Goal: Register for event/course: Sign up to attend an event or enroll in a course

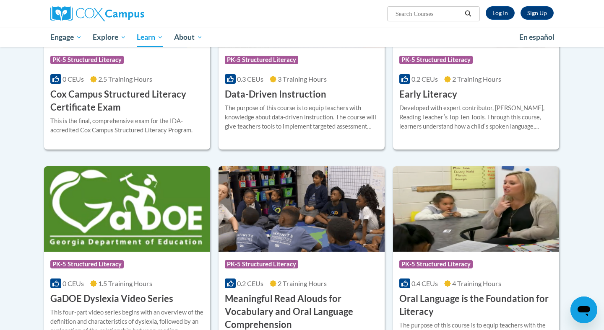
scroll to position [359, 0]
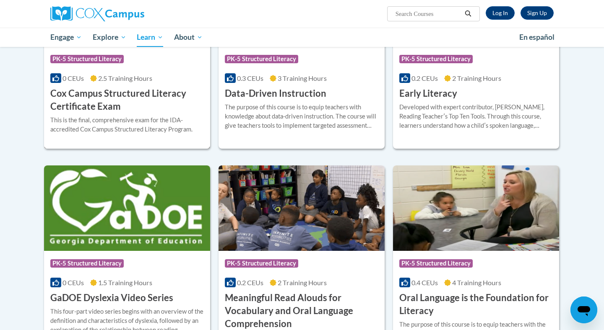
click at [132, 97] on h3 "Cox Campus Structured Literacy Certificate Exam" at bounding box center [126, 100] width 153 height 26
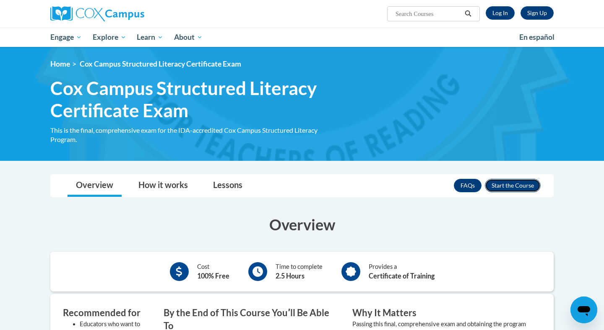
click at [526, 188] on button "Enroll" at bounding box center [513, 185] width 56 height 13
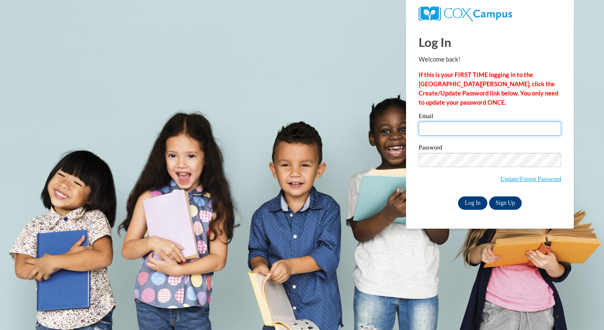
type input "[EMAIL_ADDRESS][DOMAIN_NAME]"
click at [469, 205] on input "Log In" at bounding box center [472, 203] width 29 height 13
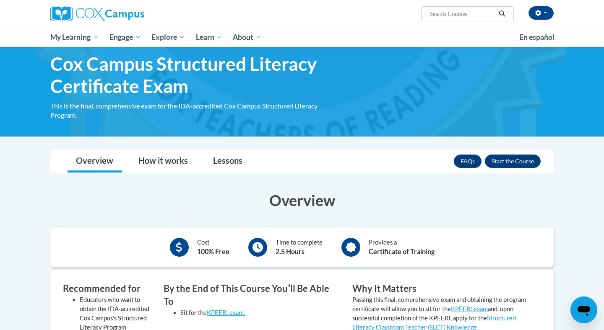
scroll to position [25, 0]
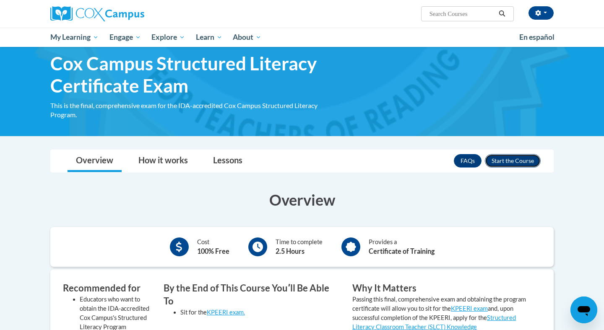
click at [503, 161] on button "Enroll" at bounding box center [513, 160] width 56 height 13
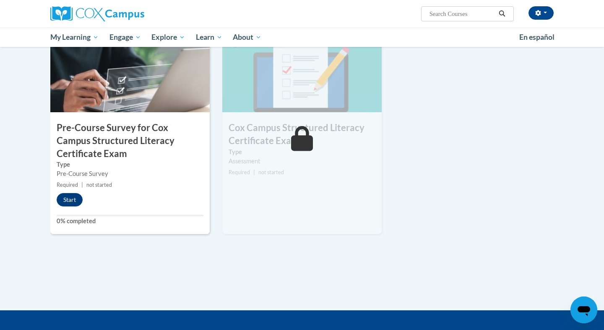
scroll to position [227, 0]
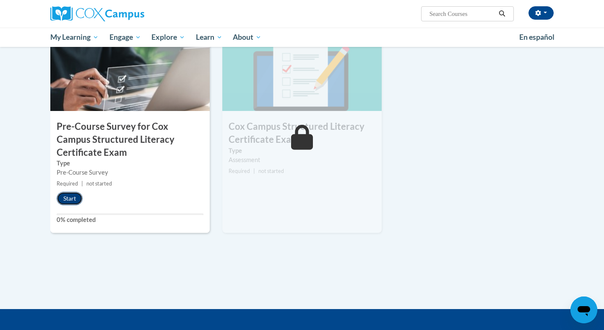
click at [68, 198] on button "Start" at bounding box center [70, 198] width 26 height 13
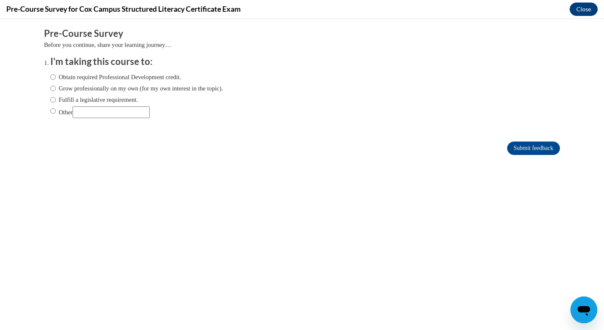
scroll to position [0, 0]
click at [54, 78] on input "Obtain required Professional Development credit." at bounding box center [52, 77] width 5 height 9
radio input "true"
click at [521, 147] on input "Submit feedback" at bounding box center [533, 148] width 53 height 13
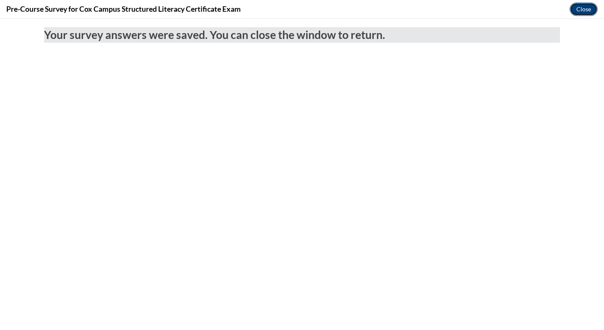
click at [578, 6] on button "Close" at bounding box center [583, 9] width 28 height 13
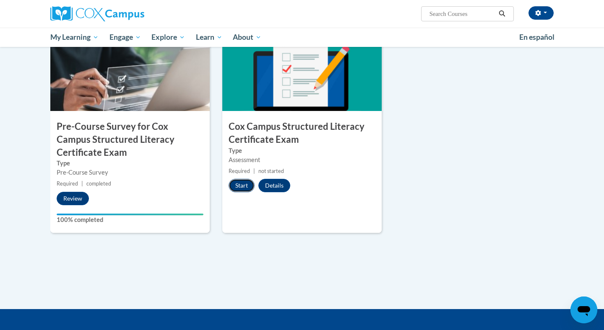
click at [239, 182] on button "Start" at bounding box center [241, 185] width 26 height 13
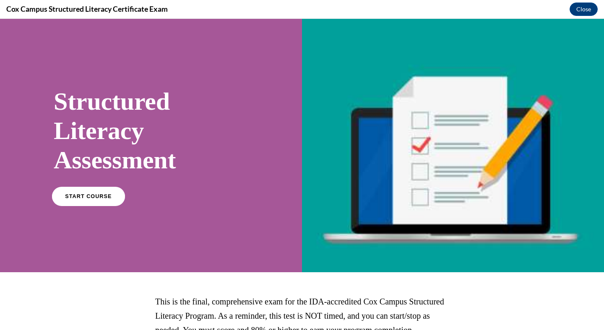
click at [93, 196] on link "START COURSE" at bounding box center [88, 196] width 73 height 19
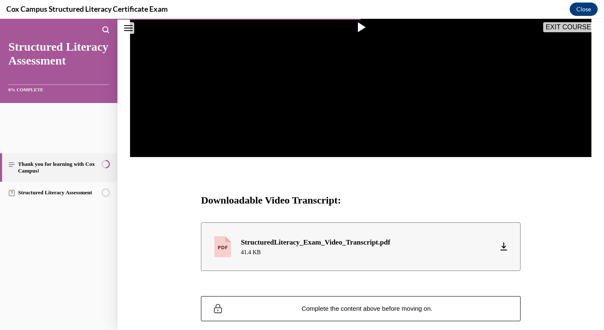
scroll to position [263, 0]
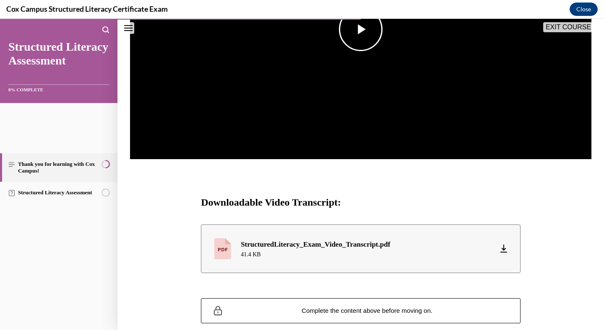
click at [360, 29] on span "Video player" at bounding box center [360, 29] width 0 height 0
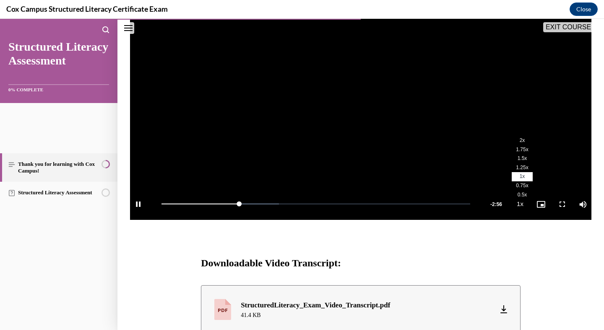
click at [527, 161] on span "1.5x" at bounding box center [522, 159] width 10 height 6
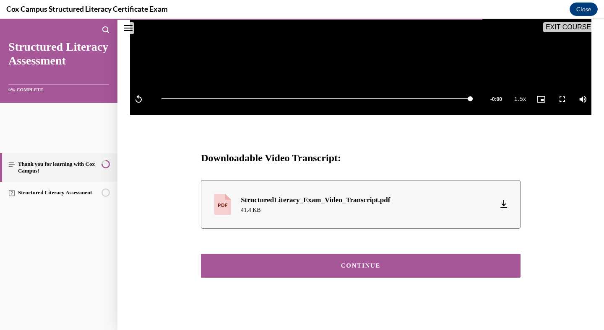
scroll to position [415, 0]
click at [373, 254] on button "CONTINUE" at bounding box center [360, 266] width 319 height 24
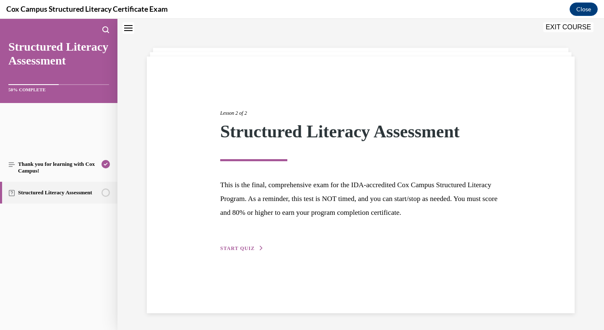
scroll to position [116, 0]
click at [254, 251] on span "START QUIZ" at bounding box center [237, 249] width 34 height 6
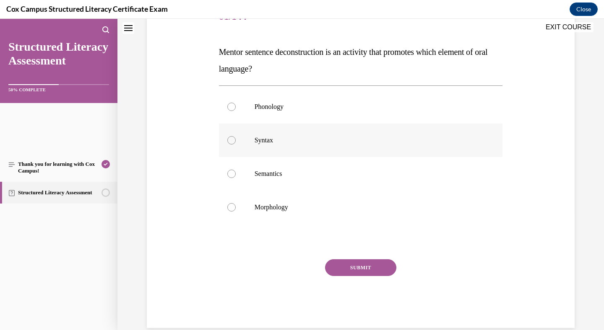
click at [236, 145] on div at bounding box center [231, 140] width 8 height 8
click at [236, 145] on input "Syntax" at bounding box center [231, 140] width 8 height 8
radio input "true"
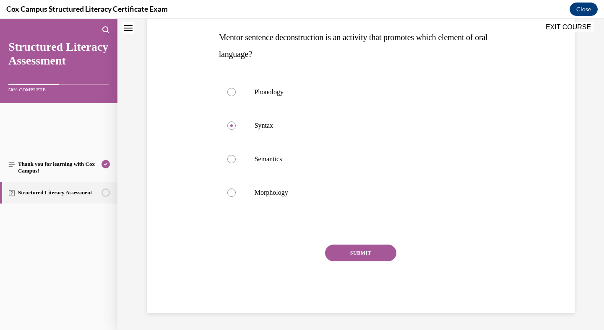
scroll to position [241, 0]
click at [373, 245] on button "SUBMIT" at bounding box center [360, 253] width 71 height 17
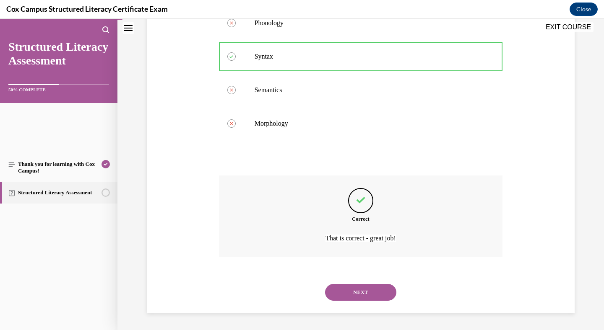
scroll to position [327, 0]
click at [360, 284] on button "NEXT" at bounding box center [360, 292] width 71 height 17
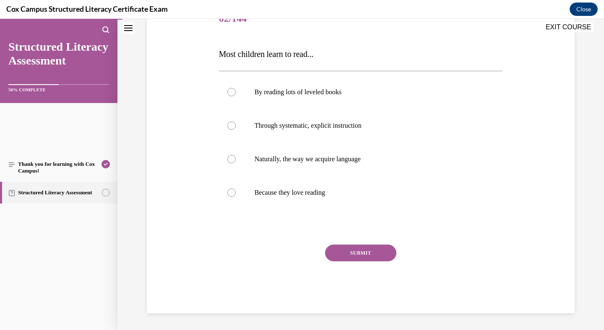
scroll to position [139, 0]
click at [236, 130] on div at bounding box center [231, 126] width 8 height 8
click at [236, 130] on input "Through systematic, explicit instruction" at bounding box center [231, 126] width 8 height 8
radio input "true"
click at [368, 262] on button "SUBMIT" at bounding box center [360, 253] width 71 height 17
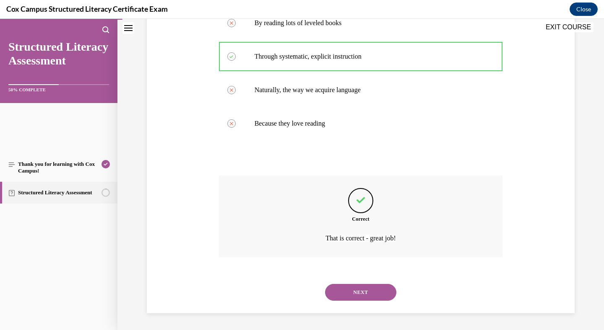
scroll to position [306, 0]
click at [360, 285] on button "NEXT" at bounding box center [360, 292] width 71 height 17
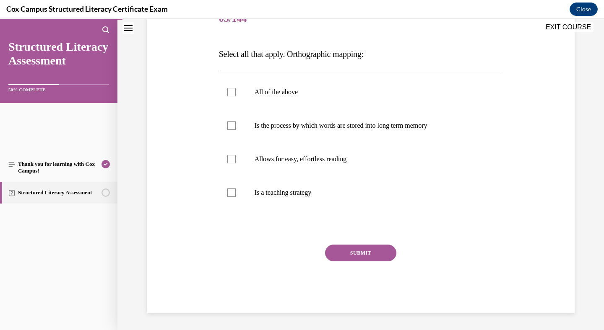
scroll to position [147, 0]
click at [236, 130] on div at bounding box center [231, 126] width 8 height 8
click at [236, 130] on input "Is the process by which words are stored into long term memory" at bounding box center [231, 126] width 8 height 8
checkbox input "true"
click at [236, 163] on div at bounding box center [231, 159] width 8 height 8
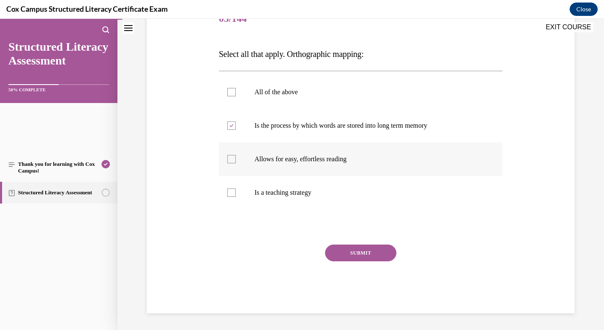
click at [236, 163] on input "Allows for easy, effortless reading" at bounding box center [231, 159] width 8 height 8
checkbox input "true"
click at [373, 262] on button "SUBMIT" at bounding box center [360, 253] width 71 height 17
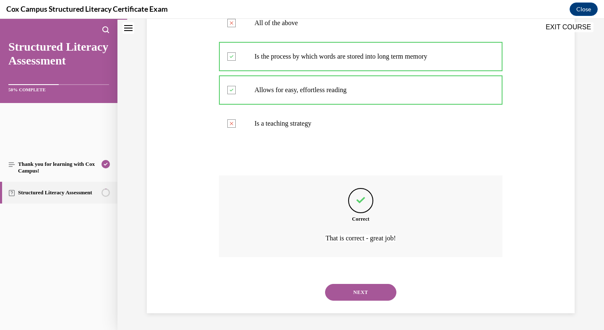
scroll to position [317, 0]
click at [348, 285] on button "NEXT" at bounding box center [360, 292] width 71 height 17
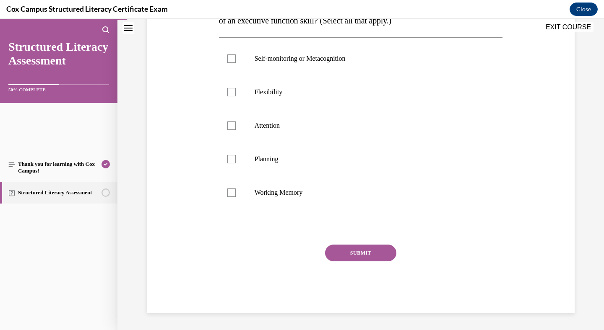
scroll to position [249, 0]
click at [236, 63] on div at bounding box center [231, 58] width 8 height 8
click at [236, 63] on input "Self-monitoring or Metacognition" at bounding box center [231, 58] width 8 height 8
checkbox input "true"
click at [236, 96] on div at bounding box center [231, 92] width 8 height 8
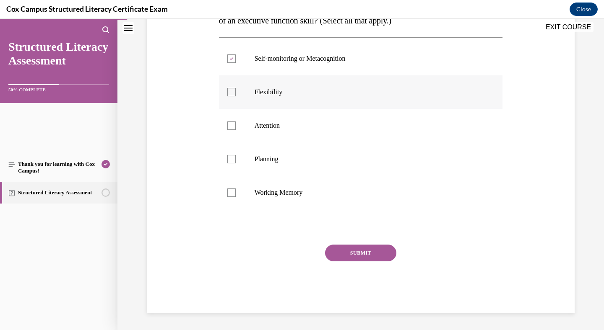
click at [236, 96] on input "Flexibility" at bounding box center [231, 92] width 8 height 8
checkbox input "true"
click at [236, 130] on div at bounding box center [231, 126] width 8 height 8
click at [236, 130] on input "Attention" at bounding box center [231, 126] width 8 height 8
checkbox input "true"
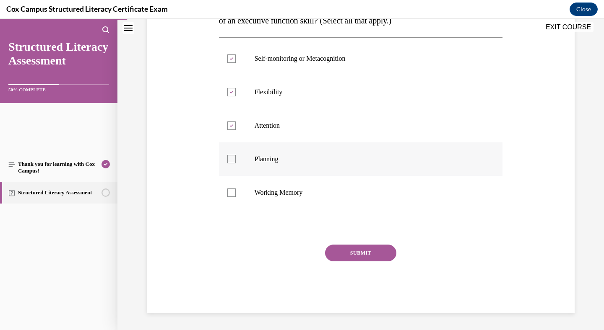
click at [236, 163] on div at bounding box center [231, 159] width 8 height 8
click at [236, 163] on input "Planning" at bounding box center [231, 159] width 8 height 8
checkbox input "true"
click at [236, 197] on div at bounding box center [231, 193] width 8 height 8
click at [236, 197] on input "Working Memory" at bounding box center [231, 193] width 8 height 8
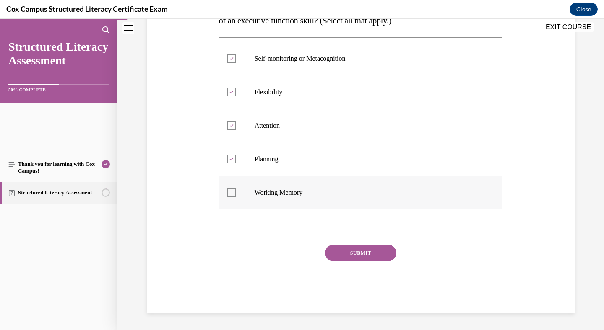
checkbox input "true"
click at [379, 262] on button "SUBMIT" at bounding box center [360, 253] width 71 height 17
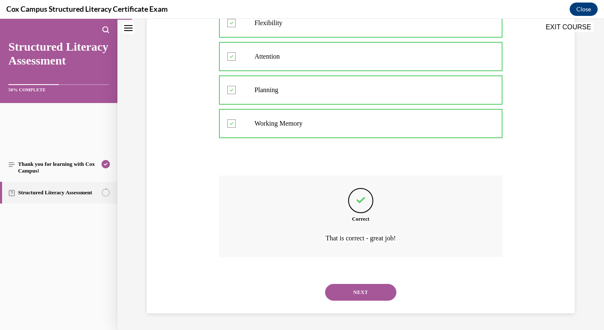
scroll to position [411, 0]
click at [373, 284] on button "NEXT" at bounding box center [360, 292] width 71 height 17
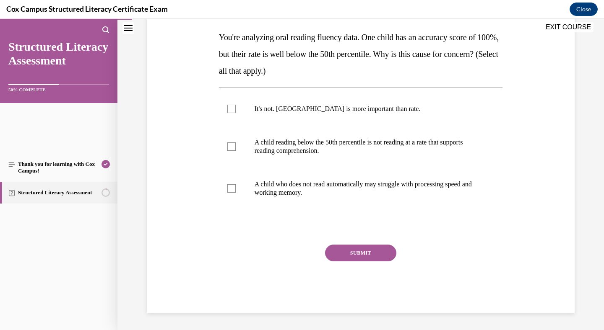
scroll to position [184, 0]
click at [236, 151] on div at bounding box center [231, 147] width 8 height 8
click at [236, 151] on input "A child reading below the 50th percentile is not reading at a rate that support…" at bounding box center [231, 147] width 8 height 8
checkbox input "true"
click at [236, 193] on div at bounding box center [231, 188] width 8 height 8
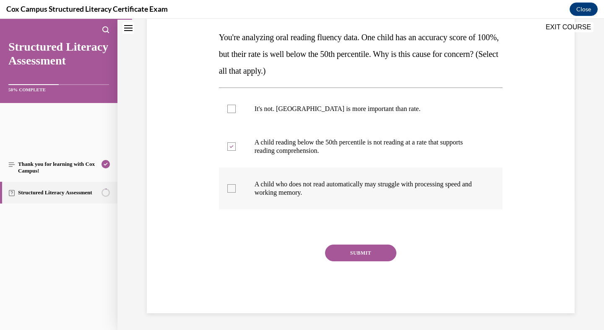
click at [236, 193] on input "A child who does not read automatically may struggle with processing speed and …" at bounding box center [231, 188] width 8 height 8
checkbox input "true"
click at [362, 262] on button "SUBMIT" at bounding box center [360, 253] width 71 height 17
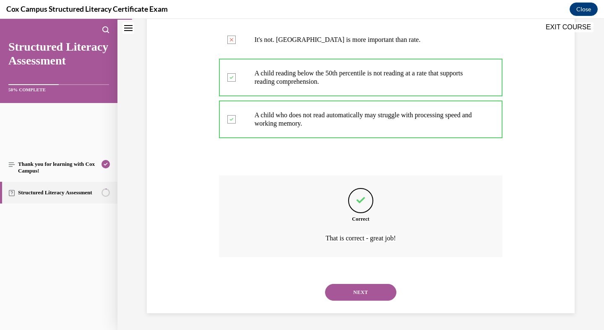
scroll to position [369, 0]
click at [366, 286] on button "NEXT" at bounding box center [360, 292] width 71 height 17
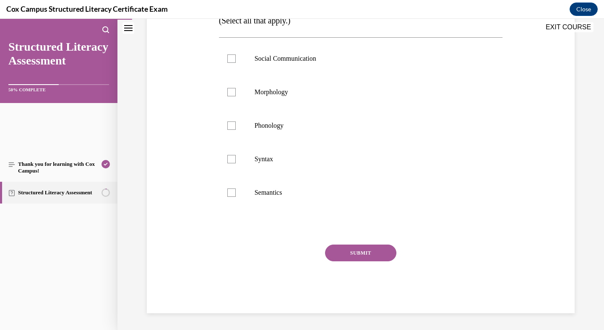
scroll to position [211, 0]
click at [236, 63] on div at bounding box center [231, 58] width 8 height 8
click at [236, 63] on input "Social Communication" at bounding box center [231, 58] width 8 height 8
checkbox input "true"
click at [236, 96] on div at bounding box center [231, 92] width 8 height 8
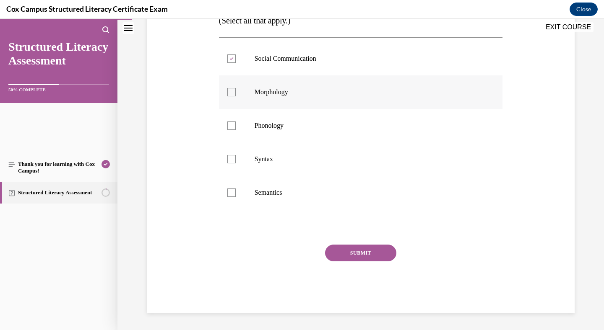
click at [236, 96] on input "Morphology" at bounding box center [231, 92] width 8 height 8
checkbox input "true"
click at [236, 130] on div at bounding box center [231, 126] width 8 height 8
click at [236, 130] on input "Phonology" at bounding box center [231, 126] width 8 height 8
checkbox input "true"
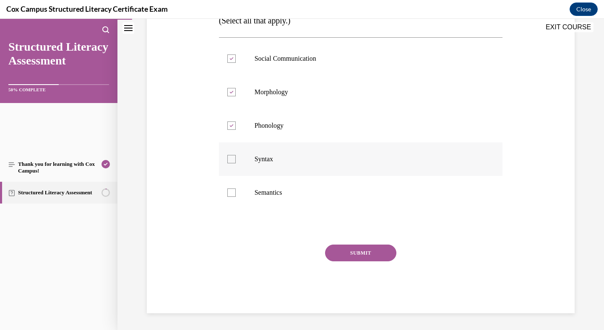
click at [236, 163] on div at bounding box center [231, 159] width 8 height 8
click at [236, 163] on input "Syntax" at bounding box center [231, 159] width 8 height 8
checkbox input "true"
click at [236, 197] on div at bounding box center [231, 193] width 8 height 8
click at [236, 197] on input "Semantics" at bounding box center [231, 193] width 8 height 8
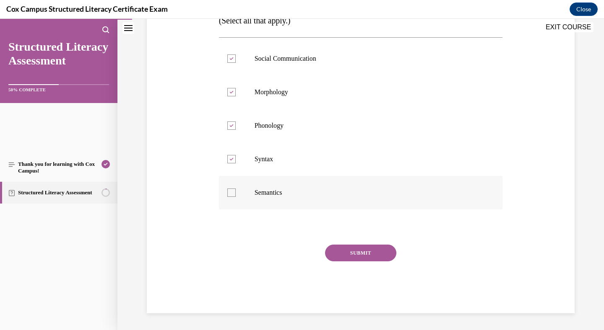
checkbox input "true"
click at [352, 260] on button "SUBMIT" at bounding box center [360, 253] width 71 height 17
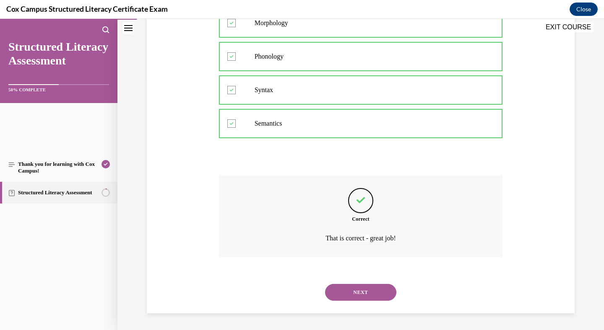
scroll to position [411, 0]
click at [368, 285] on button "NEXT" at bounding box center [360, 292] width 71 height 17
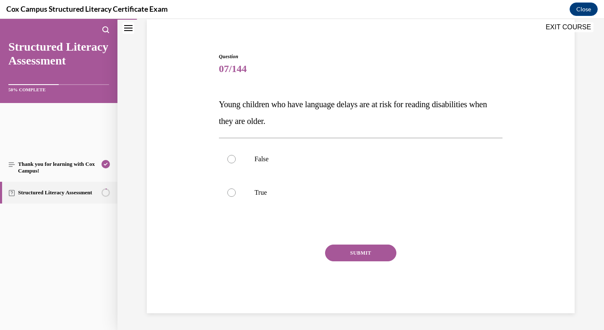
scroll to position [112, 0]
click at [236, 197] on div at bounding box center [231, 193] width 8 height 8
click at [236, 197] on input "True" at bounding box center [231, 193] width 8 height 8
radio input "true"
click at [360, 262] on button "SUBMIT" at bounding box center [360, 253] width 71 height 17
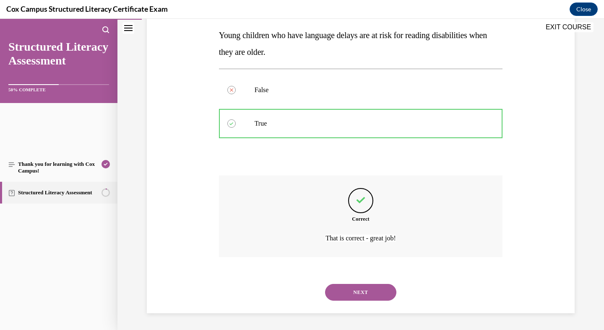
scroll to position [244, 0]
click at [372, 284] on button "NEXT" at bounding box center [360, 292] width 71 height 17
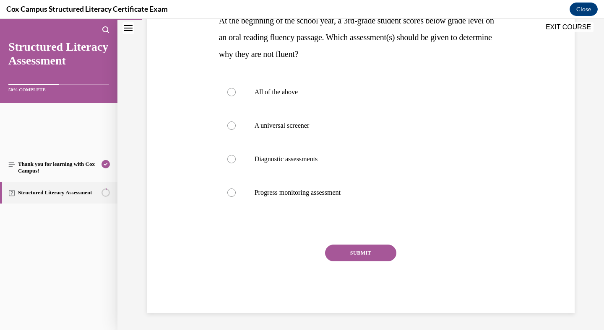
scroll to position [155, 0]
click at [236, 163] on div at bounding box center [231, 159] width 8 height 8
click at [236, 163] on input "Diagnostic assessments" at bounding box center [231, 159] width 8 height 8
radio input "true"
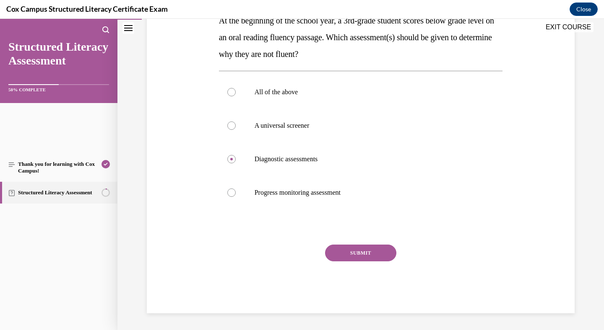
click at [358, 245] on button "SUBMIT" at bounding box center [360, 253] width 71 height 17
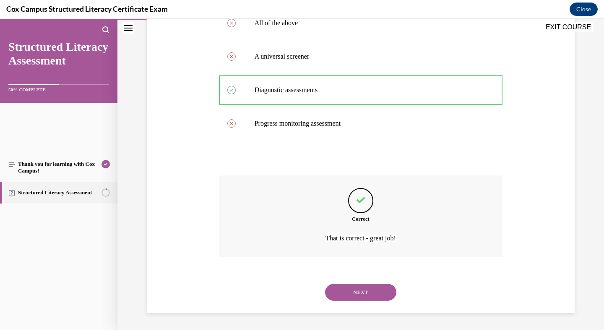
scroll to position [369, 0]
click at [354, 284] on button "NEXT" at bounding box center [360, 292] width 71 height 17
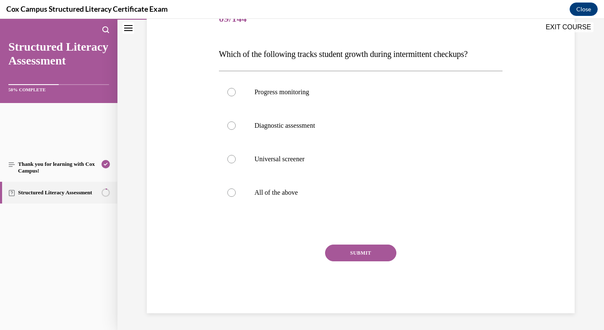
scroll to position [132, 0]
click at [236, 96] on div at bounding box center [231, 92] width 8 height 8
click at [236, 96] on input "Progress monitoring" at bounding box center [231, 92] width 8 height 8
radio input "true"
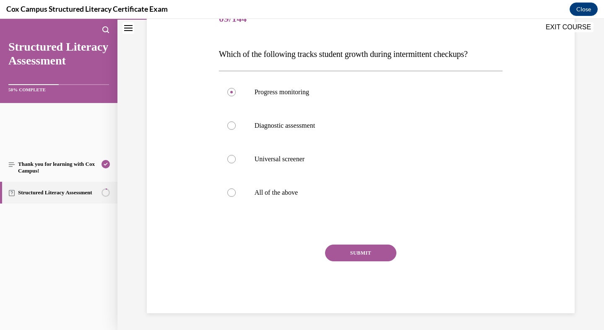
click at [359, 245] on button "SUBMIT" at bounding box center [360, 253] width 71 height 17
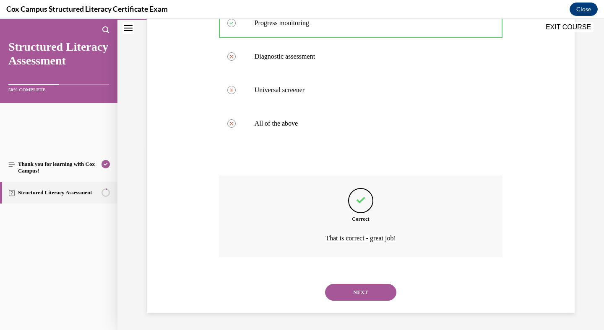
scroll to position [327, 0]
click at [364, 284] on button "NEXT" at bounding box center [360, 292] width 71 height 17
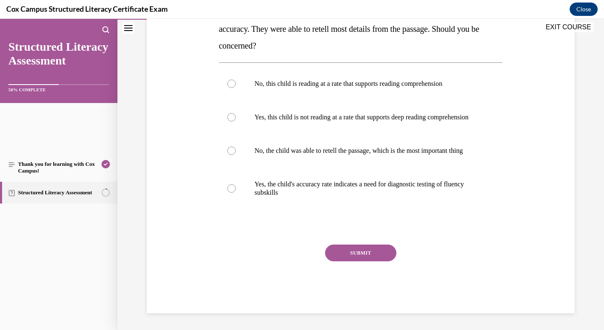
scroll to position [202, 0]
click at [236, 122] on div at bounding box center [231, 117] width 8 height 8
click at [236, 122] on input "Yes, this child is not reading at a rate that supports deep reading comprehensi…" at bounding box center [231, 117] width 8 height 8
radio input "true"
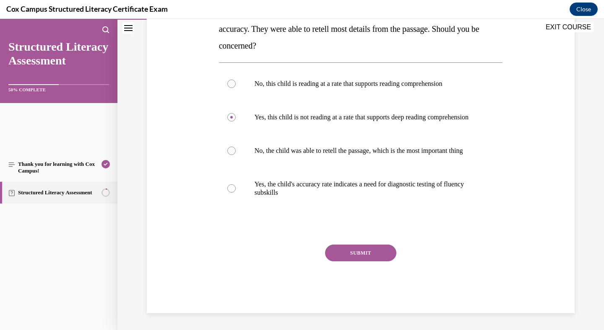
click at [350, 245] on button "SUBMIT" at bounding box center [360, 253] width 71 height 17
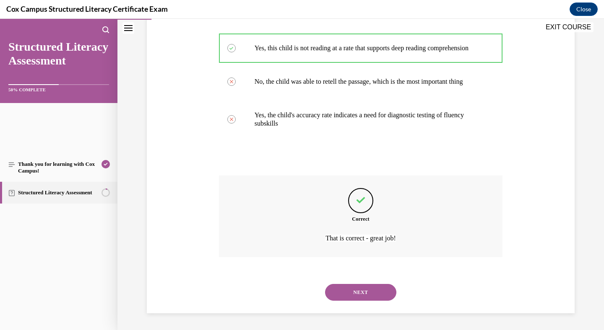
scroll to position [432, 0]
click at [347, 285] on button "NEXT" at bounding box center [360, 292] width 71 height 17
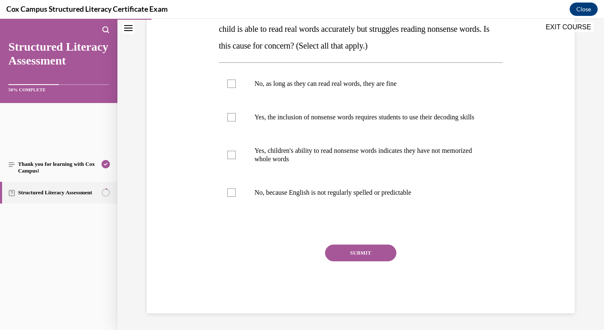
scroll to position [233, 0]
click at [236, 122] on div at bounding box center [231, 117] width 8 height 8
click at [236, 122] on input "Yes, the inclusion of nonsense words requires students to use their decoding sk…" at bounding box center [231, 117] width 8 height 8
checkbox input "true"
click at [236, 159] on div at bounding box center [231, 155] width 8 height 8
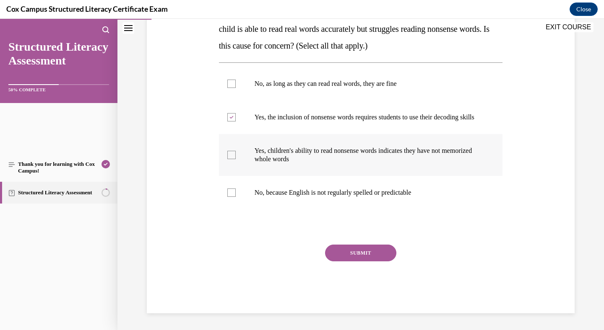
click at [236, 159] on input "Yes, children's ability to read nonsense words indicates they have not memorize…" at bounding box center [231, 155] width 8 height 8
checkbox input "true"
click at [348, 262] on button "SUBMIT" at bounding box center [360, 253] width 71 height 17
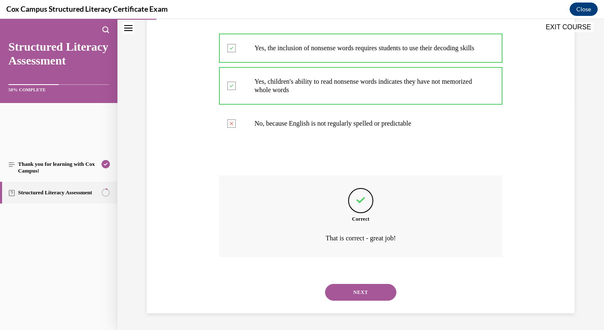
scroll to position [411, 0]
click at [344, 284] on button "NEXT" at bounding box center [360, 292] width 71 height 17
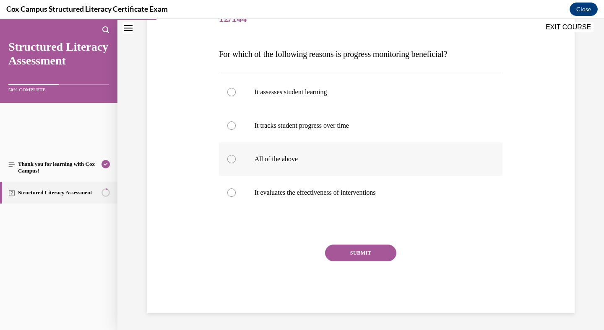
scroll to position [130, 0]
click at [236, 163] on div at bounding box center [231, 159] width 8 height 8
click at [236, 163] on input "All of the above" at bounding box center [231, 159] width 8 height 8
radio input "true"
click at [356, 245] on button "SUBMIT" at bounding box center [360, 253] width 71 height 17
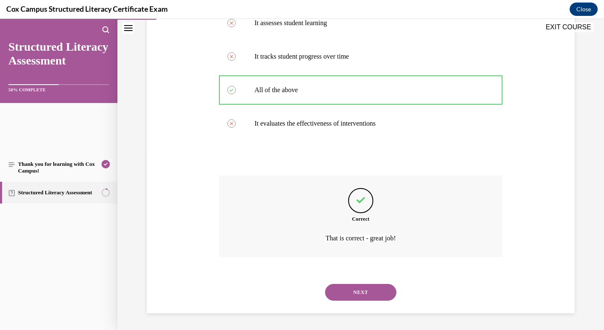
scroll to position [327, 0]
click at [358, 284] on button "NEXT" at bounding box center [360, 292] width 71 height 17
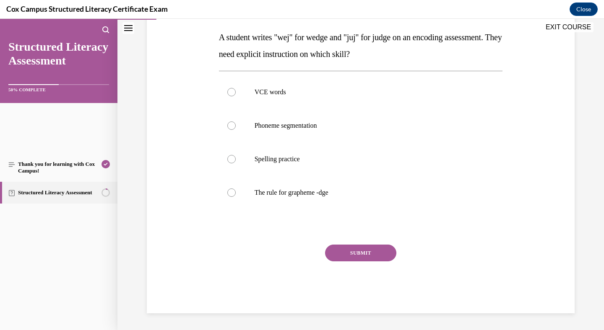
scroll to position [157, 0]
click at [236, 197] on div at bounding box center [231, 193] width 8 height 8
click at [236, 197] on input "The rule for grapheme -dge" at bounding box center [231, 193] width 8 height 8
radio input "true"
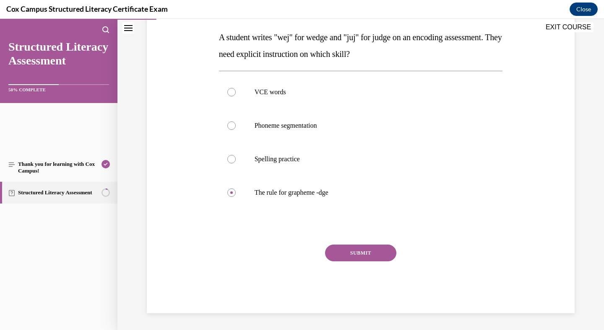
click at [357, 262] on button "SUBMIT" at bounding box center [360, 253] width 71 height 17
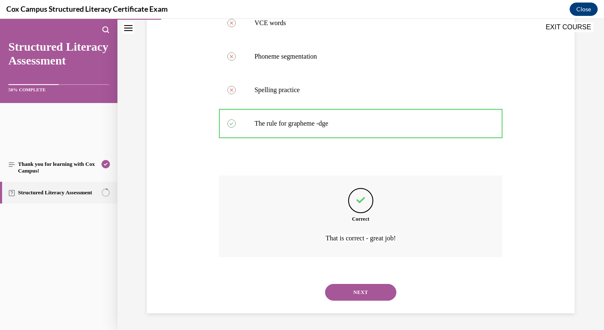
scroll to position [348, 0]
click at [360, 286] on button "NEXT" at bounding box center [360, 292] width 71 height 17
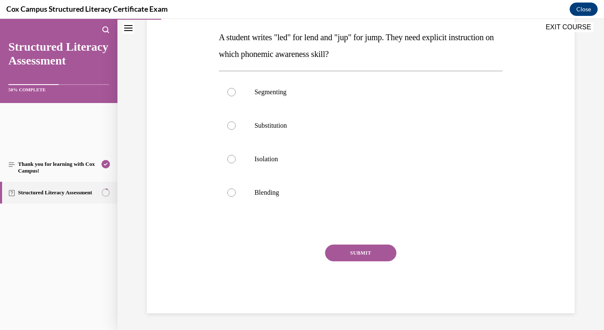
scroll to position [217, 0]
click at [236, 88] on div at bounding box center [231, 92] width 8 height 8
click at [236, 88] on input "Segmenting" at bounding box center [231, 92] width 8 height 8
radio input "true"
click at [351, 262] on button "SUBMIT" at bounding box center [360, 253] width 71 height 17
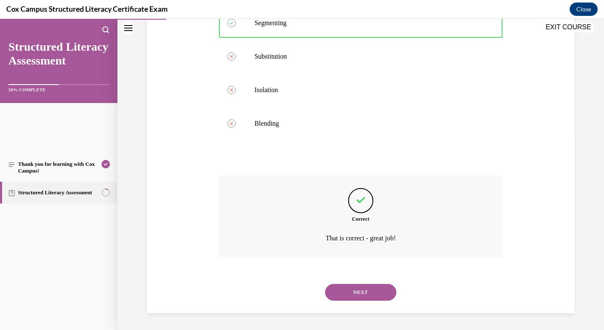
scroll to position [348, 0]
click at [366, 284] on button "NEXT" at bounding box center [360, 292] width 71 height 17
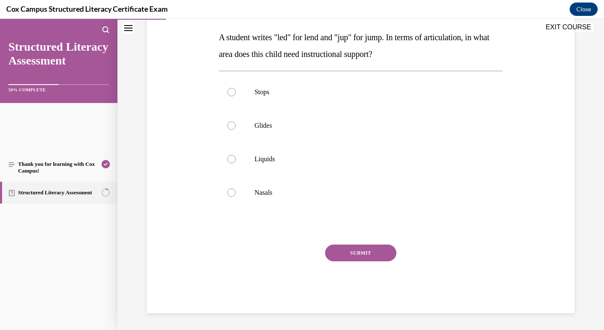
scroll to position [160, 0]
click at [236, 197] on div at bounding box center [231, 193] width 8 height 8
click at [236, 197] on input "Nasals" at bounding box center [231, 193] width 8 height 8
radio input "true"
click at [371, 262] on button "SUBMIT" at bounding box center [360, 253] width 71 height 17
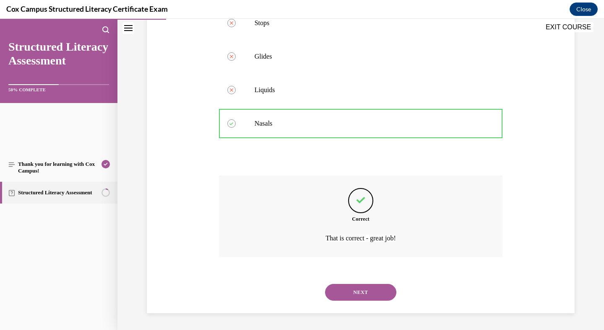
scroll to position [348, 0]
click at [354, 285] on button "NEXT" at bounding box center [360, 292] width 71 height 17
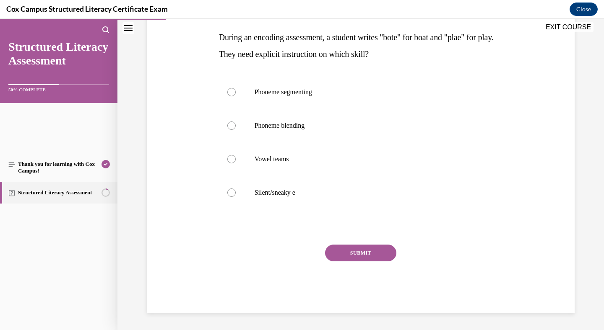
scroll to position [153, 0]
click at [236, 163] on div at bounding box center [231, 159] width 8 height 8
click at [236, 163] on input "Vowel teams" at bounding box center [231, 159] width 8 height 8
radio input "true"
click at [348, 255] on button "SUBMIT" at bounding box center [360, 253] width 71 height 17
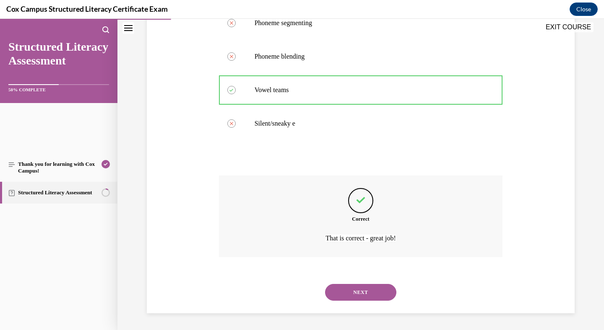
scroll to position [348, 0]
click at [358, 284] on button "NEXT" at bounding box center [360, 292] width 71 height 17
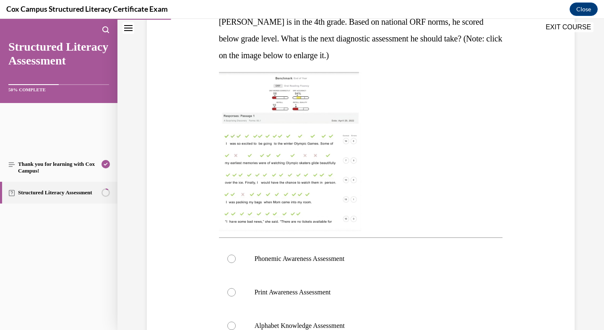
scroll to position [149, 0]
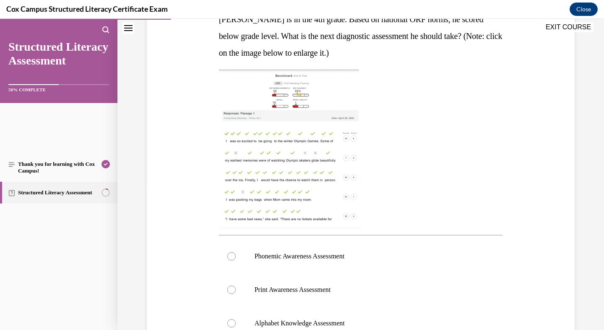
click at [290, 229] on img at bounding box center [290, 149] width 142 height 159
click at [330, 221] on img at bounding box center [290, 149] width 142 height 159
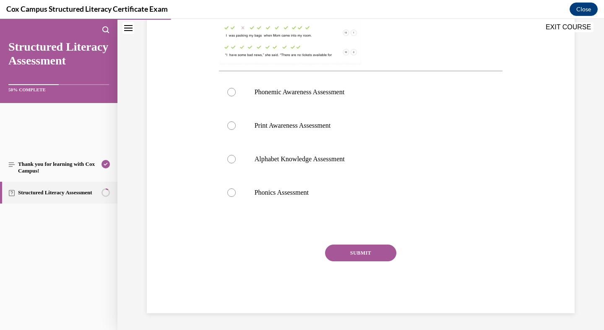
scroll to position [343, 0]
click at [236, 96] on div at bounding box center [231, 92] width 8 height 8
click at [236, 96] on input "Phonemic Awareness Assessment" at bounding box center [231, 92] width 8 height 8
radio input "true"
click at [236, 197] on div at bounding box center [231, 193] width 8 height 8
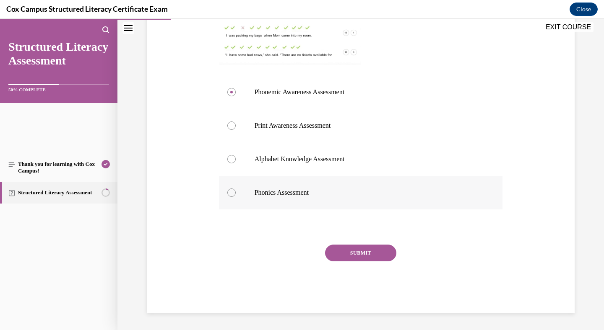
click at [236, 197] on input "Phonics Assessment" at bounding box center [231, 193] width 8 height 8
radio input "true"
click at [372, 245] on button "SUBMIT" at bounding box center [360, 253] width 71 height 17
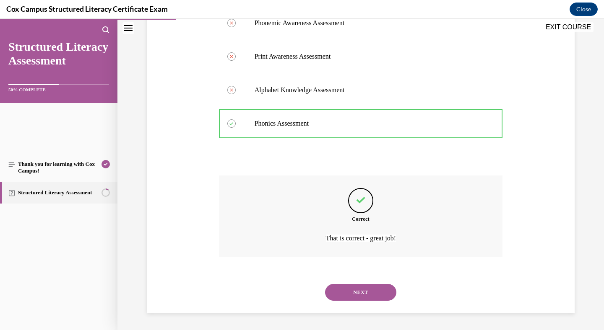
scroll to position [537, 0]
click at [364, 286] on button "NEXT" at bounding box center [360, 292] width 71 height 17
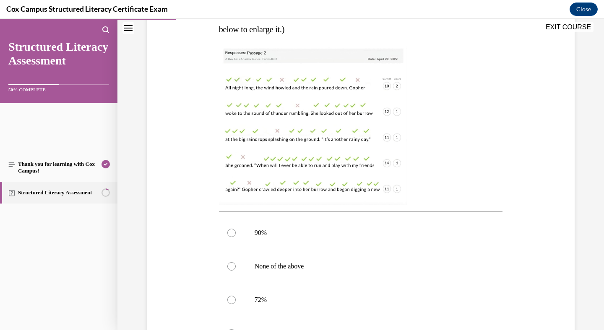
scroll to position [173, 0]
click at [297, 205] on img at bounding box center [313, 124] width 188 height 159
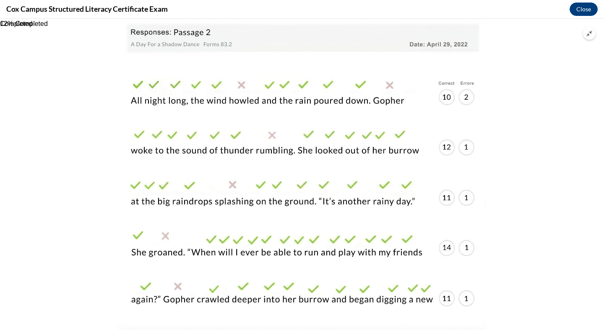
click at [99, 223] on div at bounding box center [302, 174] width 604 height 311
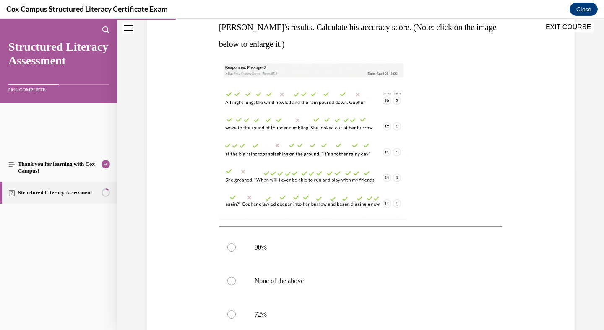
scroll to position [155, 0]
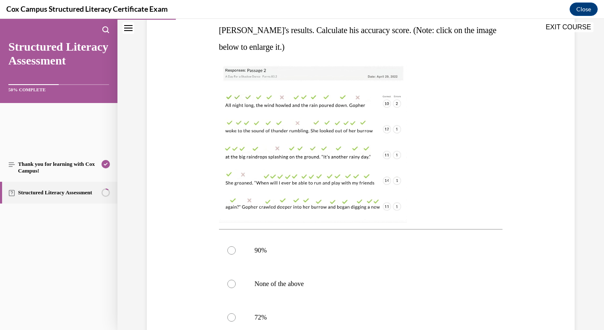
click at [283, 211] on img at bounding box center [313, 143] width 188 height 159
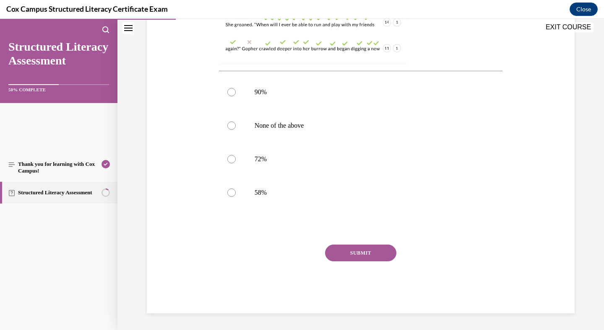
scroll to position [333, 0]
click at [236, 96] on div at bounding box center [231, 92] width 8 height 8
click at [236, 96] on input "90%" at bounding box center [231, 92] width 8 height 8
radio input "true"
click at [341, 262] on button "SUBMIT" at bounding box center [360, 253] width 71 height 17
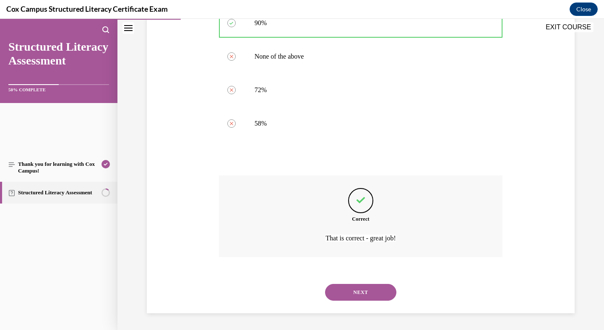
scroll to position [516, 0]
click at [351, 286] on button "NEXT" at bounding box center [360, 292] width 71 height 17
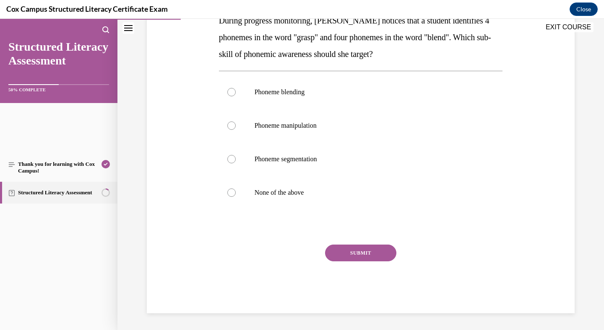
scroll to position [152, 0]
click at [236, 163] on div at bounding box center [231, 159] width 8 height 8
click at [236, 163] on input "Phoneme segmentation" at bounding box center [231, 159] width 8 height 8
radio input "true"
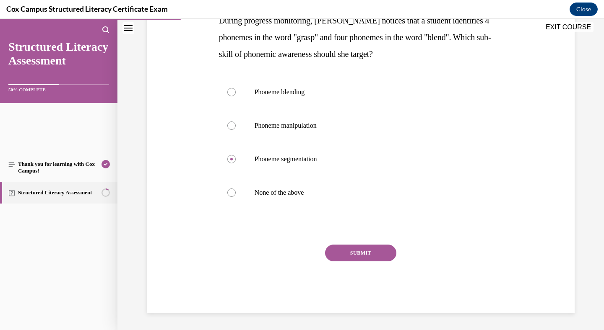
click at [348, 245] on button "SUBMIT" at bounding box center [360, 253] width 71 height 17
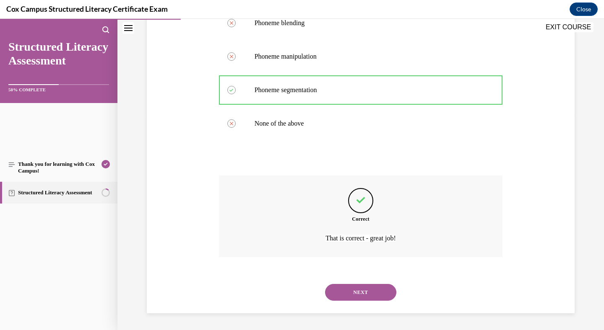
scroll to position [369, 0]
click at [355, 284] on button "NEXT" at bounding box center [360, 292] width 71 height 17
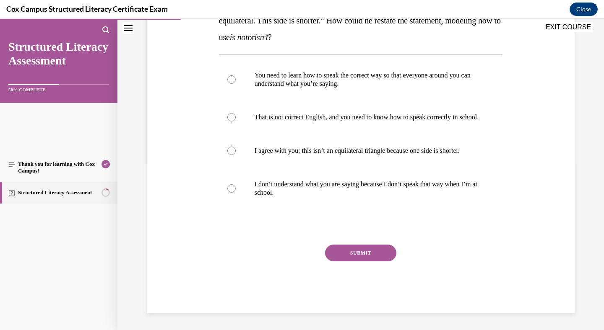
scroll to position [220, 0]
click at [236, 155] on div at bounding box center [231, 151] width 8 height 8
click at [236, 155] on input "I agree with you; this isn’t an equilateral triangle because one side is shorte…" at bounding box center [231, 151] width 8 height 8
radio input "true"
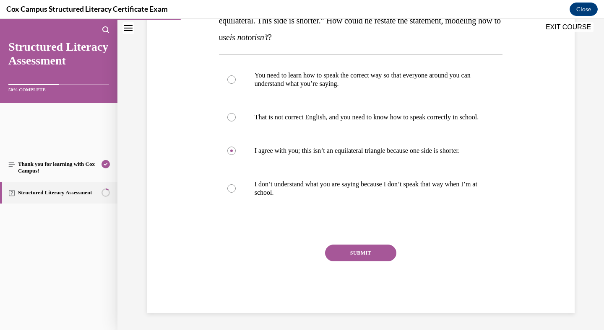
click at [348, 245] on button "SUBMIT" at bounding box center [360, 253] width 71 height 17
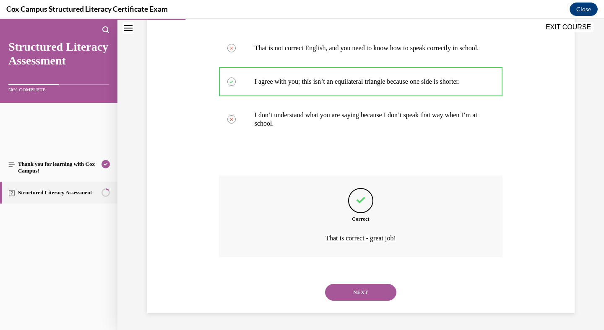
scroll to position [422, 0]
click at [366, 284] on button "NEXT" at bounding box center [360, 292] width 71 height 17
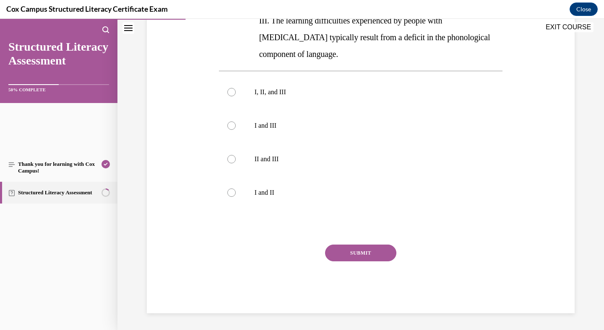
scroll to position [343, 0]
click at [236, 96] on div at bounding box center [231, 92] width 8 height 8
click at [236, 96] on input "I, II, and III" at bounding box center [231, 92] width 8 height 8
radio input "true"
click at [344, 262] on button "SUBMIT" at bounding box center [360, 253] width 71 height 17
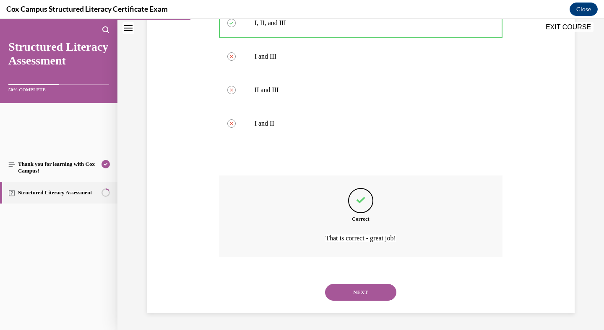
scroll to position [495, 0]
click at [363, 293] on button "NEXT" at bounding box center [360, 292] width 71 height 17
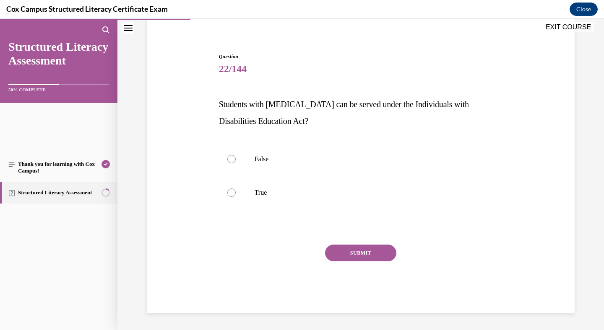
scroll to position [101, 0]
click at [236, 197] on div at bounding box center [231, 193] width 8 height 8
click at [236, 197] on input "True" at bounding box center [231, 193] width 8 height 8
radio input "true"
click at [370, 262] on button "SUBMIT" at bounding box center [360, 253] width 71 height 17
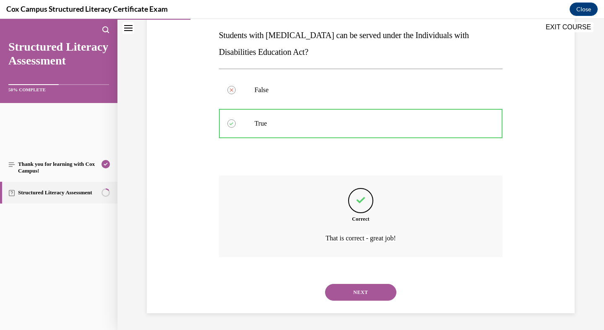
scroll to position [244, 0]
click at [359, 285] on button "NEXT" at bounding box center [360, 292] width 71 height 17
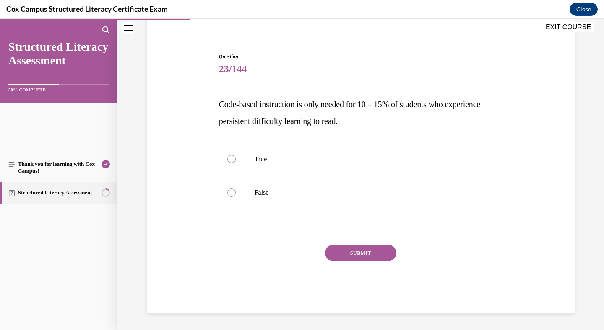
scroll to position [98, 0]
click at [236, 197] on div at bounding box center [231, 193] width 8 height 8
click at [236, 197] on input "False" at bounding box center [231, 193] width 8 height 8
radio input "true"
click at [348, 262] on button "SUBMIT" at bounding box center [360, 253] width 71 height 17
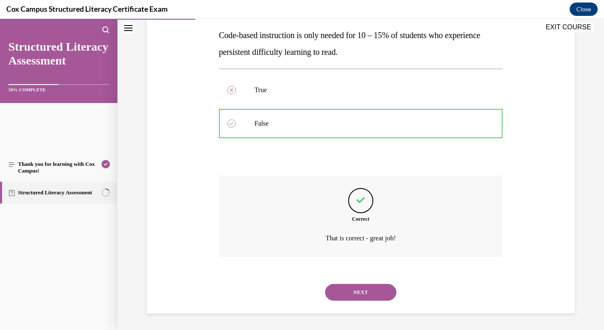
scroll to position [264, 0]
click at [355, 284] on button "NEXT" at bounding box center [360, 292] width 71 height 17
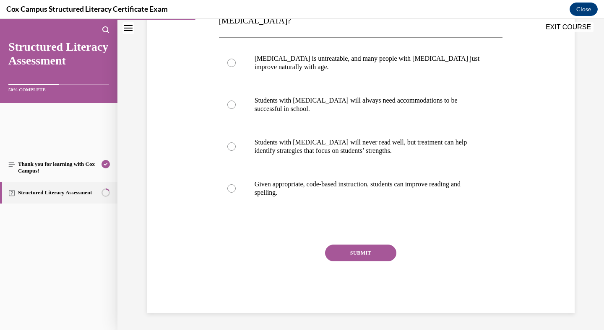
scroll to position [179, 0]
click at [236, 193] on div at bounding box center [231, 188] width 8 height 8
click at [236, 193] on input "Given appropriate, code-based instruction, students can improve reading and spe…" at bounding box center [231, 188] width 8 height 8
radio input "true"
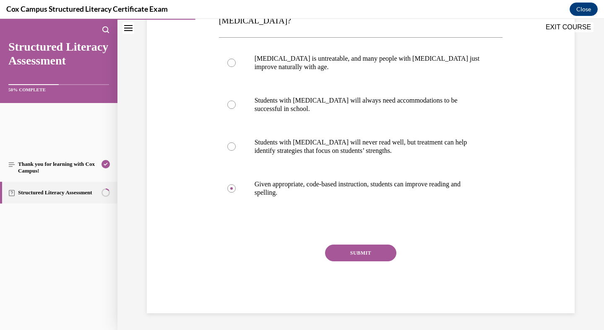
click at [342, 245] on button "SUBMIT" at bounding box center [360, 253] width 71 height 17
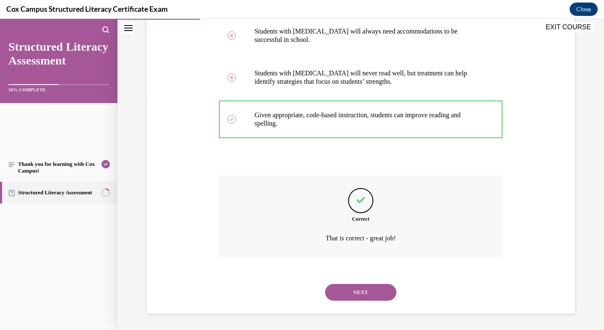
scroll to position [380, 0]
click at [360, 284] on button "NEXT" at bounding box center [360, 292] width 71 height 17
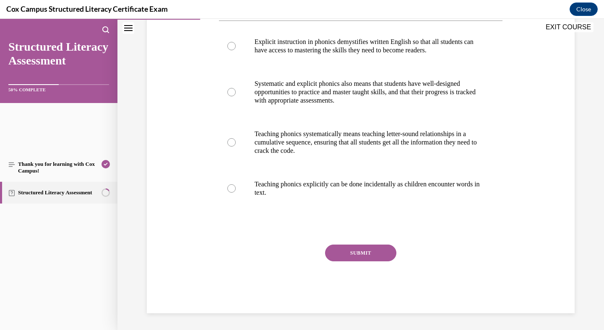
scroll to position [259, 0]
click at [236, 193] on div at bounding box center [231, 188] width 8 height 8
click at [236, 193] on input "Teaching phonics explicitly can be done incidentally as children encounter word…" at bounding box center [231, 188] width 8 height 8
radio input "true"
click at [352, 262] on button "SUBMIT" at bounding box center [360, 253] width 71 height 17
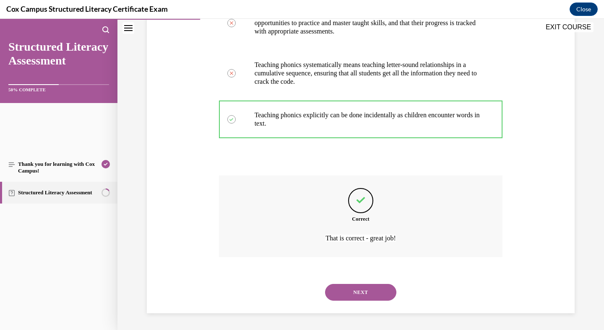
scroll to position [422, 0]
click at [355, 284] on button "NEXT" at bounding box center [360, 292] width 71 height 17
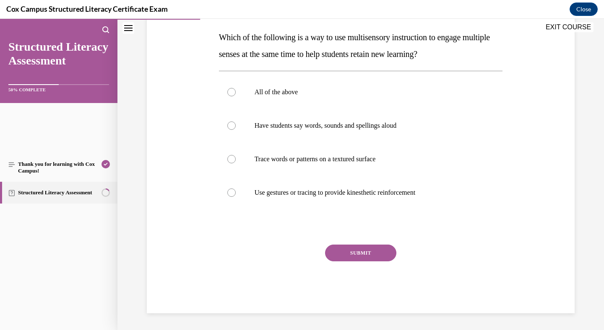
scroll to position [167, 0]
click at [236, 96] on div at bounding box center [231, 92] width 8 height 8
click at [236, 96] on input "All of the above" at bounding box center [231, 92] width 8 height 8
radio input "true"
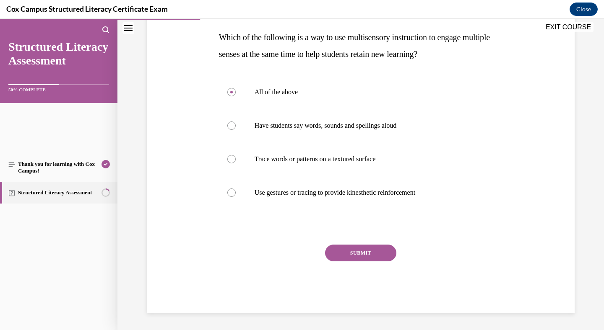
click at [353, 245] on button "SUBMIT" at bounding box center [360, 253] width 71 height 17
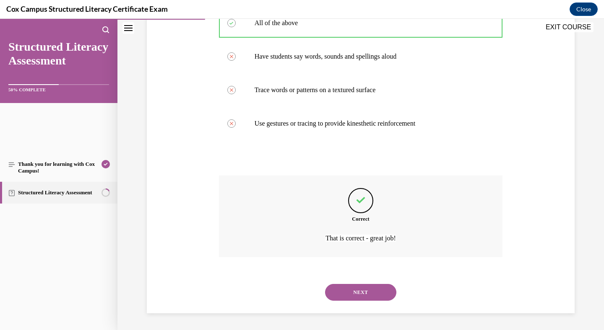
scroll to position [369, 0]
click at [352, 284] on button "NEXT" at bounding box center [360, 292] width 71 height 17
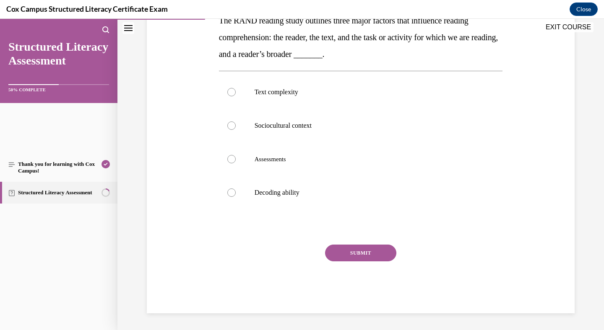
scroll to position [174, 0]
click at [236, 130] on div at bounding box center [231, 126] width 8 height 8
click at [236, 130] on input "Sociocultural context" at bounding box center [231, 126] width 8 height 8
radio input "true"
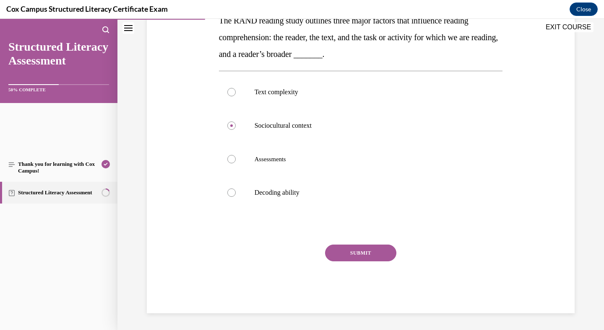
click at [359, 245] on button "SUBMIT" at bounding box center [360, 253] width 71 height 17
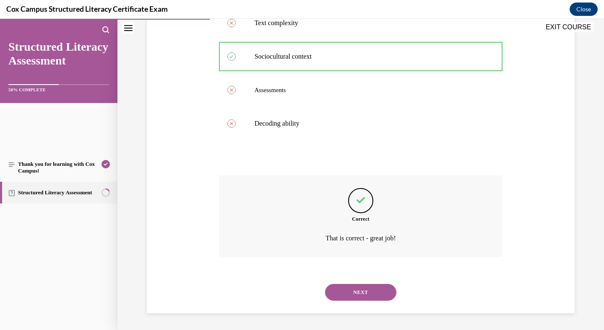
scroll to position [370, 0]
click at [348, 284] on button "NEXT" at bounding box center [360, 292] width 71 height 17
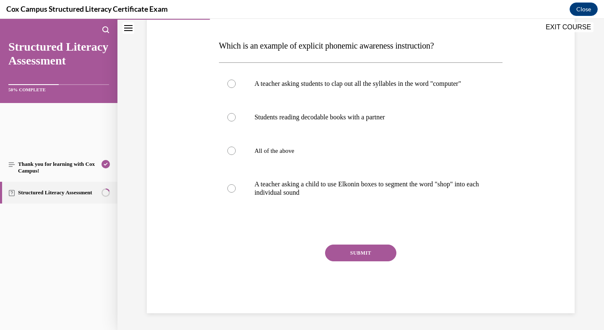
scroll to position [140, 0]
click at [236, 88] on div at bounding box center [231, 84] width 8 height 8
click at [236, 88] on input "A teacher asking students to clap out all the syllables in the word "computer"" at bounding box center [231, 84] width 8 height 8
radio input "true"
click at [233, 85] on circle at bounding box center [231, 84] width 3 height 3
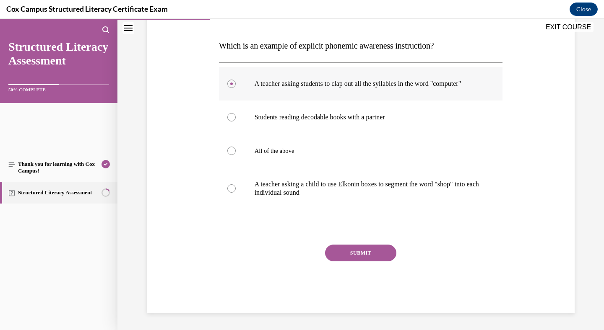
click at [236, 88] on input "A teacher asking students to clap out all the syllables in the word "computer"" at bounding box center [231, 84] width 8 height 8
click at [236, 193] on div at bounding box center [231, 188] width 8 height 8
click at [236, 193] on input "A teacher asking a child to use Elkonin boxes to segment the word "shop" into e…" at bounding box center [231, 188] width 8 height 8
radio input "true"
click at [353, 256] on button "SUBMIT" at bounding box center [360, 253] width 71 height 17
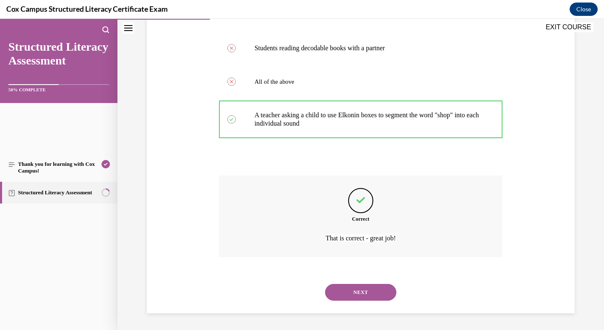
scroll to position [359, 0]
click at [354, 287] on button "NEXT" at bounding box center [360, 292] width 71 height 17
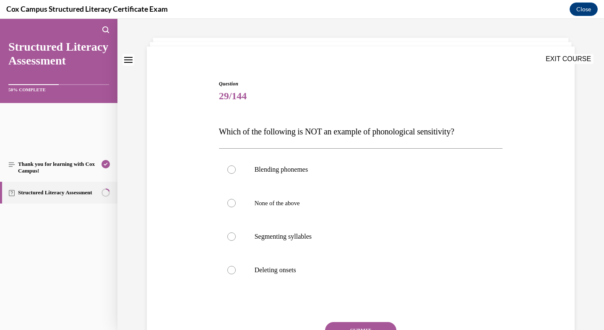
scroll to position [40, 0]
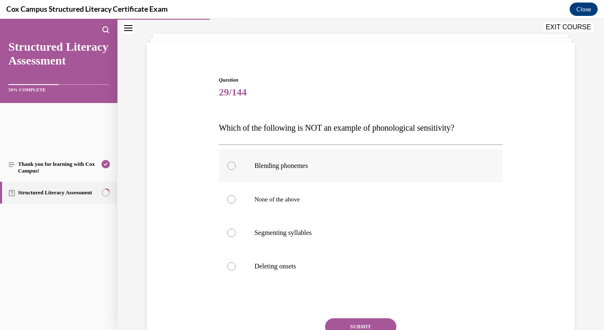
click at [236, 170] on div at bounding box center [231, 166] width 8 height 8
click at [236, 170] on input "Blending phonemes" at bounding box center [231, 166] width 8 height 8
radio input "true"
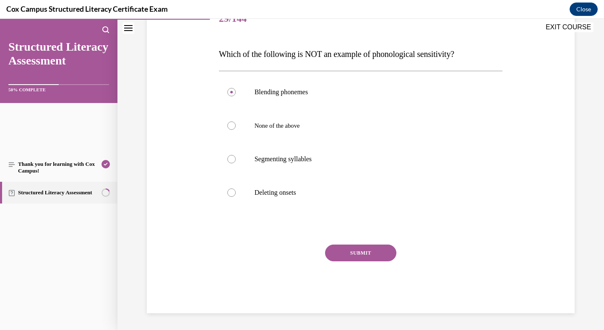
scroll to position [241, 0]
click at [358, 245] on button "SUBMIT" at bounding box center [360, 253] width 71 height 17
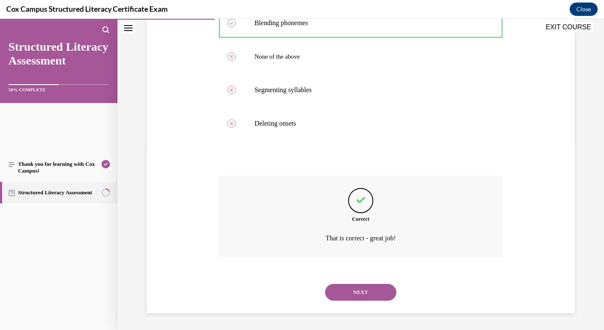
scroll to position [328, 0]
click at [374, 284] on button "NEXT" at bounding box center [360, 292] width 71 height 17
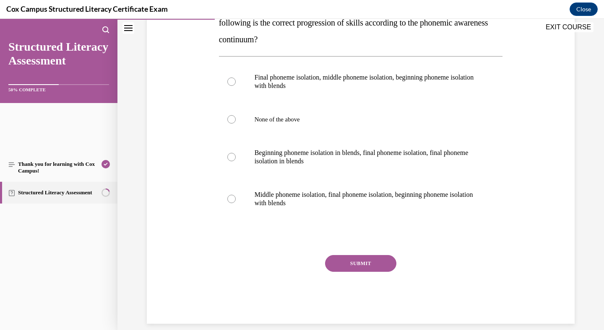
scroll to position [165, 0]
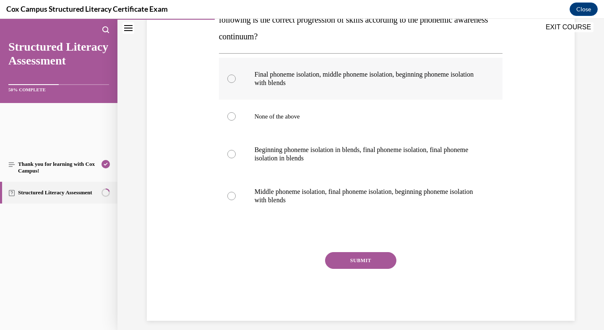
click at [236, 83] on div at bounding box center [231, 79] width 8 height 8
click at [236, 83] on input "Final phoneme isolation, middle phoneme isolation, beginning phoneme isolation …" at bounding box center [231, 79] width 8 height 8
radio input "true"
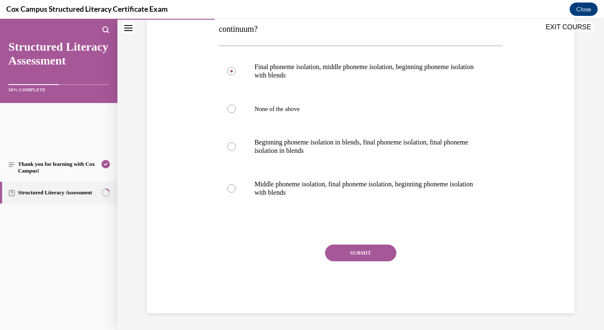
scroll to position [325, 0]
click at [359, 245] on button "SUBMIT" at bounding box center [360, 253] width 71 height 17
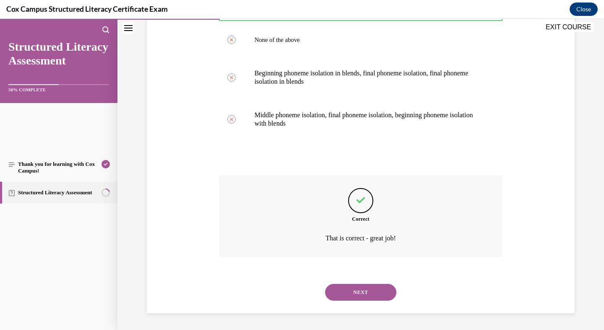
scroll to position [412, 0]
click at [348, 290] on button "NEXT" at bounding box center [360, 292] width 71 height 17
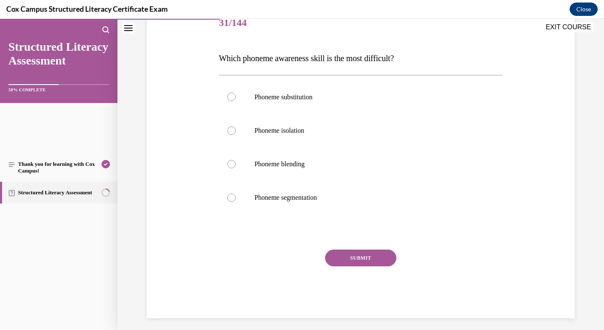
scroll to position [118, 0]
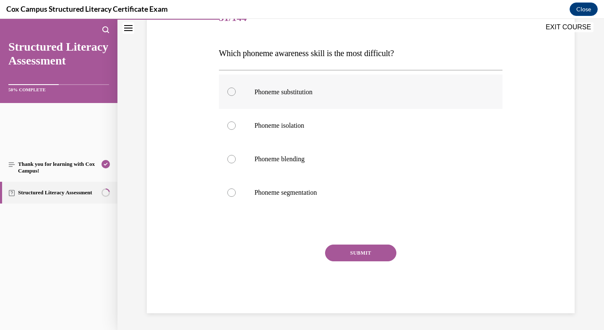
click at [236, 96] on div at bounding box center [231, 92] width 8 height 8
click at [236, 96] on input "Phoneme substitution" at bounding box center [231, 92] width 8 height 8
radio input "true"
click at [362, 262] on button "SUBMIT" at bounding box center [360, 253] width 71 height 17
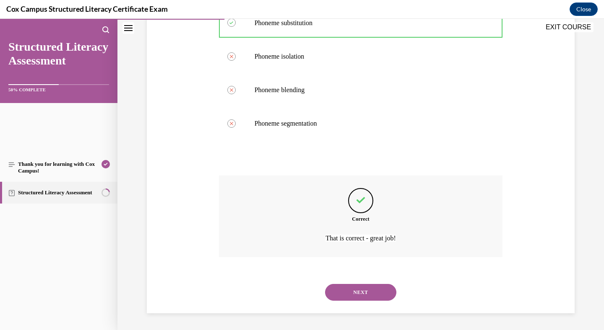
scroll to position [307, 0]
click at [357, 284] on button "NEXT" at bounding box center [360, 292] width 71 height 17
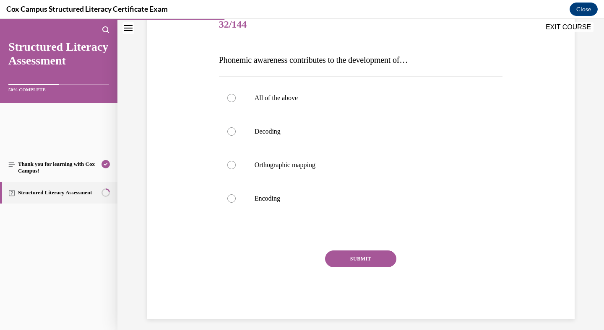
scroll to position [111, 0]
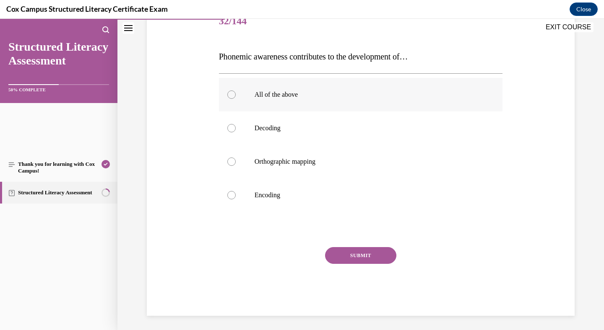
click at [236, 99] on div at bounding box center [231, 95] width 8 height 8
click at [236, 99] on input "All of the above" at bounding box center [231, 95] width 8 height 8
radio input "true"
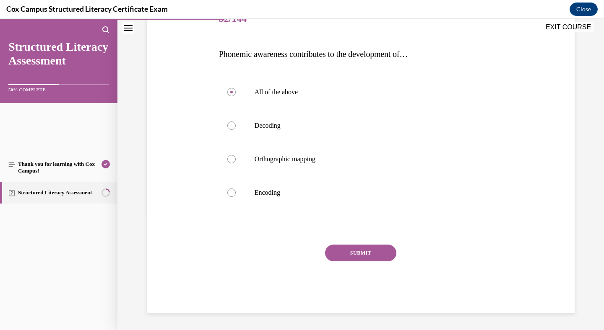
scroll to position [200, 0]
click at [370, 262] on button "SUBMIT" at bounding box center [360, 253] width 71 height 17
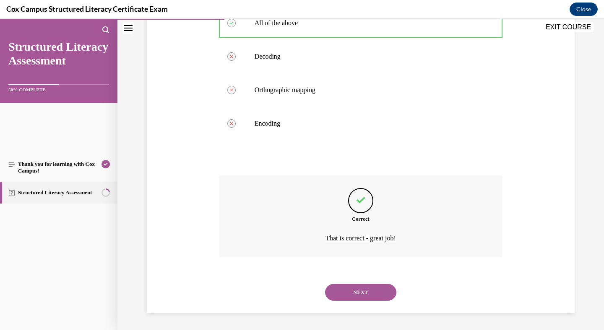
scroll to position [293, 0]
click at [335, 301] on button "NEXT" at bounding box center [360, 292] width 71 height 17
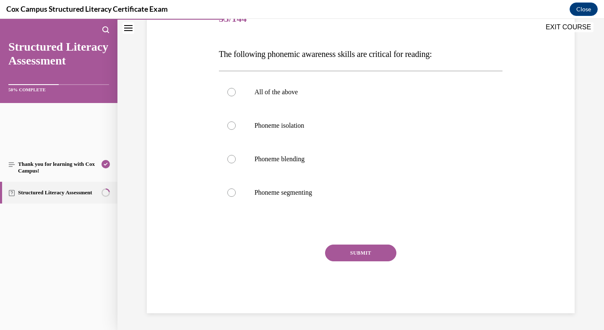
scroll to position [135, 0]
click at [236, 96] on div at bounding box center [231, 92] width 8 height 8
click at [236, 96] on input "All of the above" at bounding box center [231, 92] width 8 height 8
radio input "true"
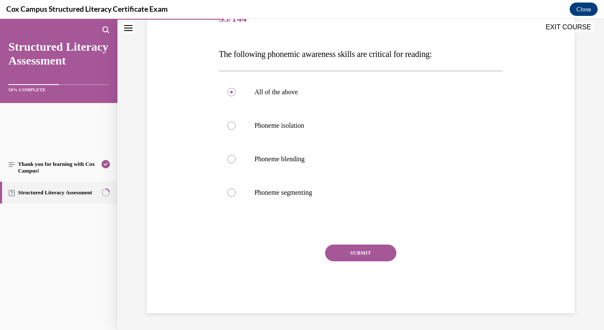
click at [346, 245] on button "SUBMIT" at bounding box center [360, 253] width 71 height 17
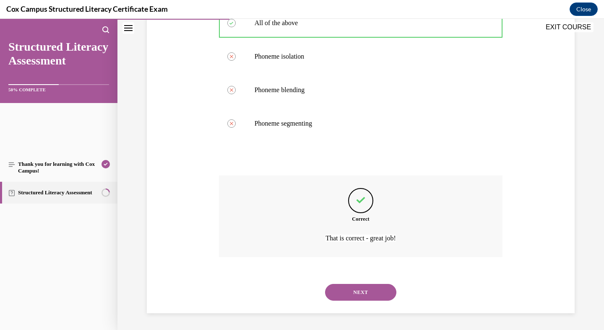
scroll to position [327, 0]
click at [362, 284] on button "NEXT" at bounding box center [360, 292] width 71 height 17
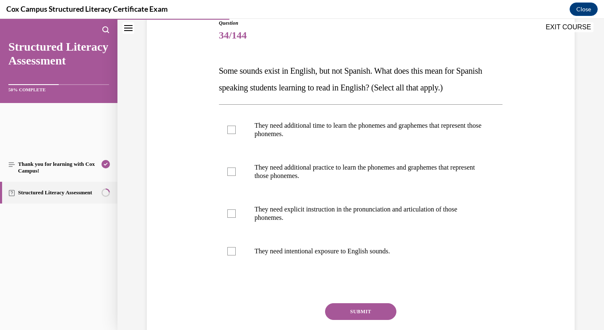
scroll to position [116, 0]
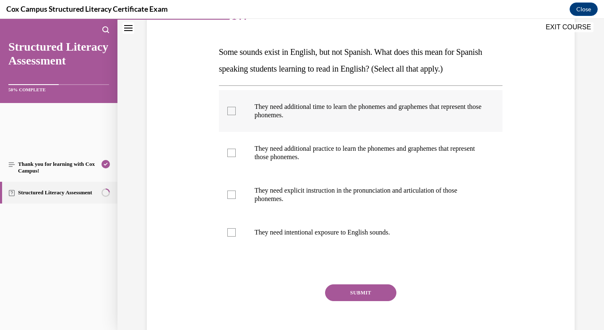
click at [236, 115] on div at bounding box center [231, 111] width 8 height 8
click at [236, 115] on input "They need additional time to learn the phonemes and graphemes that represent th…" at bounding box center [231, 111] width 8 height 8
checkbox input "true"
click at [236, 157] on div at bounding box center [231, 153] width 8 height 8
click at [236, 157] on input "They need additional practice to learn the phonemes and graphemes that represen…" at bounding box center [231, 153] width 8 height 8
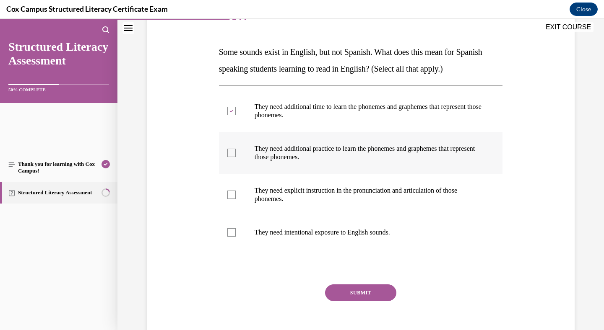
checkbox input "true"
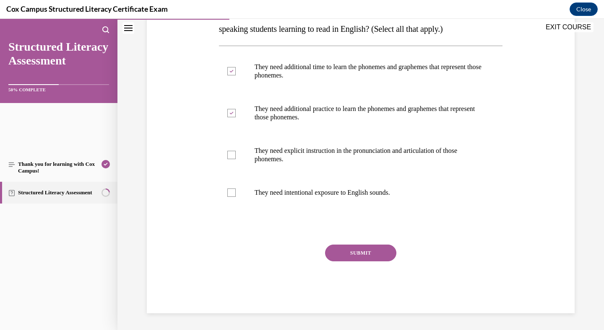
scroll to position [223, 0]
click at [236, 159] on div at bounding box center [231, 155] width 8 height 8
click at [236, 159] on input "They need explicit instruction in the pronunciation and articulation of those p…" at bounding box center [231, 155] width 8 height 8
checkbox input "true"
click at [236, 197] on div at bounding box center [231, 193] width 8 height 8
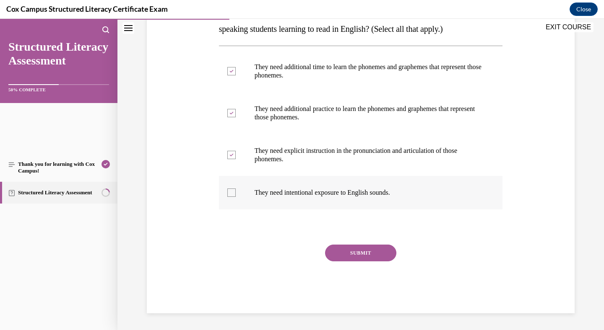
click at [236, 197] on input "They need intentional exposure to English sounds." at bounding box center [231, 193] width 8 height 8
checkbox input "true"
click at [346, 262] on button "SUBMIT" at bounding box center [360, 253] width 71 height 17
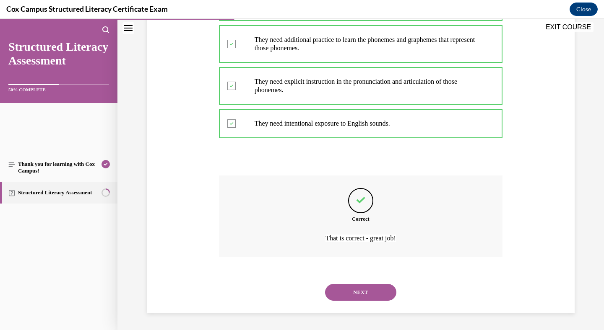
scroll to position [390, 0]
click at [370, 284] on button "NEXT" at bounding box center [360, 292] width 71 height 17
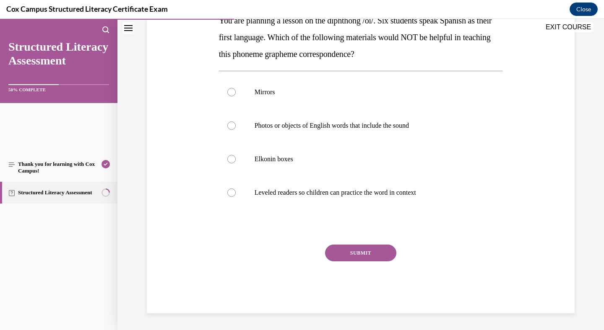
scroll to position [194, 0]
click at [236, 197] on div at bounding box center [231, 193] width 8 height 8
click at [236, 197] on input "Leveled readers so children can practice the word in context" at bounding box center [231, 193] width 8 height 8
radio input "true"
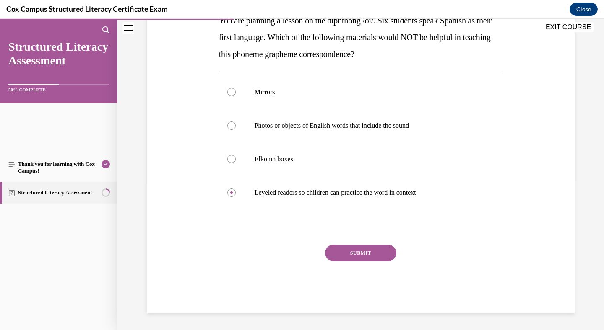
click at [353, 262] on button "SUBMIT" at bounding box center [360, 253] width 71 height 17
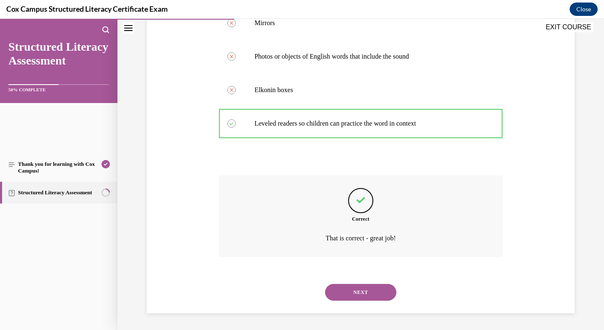
scroll to position [390, 0]
click at [351, 285] on button "NEXT" at bounding box center [360, 292] width 71 height 17
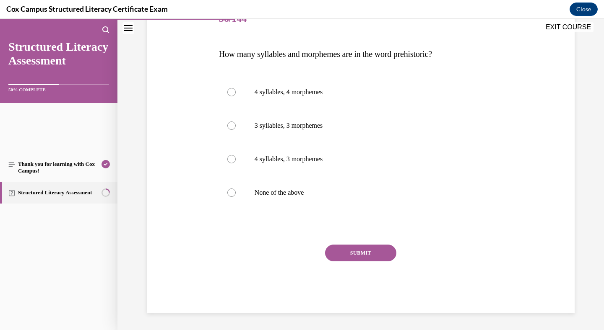
scroll to position [130, 0]
click at [236, 163] on div at bounding box center [231, 159] width 8 height 8
click at [236, 163] on input "4 syllables, 3 morphemes" at bounding box center [231, 159] width 8 height 8
radio input "true"
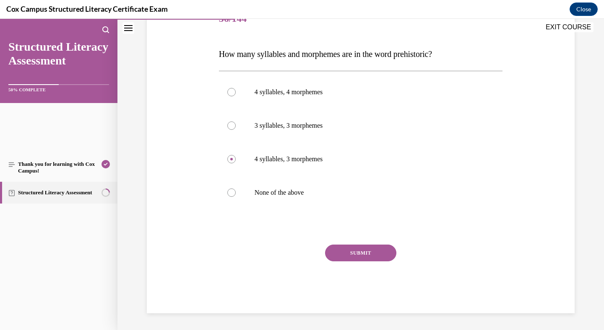
click at [357, 245] on button "SUBMIT" at bounding box center [360, 253] width 71 height 17
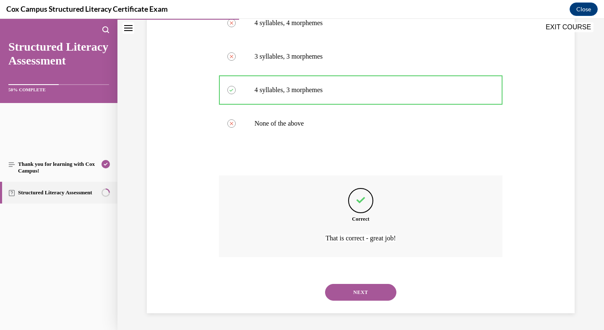
scroll to position [327, 0]
click at [360, 284] on button "NEXT" at bounding box center [360, 292] width 71 height 17
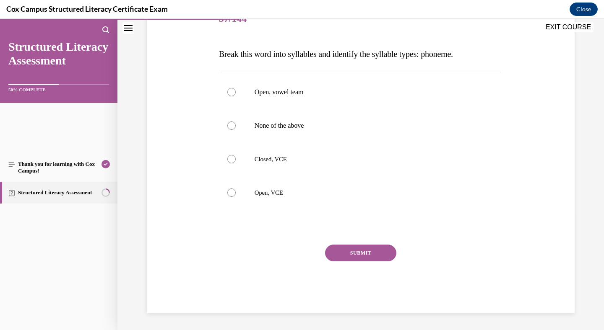
scroll to position [169, 0]
click at [236, 197] on div at bounding box center [231, 193] width 8 height 8
click at [236, 197] on input "Open, VCE" at bounding box center [231, 193] width 8 height 8
radio input "true"
click at [370, 262] on button "SUBMIT" at bounding box center [360, 253] width 71 height 17
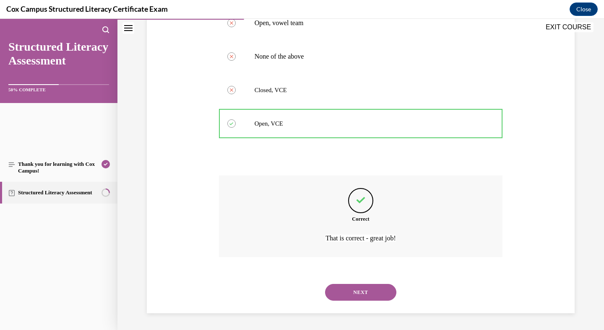
scroll to position [328, 0]
click at [371, 284] on button "NEXT" at bounding box center [360, 292] width 71 height 17
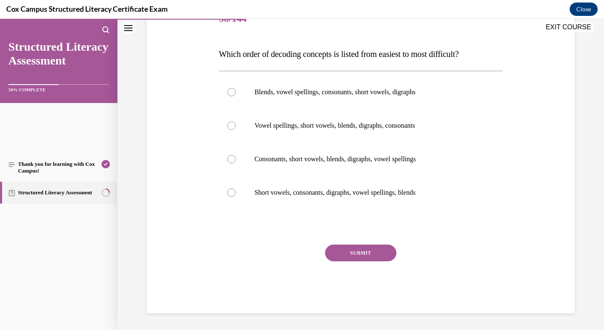
scroll to position [175, 0]
click at [236, 163] on div at bounding box center [231, 159] width 8 height 8
click at [236, 163] on input "Consonants, short vowels, blends, digraphs, vowel spellings" at bounding box center [231, 159] width 8 height 8
radio input "true"
click at [356, 260] on button "SUBMIT" at bounding box center [360, 253] width 71 height 17
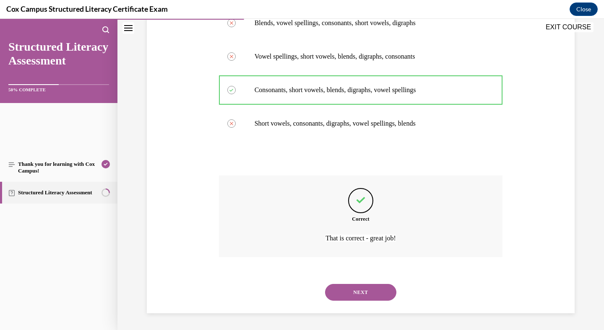
scroll to position [369, 0]
click at [359, 284] on button "NEXT" at bounding box center [360, 292] width 71 height 17
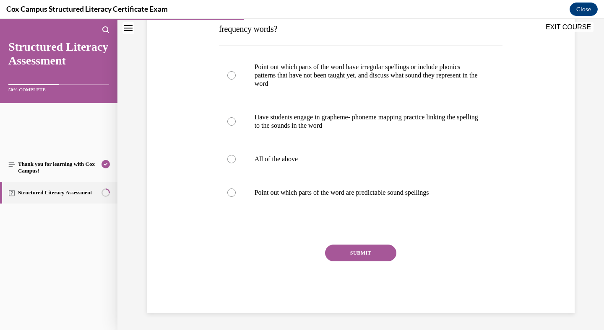
scroll to position [164, 0]
click at [236, 163] on div at bounding box center [231, 159] width 8 height 8
click at [236, 163] on input "All of the above" at bounding box center [231, 159] width 8 height 8
radio input "true"
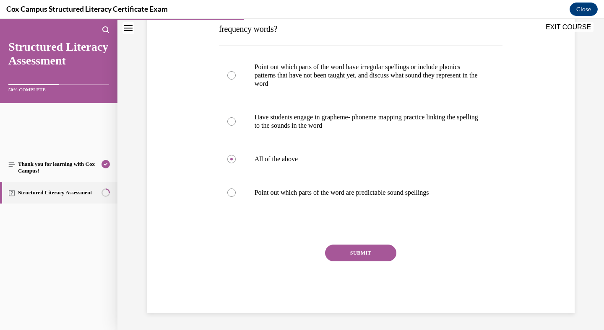
click at [360, 245] on button "SUBMIT" at bounding box center [360, 253] width 71 height 17
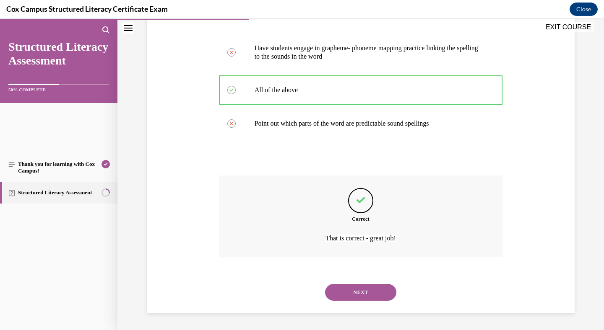
scroll to position [391, 0]
click at [347, 287] on button "NEXT" at bounding box center [360, 292] width 71 height 17
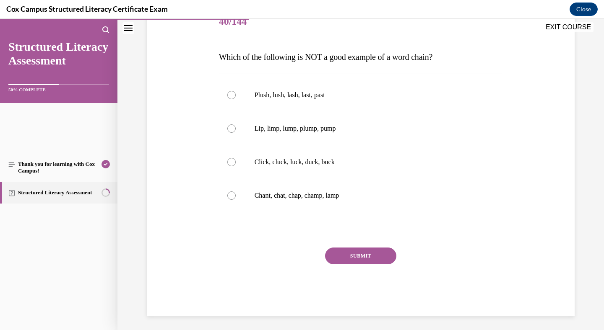
scroll to position [111, 0]
click at [236, 99] on div at bounding box center [231, 95] width 8 height 8
click at [236, 99] on input "Plush, lush, lash, last, past" at bounding box center [231, 95] width 8 height 8
radio input "true"
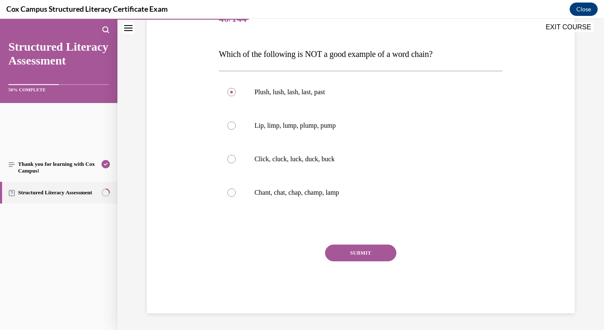
scroll to position [241, 0]
click at [352, 245] on button "SUBMIT" at bounding box center [360, 253] width 71 height 17
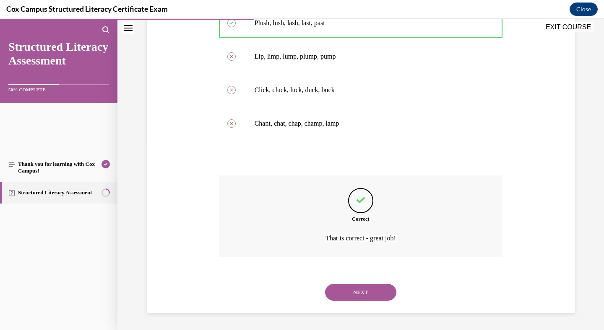
scroll to position [327, 0]
click at [359, 284] on button "NEXT" at bounding box center [360, 292] width 71 height 17
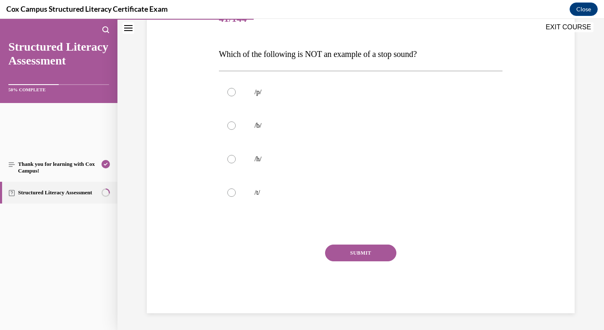
scroll to position [161, 0]
click at [236, 163] on div at bounding box center [231, 159] width 8 height 8
click at [236, 163] on input "/h/" at bounding box center [231, 159] width 8 height 8
radio input "true"
click at [346, 262] on button "SUBMIT" at bounding box center [360, 253] width 71 height 17
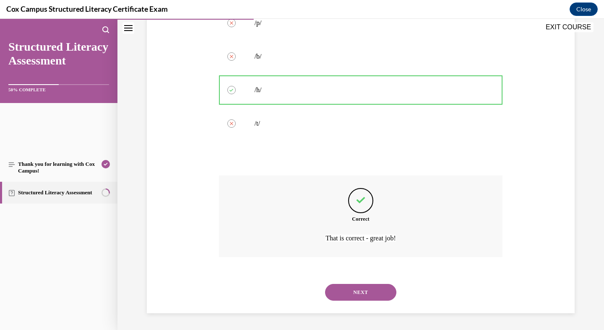
scroll to position [327, 0]
click at [358, 284] on button "NEXT" at bounding box center [360, 292] width 71 height 17
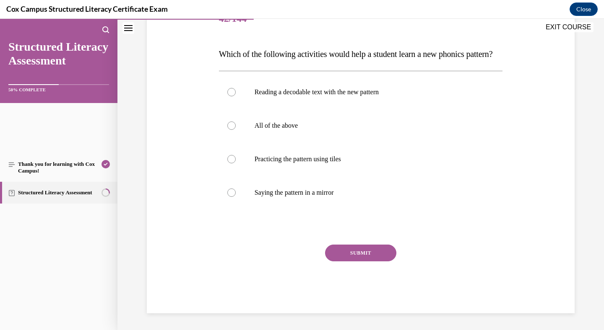
scroll to position [156, 0]
click at [236, 130] on div at bounding box center [231, 126] width 8 height 8
click at [236, 130] on input "All of the above" at bounding box center [231, 126] width 8 height 8
radio input "true"
click at [357, 262] on button "SUBMIT" at bounding box center [360, 253] width 71 height 17
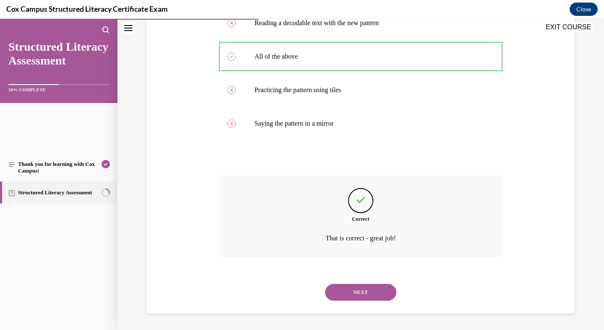
scroll to position [327, 0]
click at [368, 284] on button "NEXT" at bounding box center [360, 292] width 71 height 17
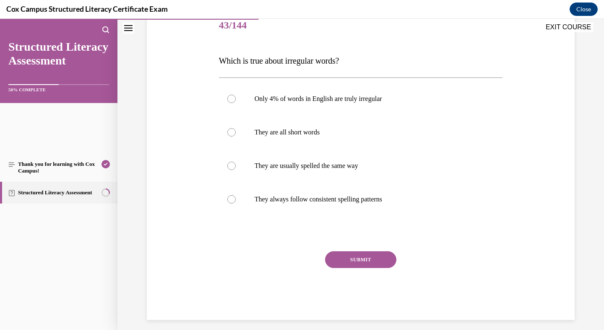
scroll to position [108, 0]
click at [236, 103] on div at bounding box center [231, 98] width 8 height 8
click at [236, 103] on input "Only 4% of words in English are truly irregular" at bounding box center [231, 98] width 8 height 8
radio input "true"
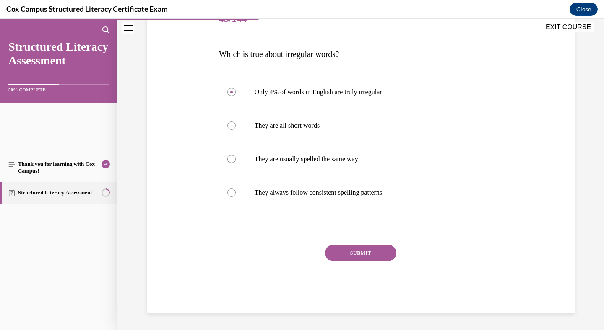
scroll to position [220, 0]
click at [358, 245] on button "SUBMIT" at bounding box center [360, 253] width 71 height 17
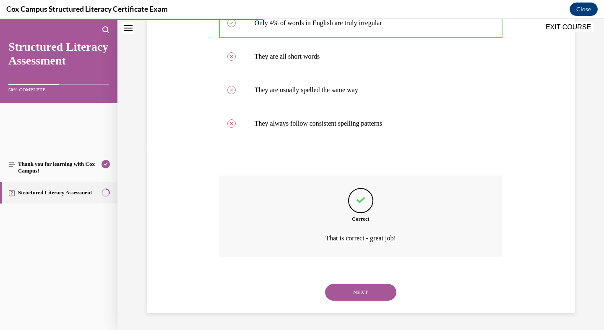
scroll to position [306, 0]
click at [366, 284] on button "NEXT" at bounding box center [360, 292] width 71 height 17
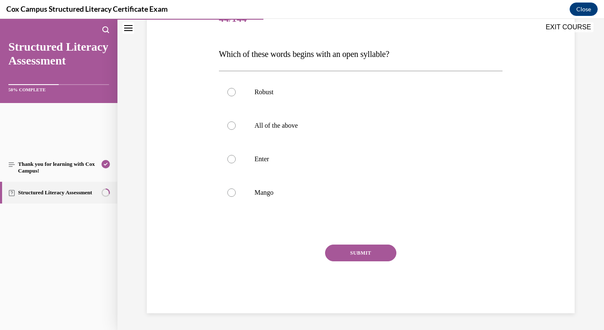
scroll to position [120, 0]
click at [236, 96] on div at bounding box center [231, 92] width 8 height 8
click at [236, 96] on input "Robust" at bounding box center [231, 92] width 8 height 8
radio input "true"
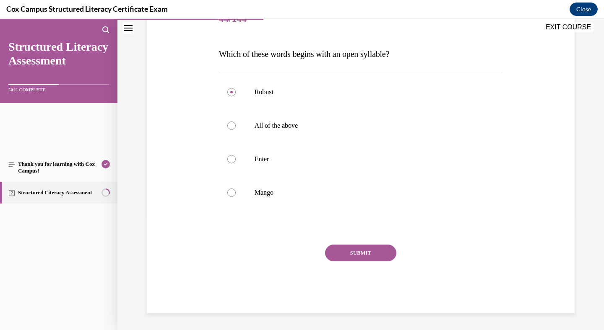
click at [346, 245] on button "SUBMIT" at bounding box center [360, 253] width 71 height 17
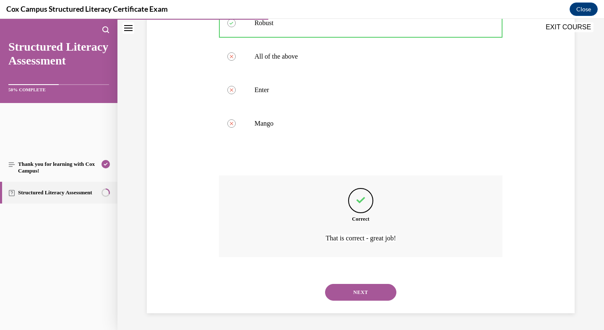
scroll to position [306, 0]
click at [358, 284] on button "NEXT" at bounding box center [360, 292] width 71 height 17
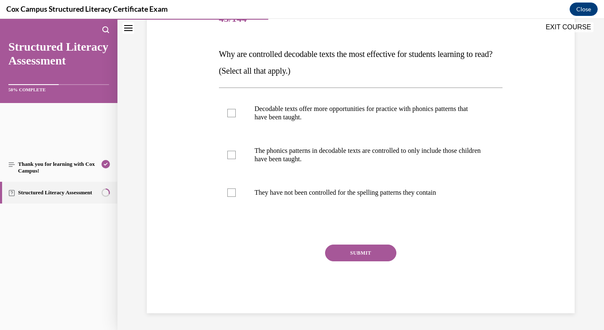
scroll to position [127, 0]
click at [236, 117] on div at bounding box center [231, 113] width 8 height 8
click at [236, 117] on input "Decodable texts offer more opportunities for practice with phonics patterns tha…" at bounding box center [231, 113] width 8 height 8
checkbox input "true"
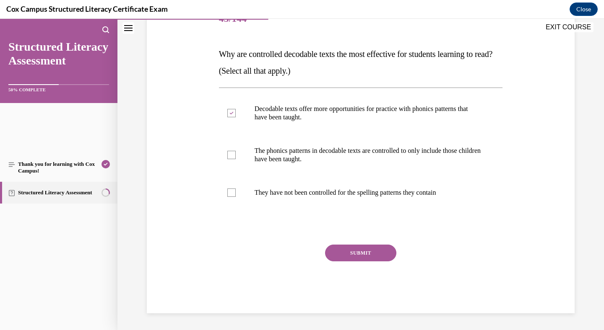
click at [366, 253] on button "SUBMIT" at bounding box center [360, 253] width 71 height 17
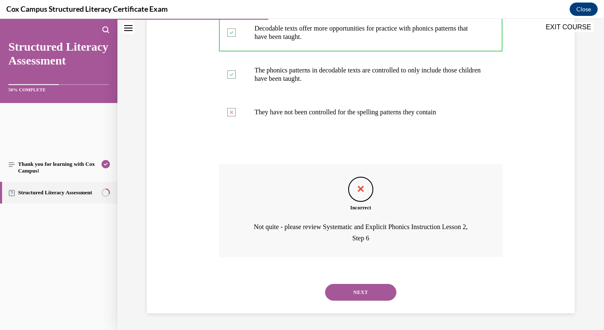
scroll to position [352, 0]
click at [374, 284] on button "NEXT" at bounding box center [360, 292] width 71 height 17
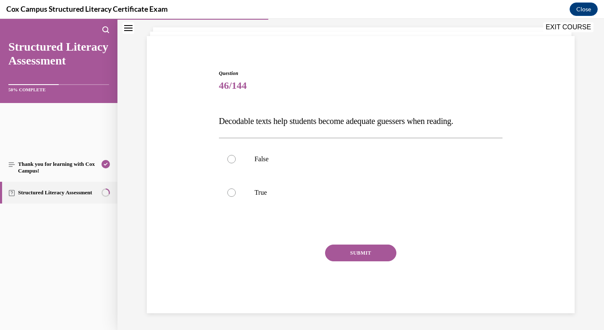
scroll to position [82, 0]
click at [236, 163] on div at bounding box center [231, 159] width 8 height 8
click at [236, 163] on input "False" at bounding box center [231, 159] width 8 height 8
radio input "true"
click at [353, 262] on button "SUBMIT" at bounding box center [360, 253] width 71 height 17
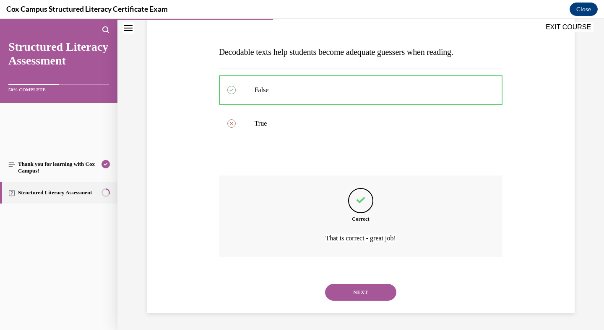
scroll to position [244, 0]
click at [365, 284] on button "NEXT" at bounding box center [360, 292] width 71 height 17
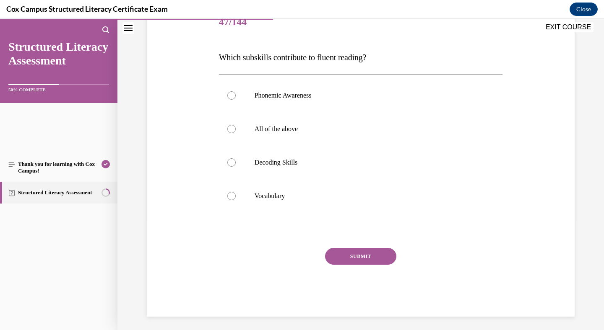
scroll to position [111, 0]
click at [236, 133] on div at bounding box center [231, 128] width 8 height 8
click at [236, 133] on input "All of the above" at bounding box center [231, 128] width 8 height 8
radio input "true"
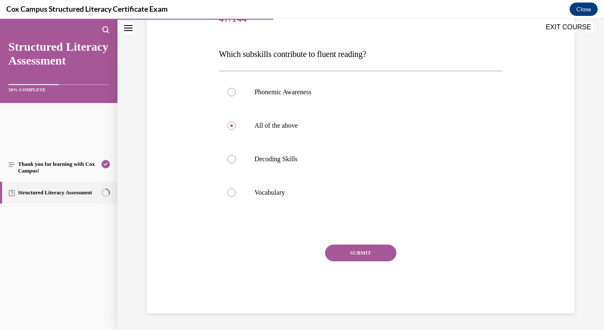
click at [362, 249] on button "SUBMIT" at bounding box center [360, 253] width 71 height 17
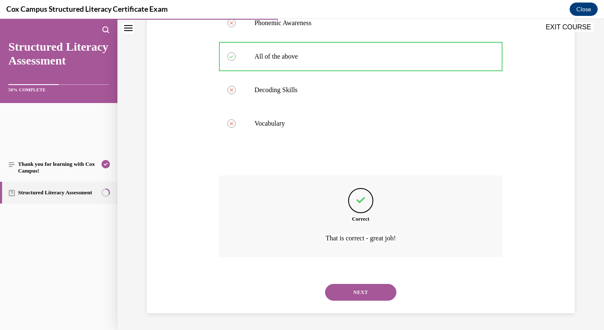
scroll to position [306, 0]
click at [363, 284] on button "NEXT" at bounding box center [360, 292] width 71 height 17
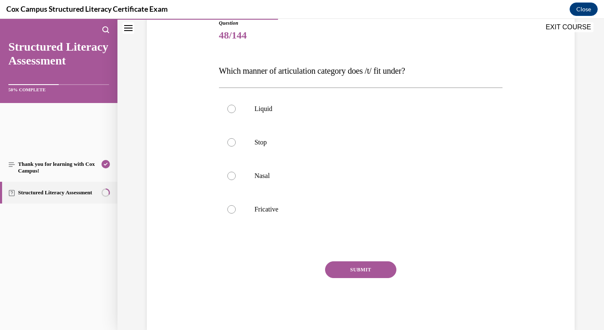
scroll to position [100, 0]
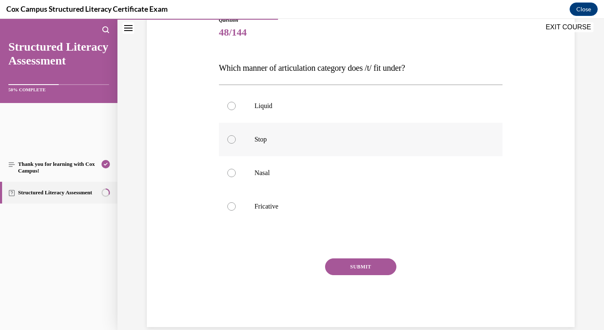
click at [236, 144] on div at bounding box center [231, 139] width 8 height 8
click at [236, 144] on input "Stop" at bounding box center [231, 139] width 8 height 8
radio input "true"
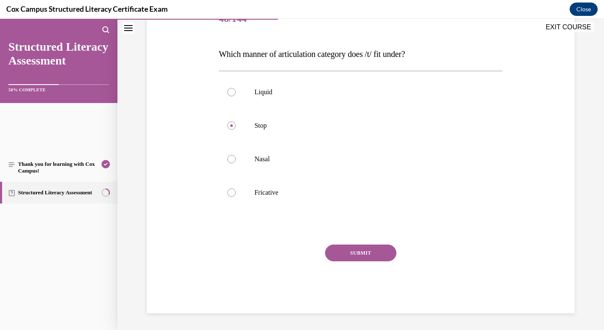
scroll to position [204, 0]
click at [349, 253] on button "SUBMIT" at bounding box center [360, 253] width 71 height 17
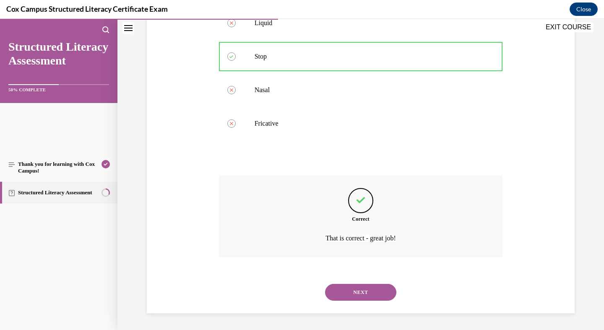
scroll to position [306, 0]
click at [368, 284] on button "NEXT" at bounding box center [360, 292] width 71 height 17
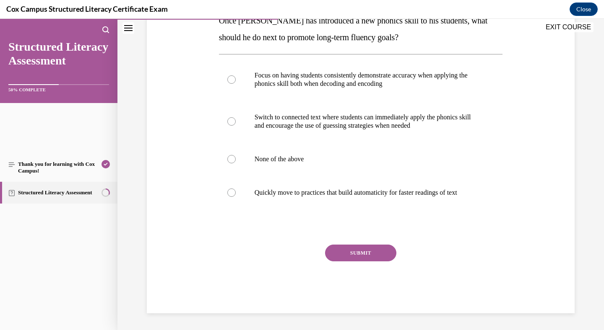
scroll to position [179, 0]
click at [236, 84] on div at bounding box center [231, 79] width 8 height 8
click at [236, 84] on input "Focus on having students consistently demonstrate accuracy when applying the ph…" at bounding box center [231, 79] width 8 height 8
radio input "true"
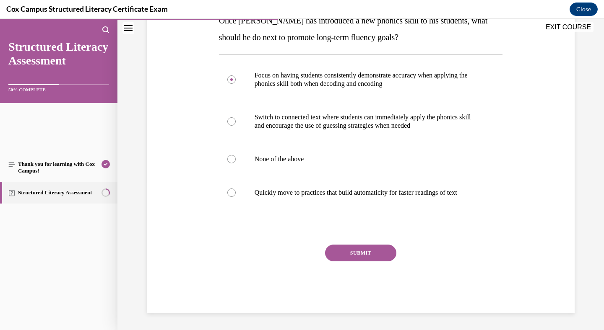
click at [340, 262] on button "SUBMIT" at bounding box center [360, 253] width 71 height 17
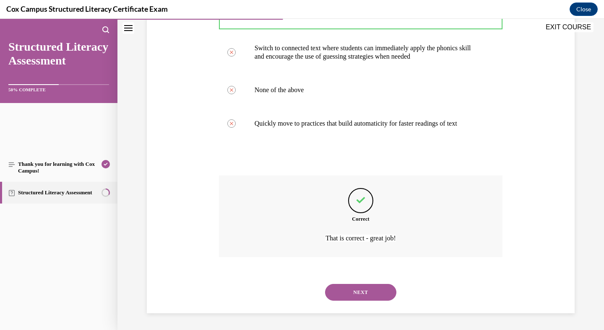
scroll to position [401, 0]
click at [355, 288] on button "NEXT" at bounding box center [360, 292] width 71 height 17
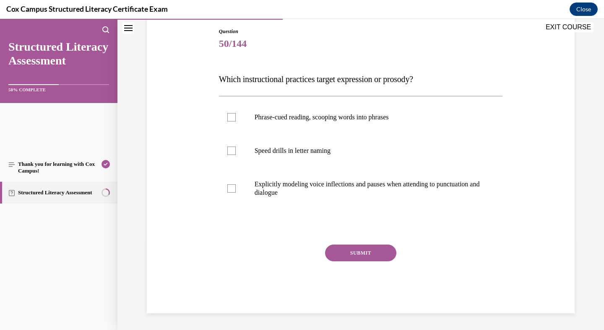
scroll to position [116, 0]
click at [236, 193] on div at bounding box center [231, 188] width 8 height 8
click at [236, 193] on input "Explicitly modeling voice inflections and pauses when attending to punctuation …" at bounding box center [231, 188] width 8 height 8
checkbox input "true"
click at [236, 122] on div at bounding box center [231, 117] width 8 height 8
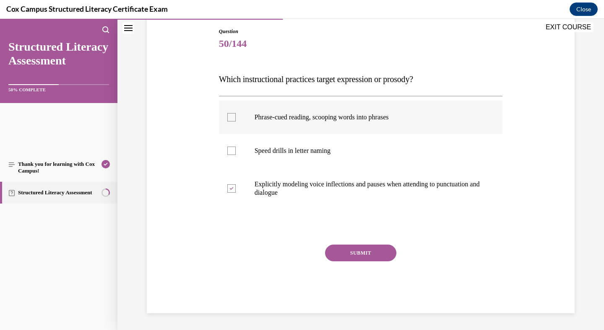
click at [236, 122] on input "Phrase-cued reading, scooping words into phrases" at bounding box center [231, 117] width 8 height 8
checkbox input "true"
click at [370, 262] on button "SUBMIT" at bounding box center [360, 253] width 71 height 17
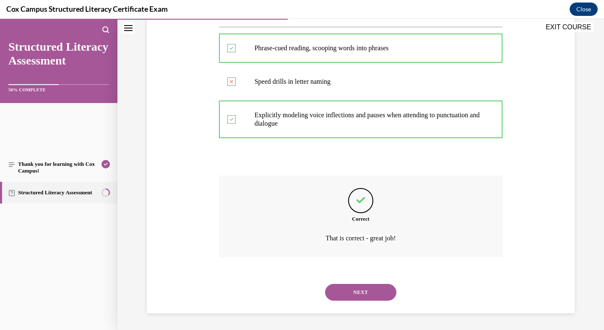
scroll to position [296, 0]
click at [381, 284] on button "NEXT" at bounding box center [360, 292] width 71 height 17
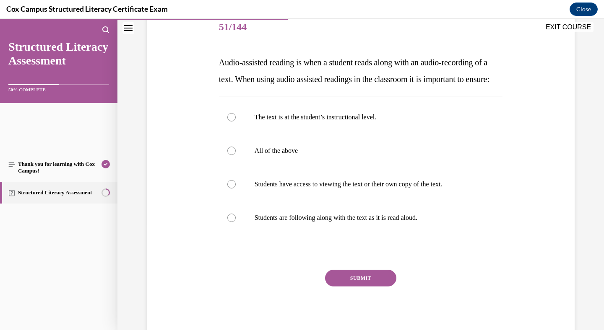
scroll to position [99, 0]
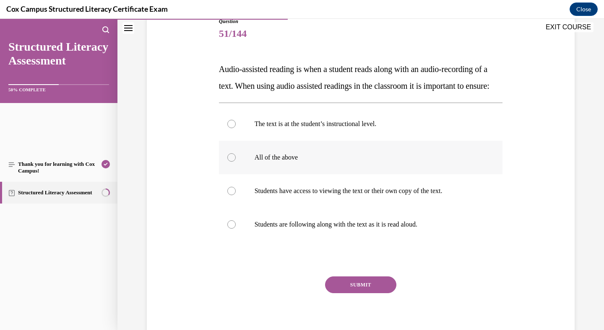
click at [236, 162] on div at bounding box center [231, 157] width 8 height 8
click at [236, 162] on input "All of the above" at bounding box center [231, 157] width 8 height 8
radio input "true"
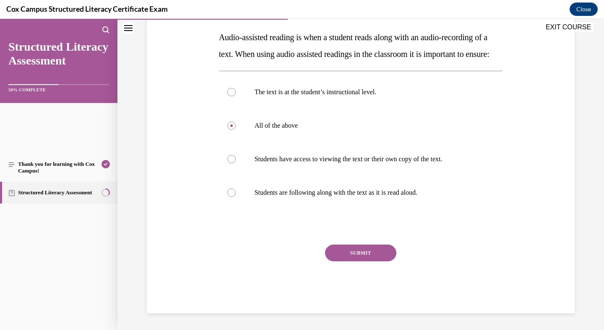
scroll to position [239, 0]
click at [368, 262] on button "SUBMIT" at bounding box center [360, 253] width 71 height 17
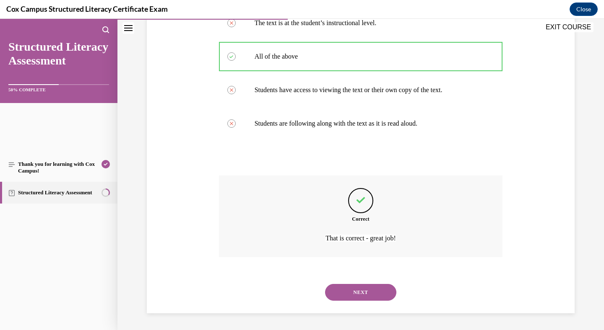
scroll to position [369, 0]
click at [371, 284] on button "NEXT" at bounding box center [360, 292] width 71 height 17
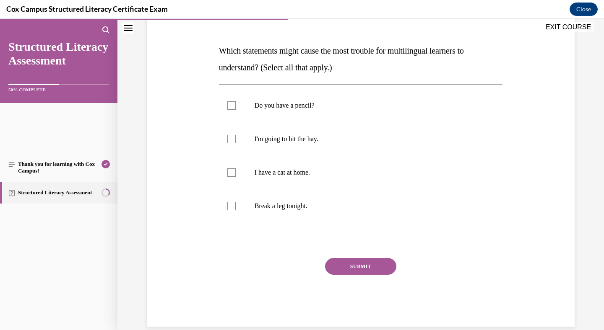
scroll to position [119, 0]
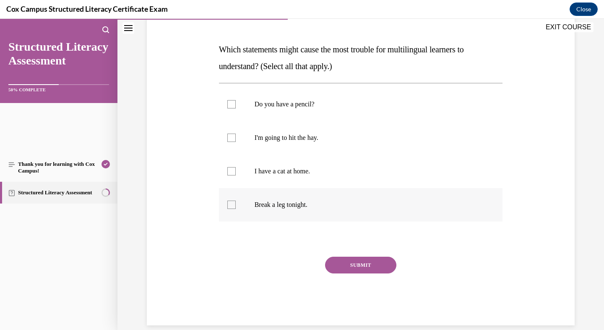
click at [236, 209] on div at bounding box center [231, 205] width 8 height 8
click at [236, 209] on input "Break a leg tonight." at bounding box center [231, 205] width 8 height 8
checkbox input "true"
click at [236, 142] on div at bounding box center [231, 138] width 8 height 8
click at [236, 142] on input "I'm going to hit the hay." at bounding box center [231, 138] width 8 height 8
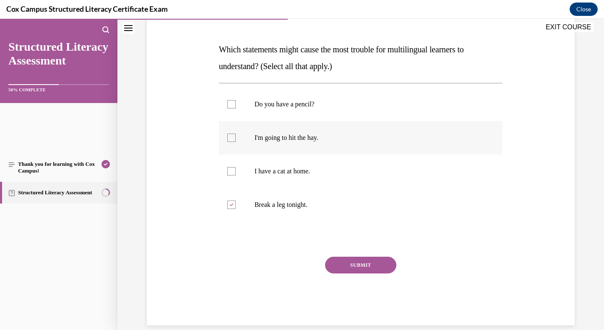
checkbox input "true"
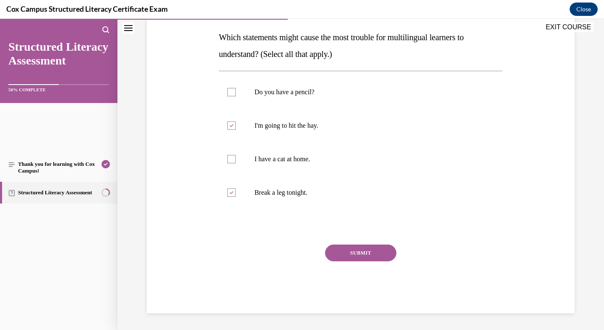
scroll to position [241, 0]
click at [365, 245] on button "SUBMIT" at bounding box center [360, 253] width 71 height 17
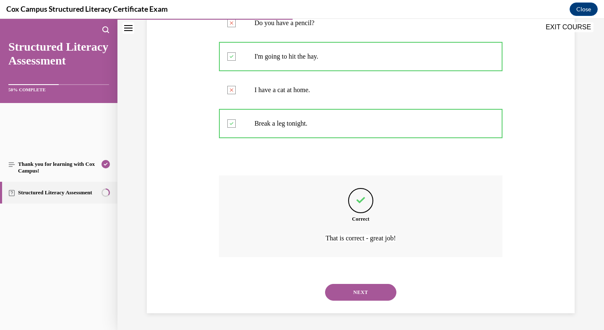
scroll to position [327, 0]
click at [368, 284] on button "NEXT" at bounding box center [360, 292] width 71 height 17
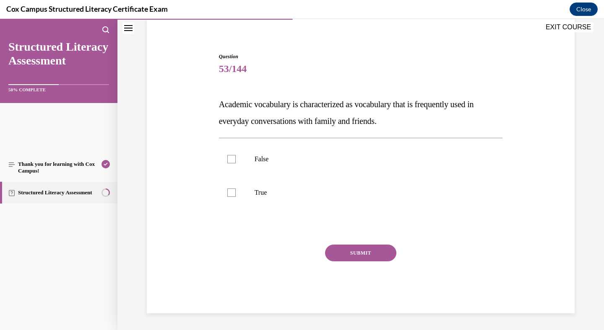
scroll to position [74, 0]
click at [236, 163] on div at bounding box center [231, 159] width 8 height 8
click at [236, 163] on input "False" at bounding box center [231, 159] width 8 height 8
checkbox input "true"
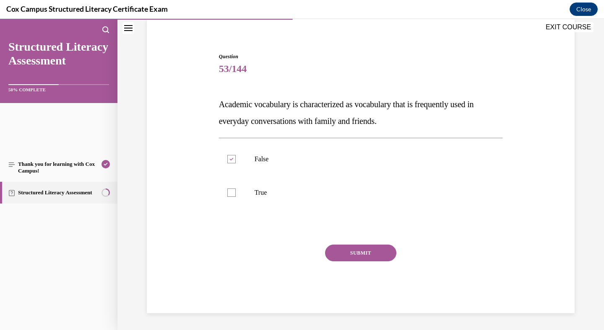
click at [344, 245] on button "SUBMIT" at bounding box center [360, 253] width 71 height 17
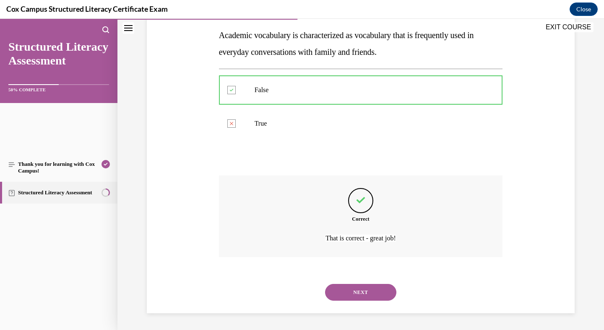
scroll to position [264, 0]
click at [359, 284] on button "NEXT" at bounding box center [360, 292] width 71 height 17
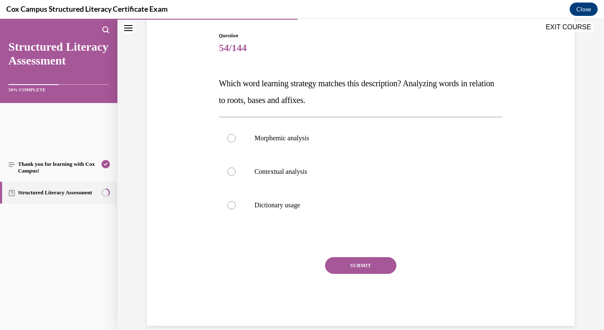
scroll to position [102, 0]
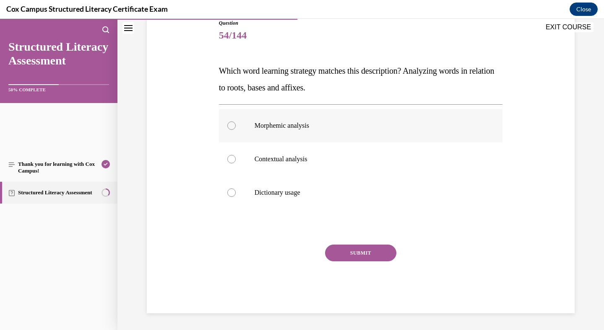
click at [236, 130] on div at bounding box center [231, 126] width 8 height 8
click at [236, 130] on input "Morphemic analysis" at bounding box center [231, 126] width 8 height 8
radio input "true"
click at [351, 262] on button "SUBMIT" at bounding box center [360, 253] width 71 height 17
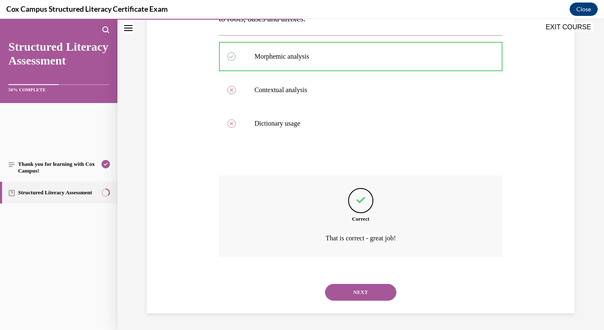
scroll to position [285, 0]
click at [359, 284] on button "NEXT" at bounding box center [360, 292] width 71 height 17
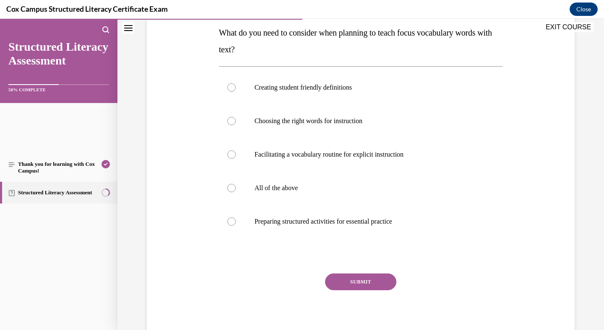
scroll to position [137, 0]
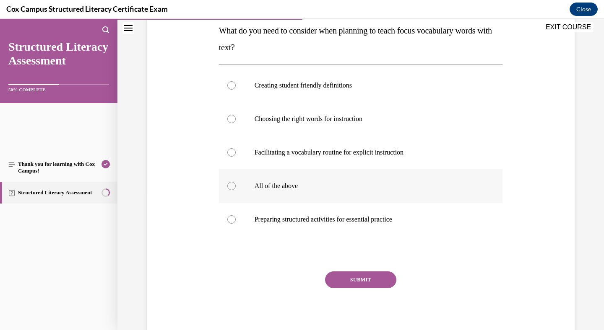
click at [236, 190] on div at bounding box center [231, 186] width 8 height 8
click at [236, 190] on input "All of the above" at bounding box center [231, 186] width 8 height 8
radio input "true"
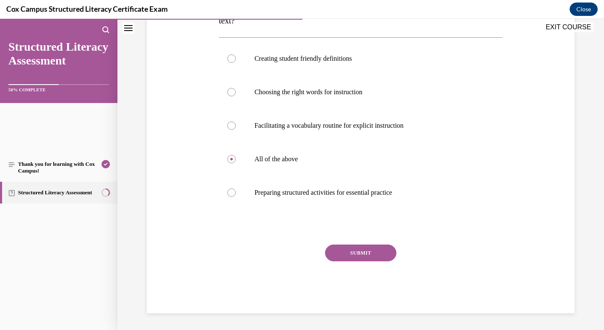
scroll to position [239, 0]
click at [356, 262] on button "SUBMIT" at bounding box center [360, 253] width 71 height 17
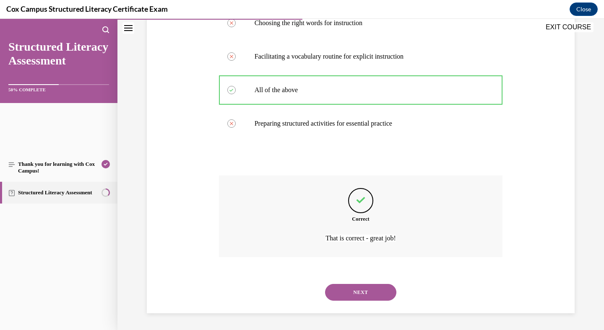
scroll to position [390, 0]
click at [358, 284] on button "NEXT" at bounding box center [360, 292] width 71 height 17
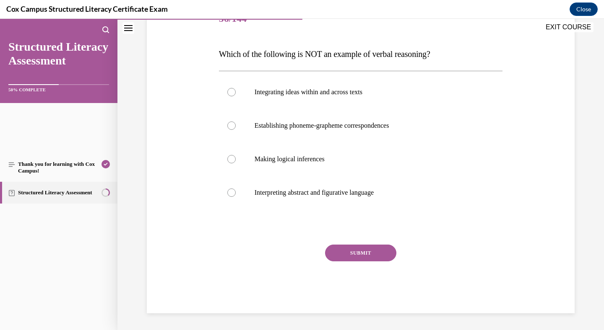
scroll to position [124, 0]
click at [236, 130] on div at bounding box center [231, 126] width 8 height 8
click at [236, 130] on input "Establishing phoneme-grapheme correspondences" at bounding box center [231, 126] width 8 height 8
radio input "true"
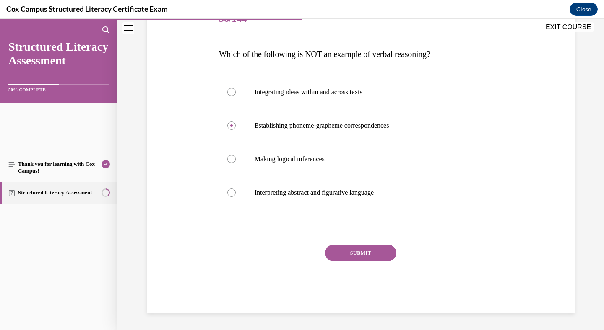
click at [354, 245] on button "SUBMIT" at bounding box center [360, 253] width 71 height 17
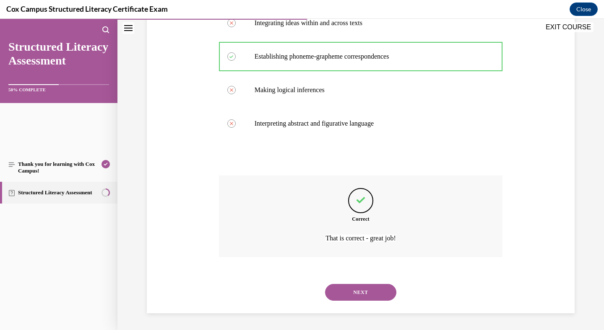
scroll to position [327, 0]
click at [358, 284] on button "NEXT" at bounding box center [360, 292] width 71 height 17
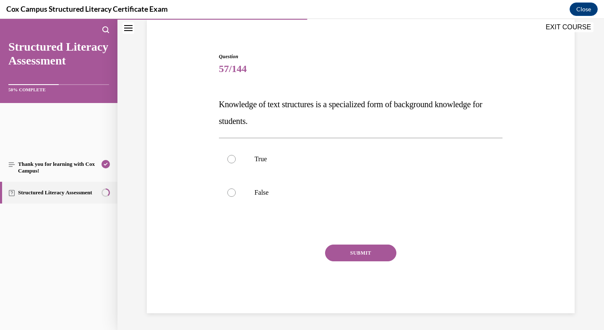
scroll to position [120, 0]
click at [236, 155] on div at bounding box center [231, 159] width 8 height 8
click at [236, 155] on input "True" at bounding box center [231, 159] width 8 height 8
radio input "true"
click at [349, 262] on button "SUBMIT" at bounding box center [360, 253] width 71 height 17
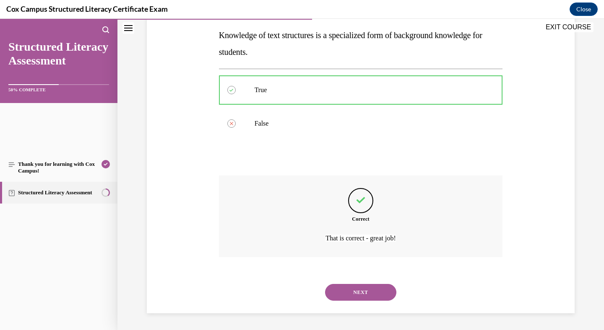
scroll to position [244, 0]
click at [357, 285] on button "NEXT" at bounding box center [360, 292] width 71 height 17
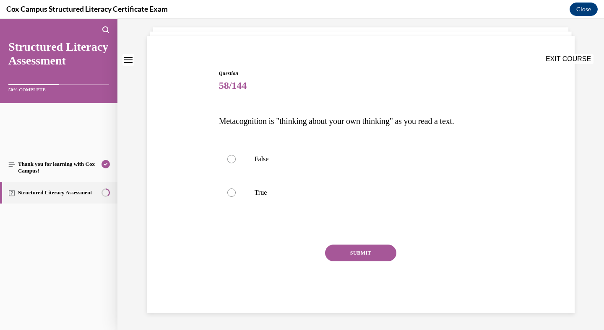
scroll to position [0, 0]
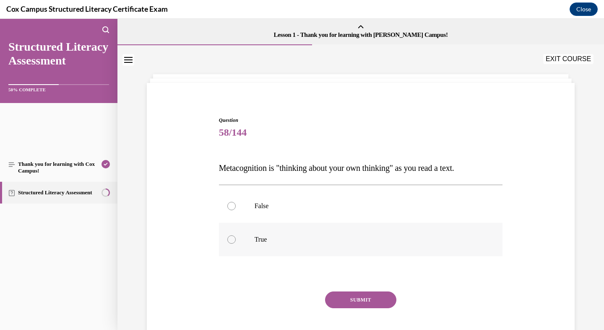
click at [236, 244] on div at bounding box center [231, 240] width 8 height 8
click at [236, 244] on input "True" at bounding box center [231, 240] width 8 height 8
radio input "true"
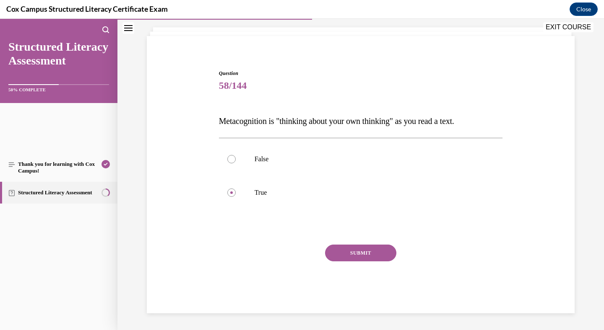
scroll to position [151, 0]
click at [341, 245] on button "SUBMIT" at bounding box center [360, 253] width 71 height 17
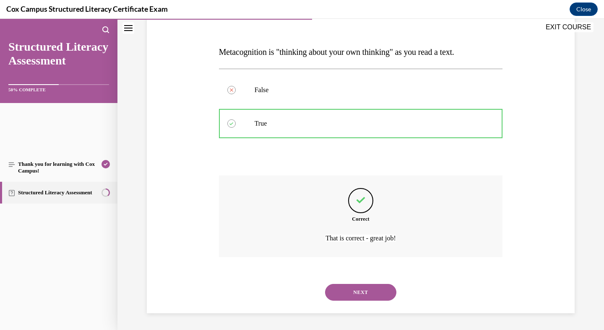
scroll to position [244, 0]
click at [353, 284] on button "NEXT" at bounding box center [360, 292] width 71 height 17
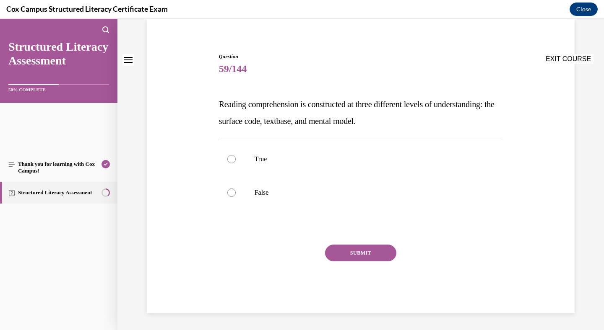
scroll to position [0, 0]
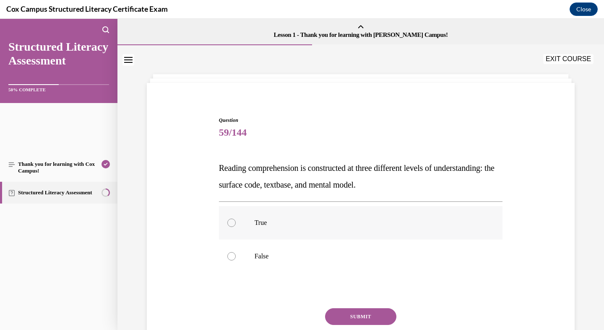
click at [236, 227] on div at bounding box center [231, 223] width 8 height 8
click at [236, 227] on input "True" at bounding box center [231, 223] width 8 height 8
radio input "true"
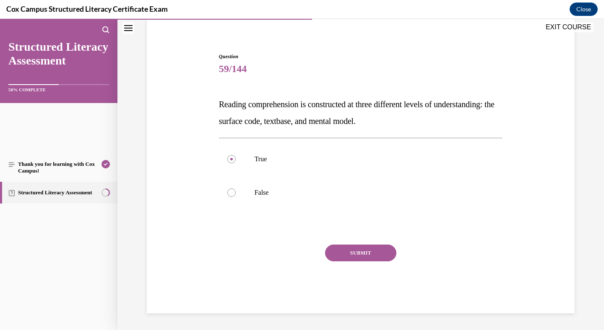
scroll to position [124, 0]
click at [379, 262] on button "SUBMIT" at bounding box center [360, 253] width 71 height 17
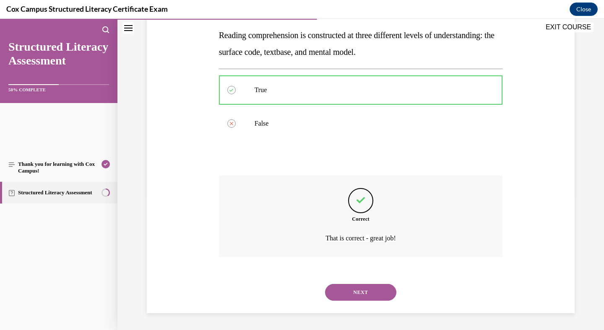
scroll to position [264, 0]
click at [378, 284] on button "NEXT" at bounding box center [360, 292] width 71 height 17
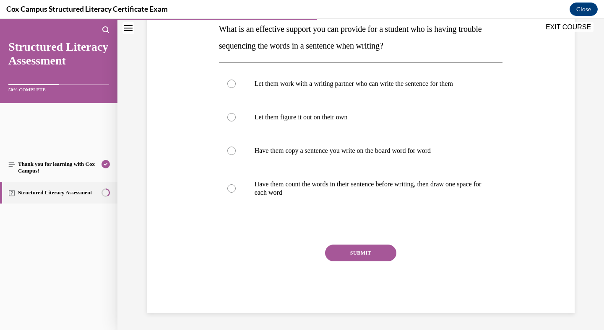
scroll to position [176, 0]
click at [236, 193] on div at bounding box center [231, 188] width 8 height 8
click at [236, 193] on input "Have them count the words in their sentence before writing, then draw one space…" at bounding box center [231, 188] width 8 height 8
radio input "true"
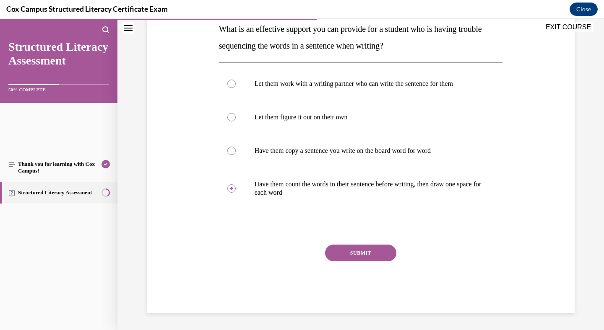
click at [371, 245] on button "SUBMIT" at bounding box center [360, 253] width 71 height 17
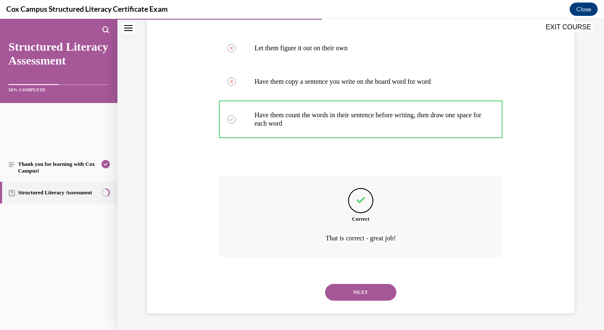
scroll to position [380, 0]
click at [353, 284] on button "NEXT" at bounding box center [360, 292] width 71 height 17
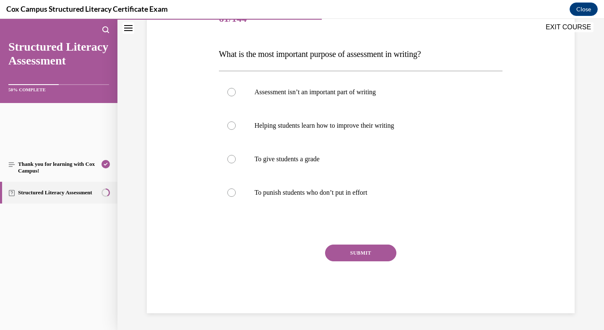
scroll to position [168, 0]
click at [236, 130] on div at bounding box center [231, 126] width 8 height 8
click at [236, 130] on input "Helping students learn how to improve their writing" at bounding box center [231, 126] width 8 height 8
radio input "true"
click at [362, 262] on button "SUBMIT" at bounding box center [360, 253] width 71 height 17
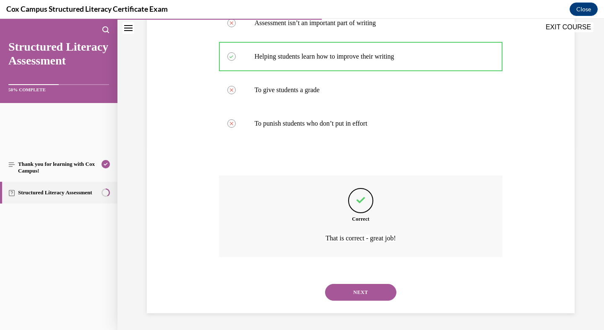
scroll to position [338, 0]
click at [362, 284] on button "NEXT" at bounding box center [360, 292] width 71 height 17
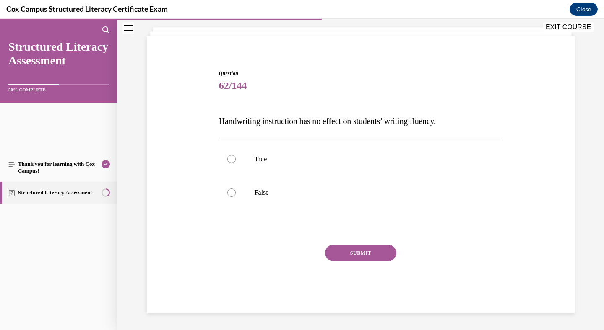
scroll to position [93, 0]
click at [236, 197] on div at bounding box center [231, 193] width 8 height 8
click at [236, 197] on input "False" at bounding box center [231, 193] width 8 height 8
radio input "true"
click at [345, 262] on button "SUBMIT" at bounding box center [360, 253] width 71 height 17
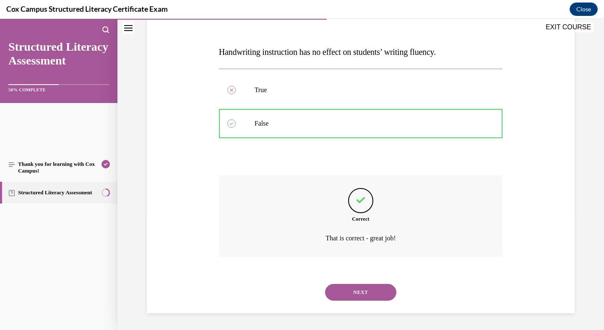
scroll to position [244, 0]
click at [366, 284] on button "NEXT" at bounding box center [360, 292] width 71 height 17
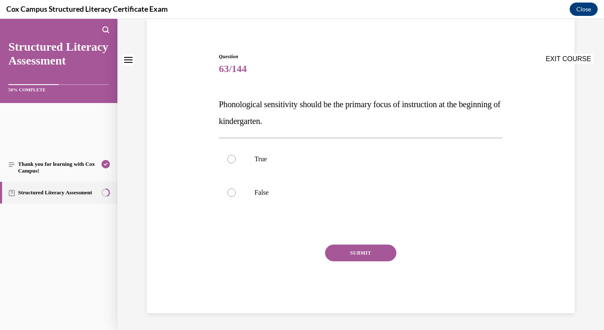
scroll to position [0, 0]
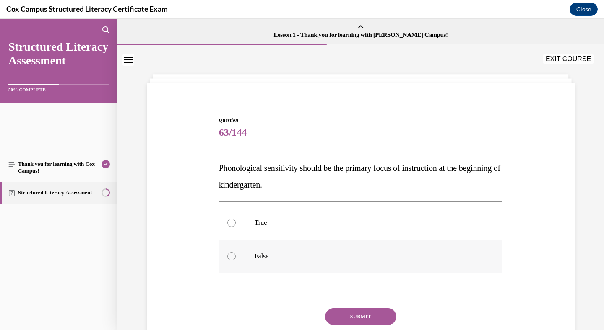
click at [236, 261] on div at bounding box center [231, 256] width 8 height 8
click at [236, 261] on input "False" at bounding box center [231, 256] width 8 height 8
radio input "true"
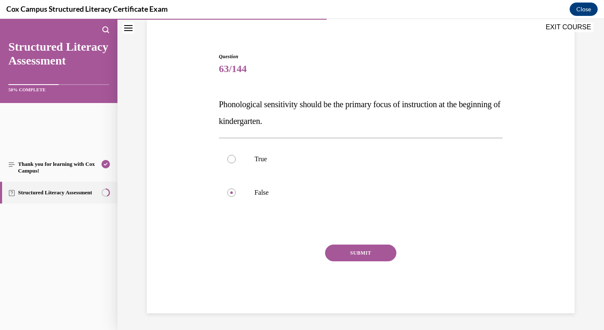
scroll to position [121, 0]
click at [358, 262] on button "SUBMIT" at bounding box center [360, 253] width 71 height 17
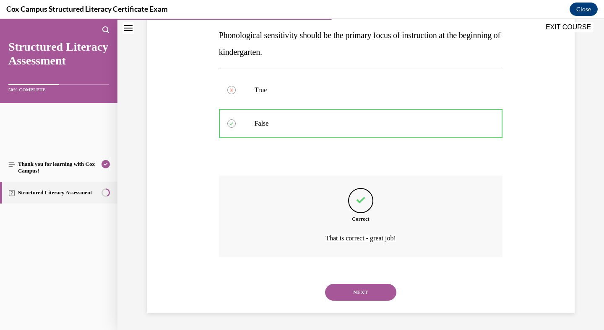
scroll to position [244, 0]
click at [350, 289] on button "NEXT" at bounding box center [360, 292] width 71 height 17
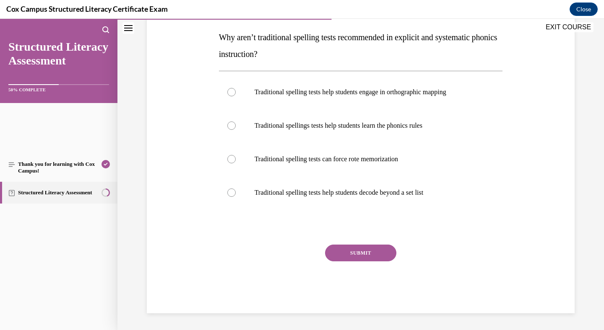
scroll to position [162, 0]
click at [236, 163] on div at bounding box center [231, 159] width 8 height 8
click at [236, 163] on input "Traditional spelling tests can force rote memorization" at bounding box center [231, 159] width 8 height 8
radio input "true"
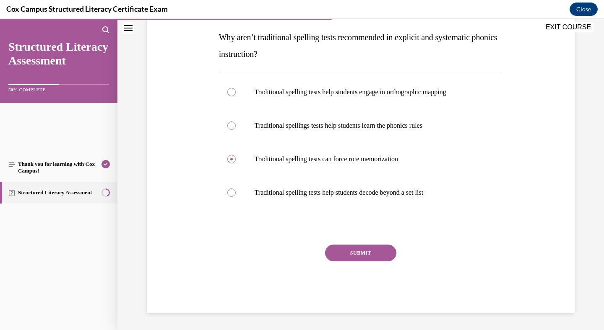
click at [371, 254] on button "SUBMIT" at bounding box center [360, 253] width 71 height 17
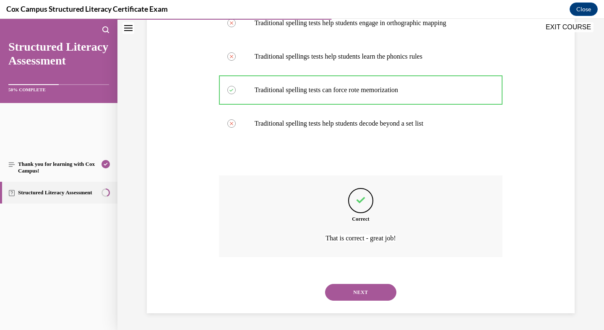
scroll to position [369, 0]
click at [367, 284] on button "NEXT" at bounding box center [360, 292] width 71 height 17
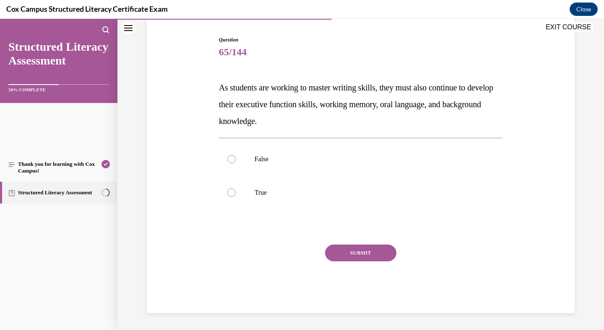
scroll to position [122, 0]
click at [236, 197] on div at bounding box center [231, 193] width 8 height 8
click at [236, 197] on input "True" at bounding box center [231, 193] width 8 height 8
radio input "true"
click at [358, 262] on button "SUBMIT" at bounding box center [360, 253] width 71 height 17
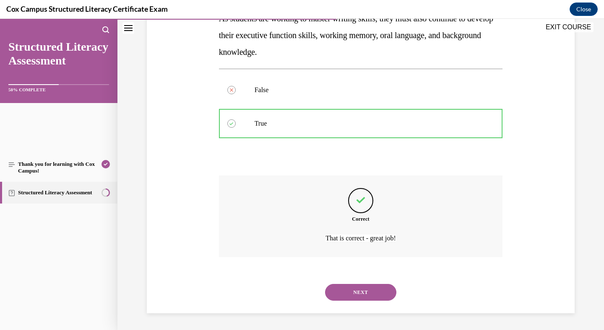
scroll to position [285, 0]
click at [361, 288] on button "NEXT" at bounding box center [360, 292] width 71 height 17
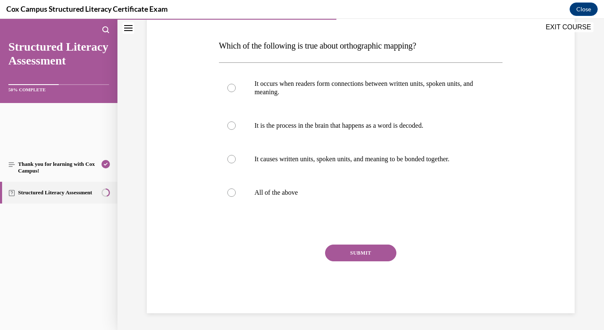
scroll to position [170, 0]
click at [236, 197] on div at bounding box center [231, 193] width 8 height 8
click at [236, 197] on input "All of the above" at bounding box center [231, 193] width 8 height 8
radio input "true"
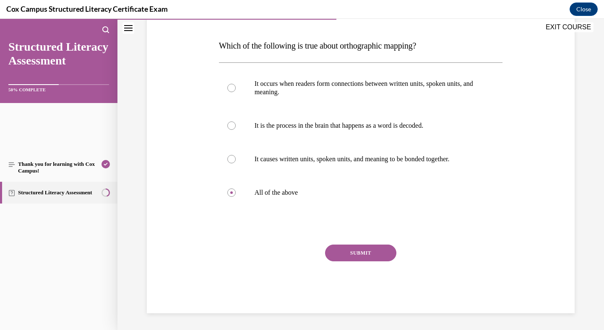
click at [358, 254] on button "SUBMIT" at bounding box center [360, 253] width 71 height 17
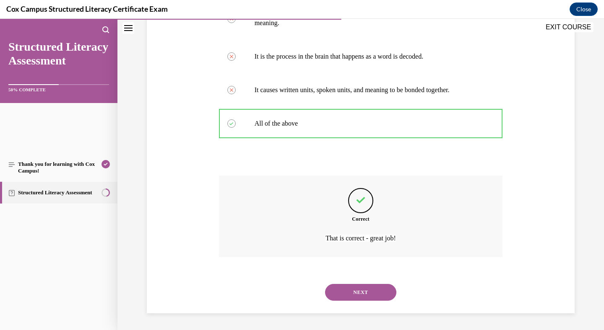
scroll to position [359, 0]
click at [350, 284] on button "NEXT" at bounding box center [360, 292] width 71 height 17
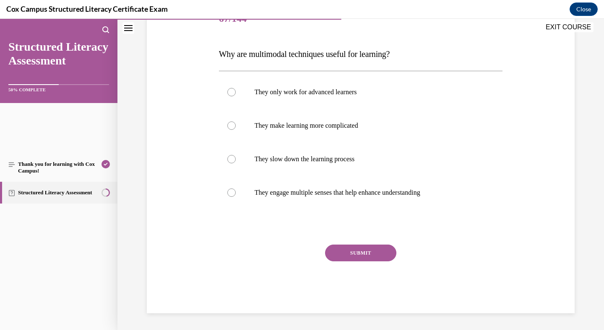
scroll to position [117, 0]
click at [236, 197] on div at bounding box center [231, 193] width 8 height 8
click at [236, 197] on input "They engage multiple senses that help enhance understanding" at bounding box center [231, 193] width 8 height 8
radio input "true"
click at [358, 262] on button "SUBMIT" at bounding box center [360, 253] width 71 height 17
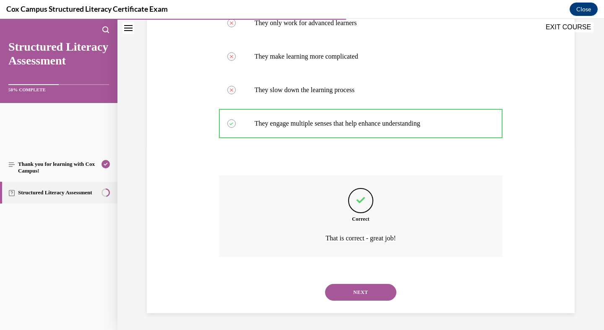
scroll to position [317, 0]
click at [356, 285] on button "NEXT" at bounding box center [360, 292] width 71 height 17
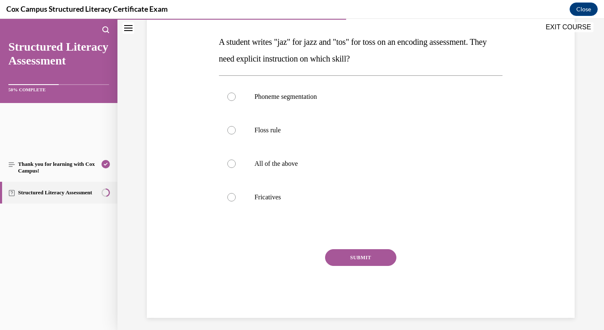
scroll to position [133, 0]
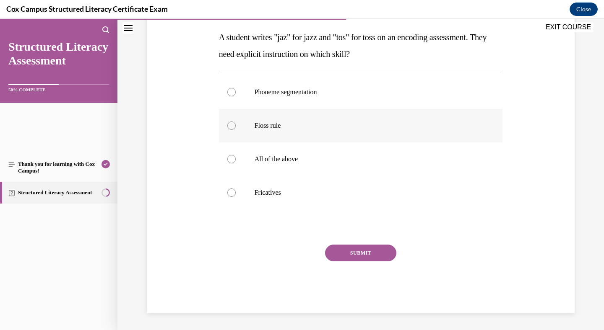
click at [236, 130] on div at bounding box center [231, 126] width 8 height 8
click at [236, 130] on input "Floss rule" at bounding box center [231, 126] width 8 height 8
radio input "true"
click at [348, 257] on button "SUBMIT" at bounding box center [360, 253] width 71 height 17
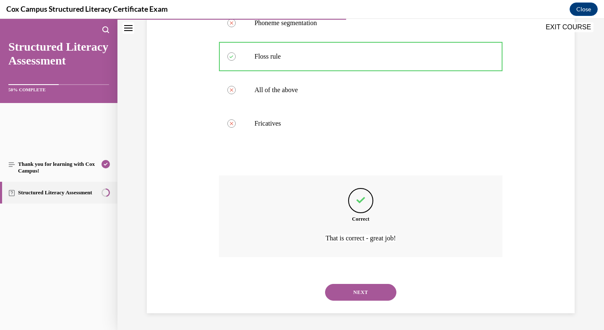
scroll to position [348, 0]
click at [349, 285] on button "NEXT" at bounding box center [360, 292] width 71 height 17
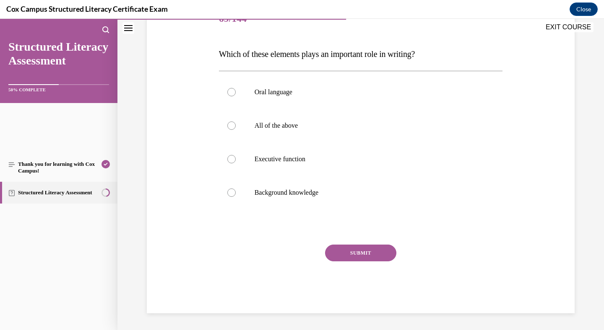
scroll to position [129, 0]
click at [236, 130] on div at bounding box center [231, 126] width 8 height 8
click at [236, 130] on input "All of the above" at bounding box center [231, 126] width 8 height 8
radio input "true"
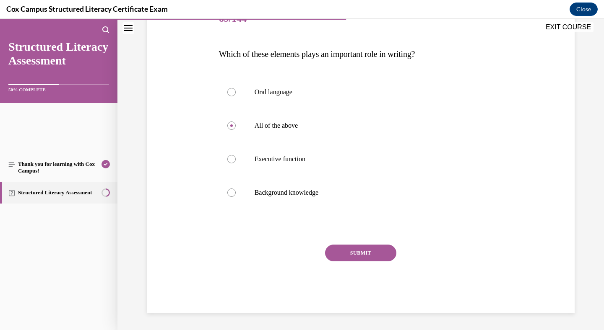
click at [353, 245] on button "SUBMIT" at bounding box center [360, 253] width 71 height 17
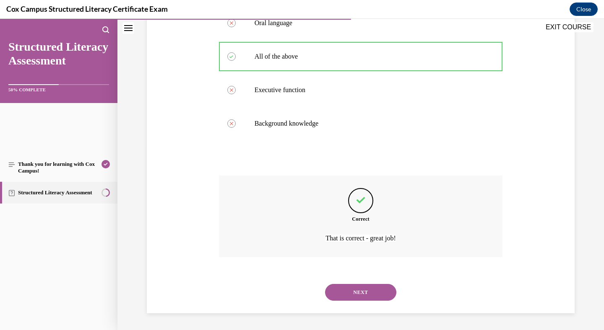
scroll to position [327, 0]
click at [345, 284] on button "NEXT" at bounding box center [360, 292] width 71 height 17
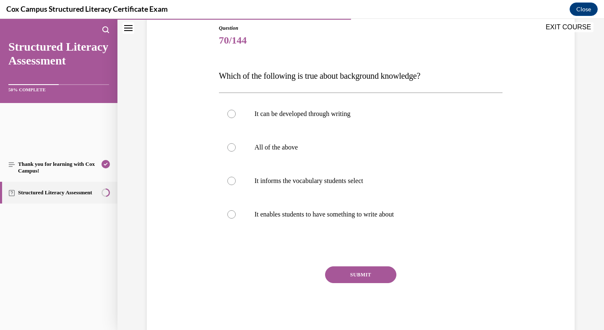
scroll to position [101, 0]
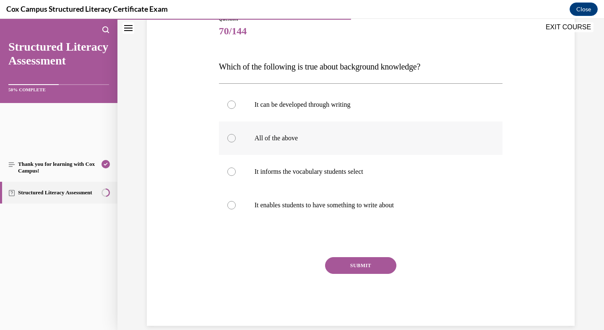
click at [236, 143] on div at bounding box center [231, 138] width 8 height 8
click at [236, 143] on input "All of the above" at bounding box center [231, 138] width 8 height 8
radio input "true"
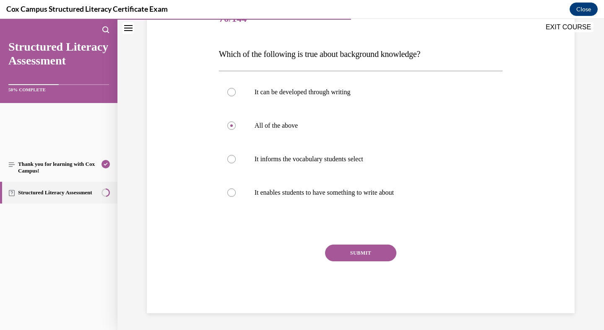
click at [359, 245] on button "SUBMIT" at bounding box center [360, 253] width 71 height 17
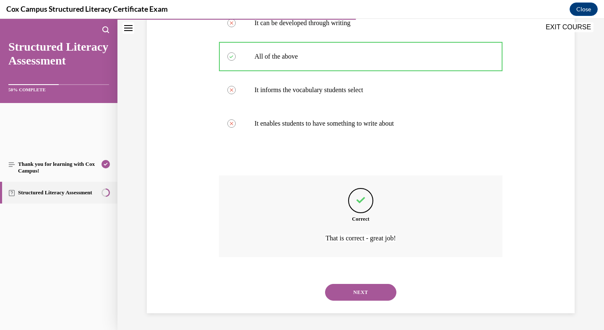
scroll to position [338, 0]
click at [346, 284] on button "NEXT" at bounding box center [360, 292] width 71 height 17
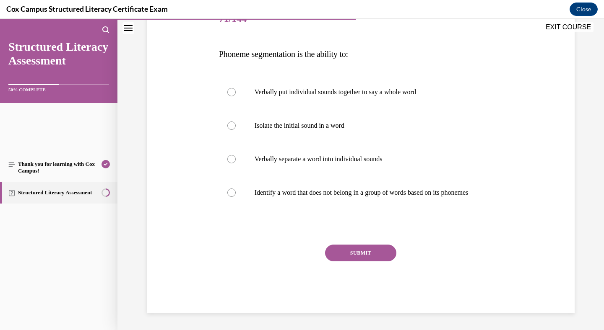
scroll to position [156, 0]
click at [236, 163] on div at bounding box center [231, 159] width 8 height 8
click at [236, 163] on input "Verbally separate a word into individual sounds" at bounding box center [231, 159] width 8 height 8
radio input "true"
click at [348, 262] on button "SUBMIT" at bounding box center [360, 253] width 71 height 17
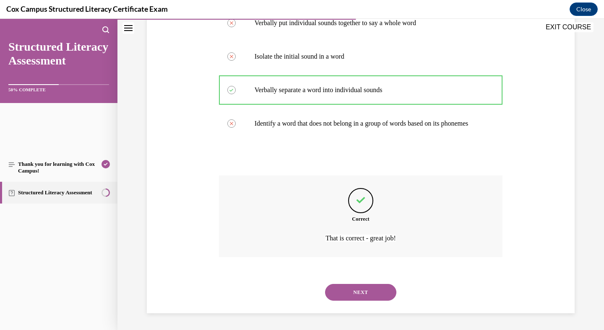
scroll to position [327, 0]
click at [367, 285] on button "NEXT" at bounding box center [360, 292] width 71 height 17
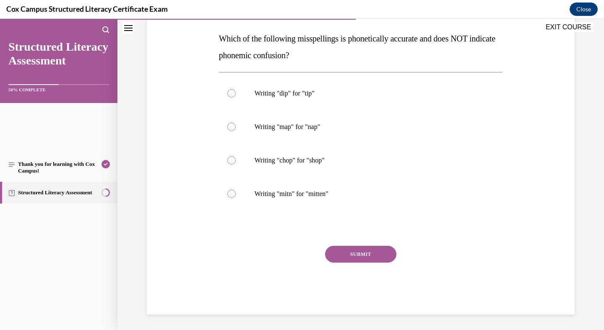
scroll to position [136, 0]
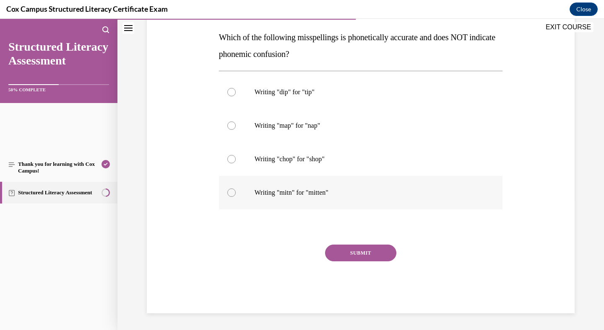
click at [236, 197] on div at bounding box center [231, 193] width 8 height 8
click at [236, 197] on input "Writing "mitn" for "mitten"" at bounding box center [231, 193] width 8 height 8
radio input "true"
click at [369, 262] on button "SUBMIT" at bounding box center [360, 253] width 71 height 17
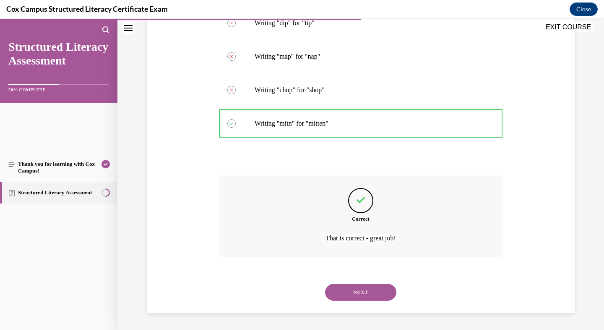
scroll to position [327, 0]
click at [365, 286] on button "NEXT" at bounding box center [360, 292] width 71 height 17
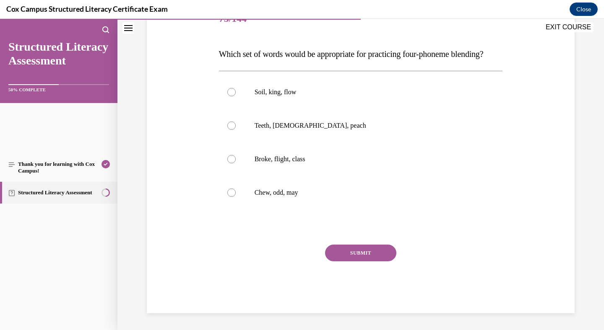
scroll to position [128, 0]
click at [236, 163] on div at bounding box center [231, 159] width 8 height 8
click at [236, 163] on input "Broke, flight, class" at bounding box center [231, 159] width 8 height 8
radio input "true"
click at [359, 259] on button "SUBMIT" at bounding box center [360, 253] width 71 height 17
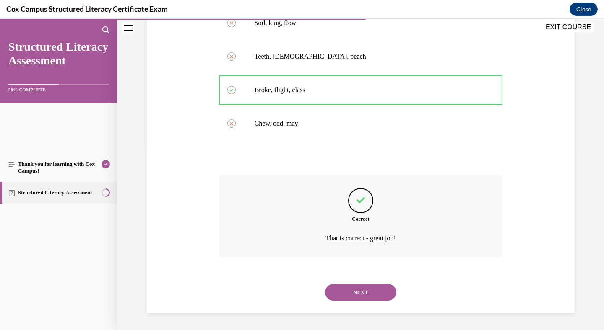
scroll to position [327, 0]
click at [373, 284] on button "NEXT" at bounding box center [360, 292] width 71 height 17
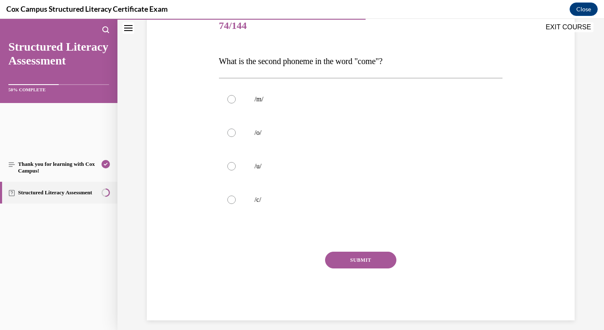
scroll to position [107, 0]
click at [236, 170] on div at bounding box center [231, 166] width 8 height 8
click at [236, 170] on input "/u/" at bounding box center [231, 166] width 8 height 8
radio input "true"
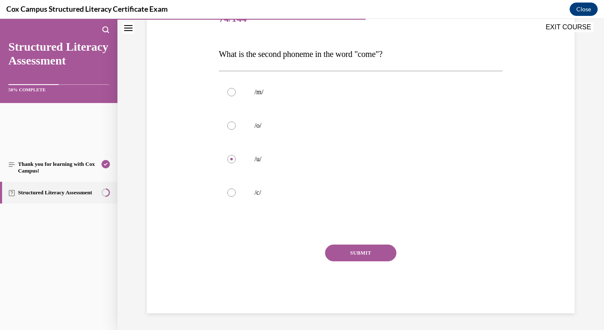
scroll to position [201, 0]
click at [368, 252] on button "SUBMIT" at bounding box center [360, 253] width 71 height 17
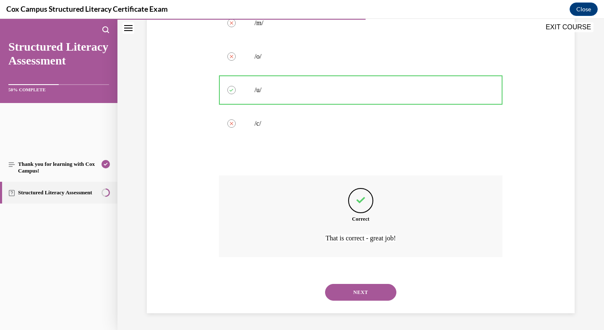
scroll to position [306, 0]
click at [359, 286] on button "NEXT" at bounding box center [360, 292] width 71 height 17
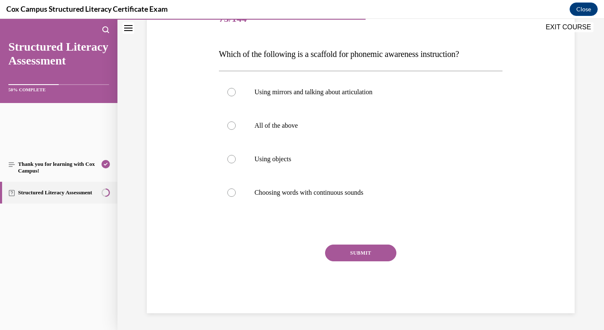
scroll to position [161, 0]
click at [236, 130] on div at bounding box center [231, 126] width 8 height 8
click at [236, 130] on input "All of the above" at bounding box center [231, 126] width 8 height 8
radio input "true"
click at [345, 262] on button "SUBMIT" at bounding box center [360, 253] width 71 height 17
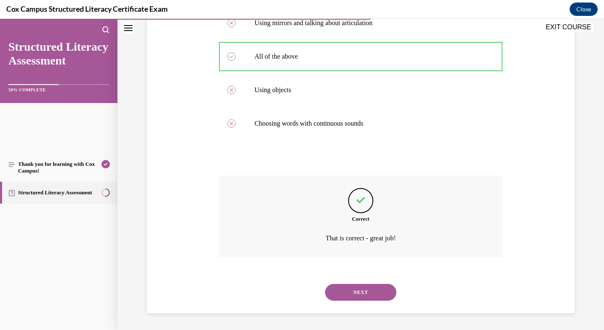
scroll to position [327, 0]
click at [371, 284] on button "NEXT" at bounding box center [360, 292] width 71 height 17
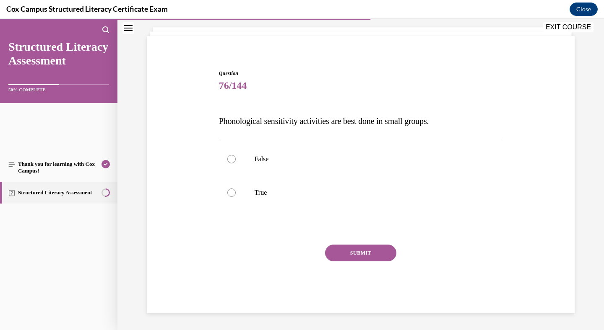
scroll to position [101, 0]
click at [236, 163] on div at bounding box center [231, 159] width 8 height 8
click at [236, 163] on input "False" at bounding box center [231, 159] width 8 height 8
radio input "true"
click at [368, 262] on button "SUBMIT" at bounding box center [360, 253] width 71 height 17
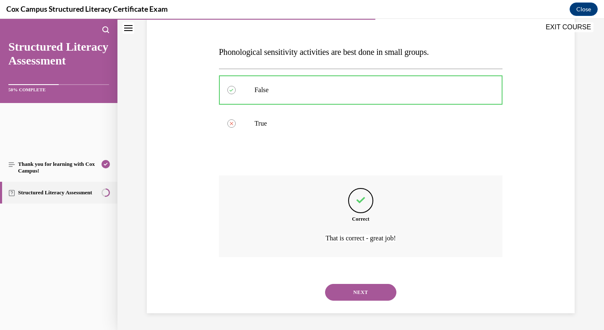
scroll to position [244, 0]
click at [368, 287] on button "NEXT" at bounding box center [360, 292] width 71 height 17
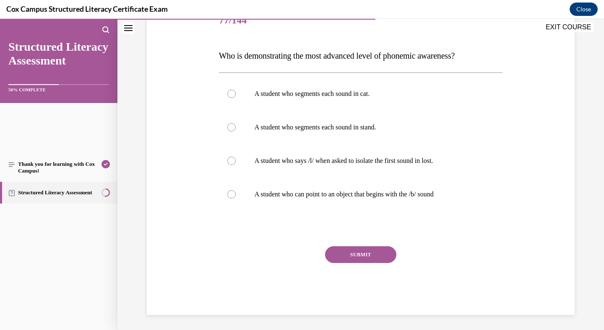
scroll to position [113, 0]
click at [236, 131] on div at bounding box center [231, 127] width 8 height 8
click at [236, 131] on input "A student who segments each sound in stand." at bounding box center [231, 127] width 8 height 8
radio input "true"
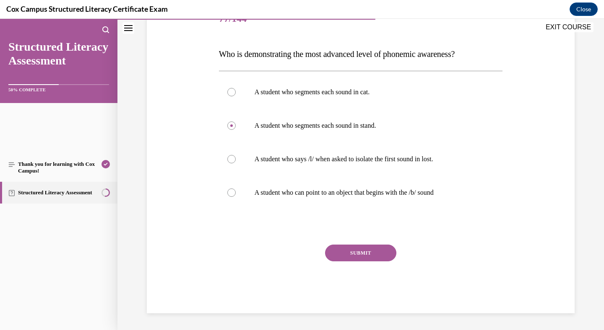
scroll to position [249, 0]
click at [353, 246] on button "SUBMIT" at bounding box center [360, 253] width 71 height 17
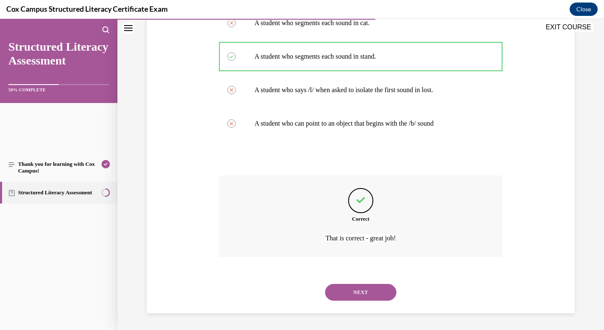
scroll to position [348, 0]
click at [358, 285] on button "NEXT" at bounding box center [360, 292] width 71 height 17
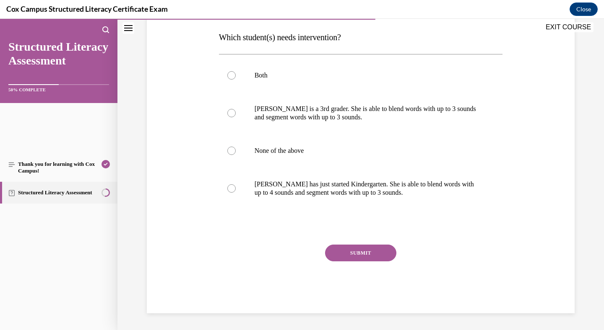
scroll to position [167, 0]
click at [236, 117] on div at bounding box center [231, 113] width 8 height 8
click at [236, 117] on input "[PERSON_NAME] is a 3rd grader. She is able to blend words with up to 3 sounds a…" at bounding box center [231, 113] width 8 height 8
radio input "true"
click at [342, 262] on button "SUBMIT" at bounding box center [360, 253] width 71 height 17
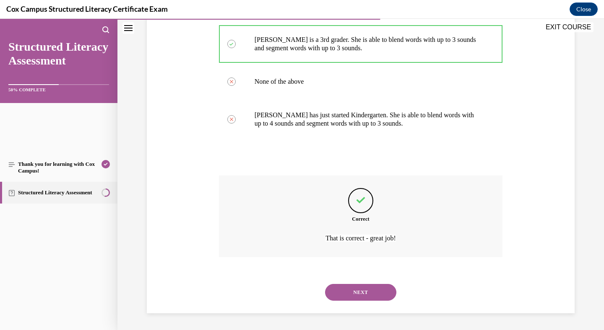
scroll to position [348, 0]
click at [355, 284] on button "NEXT" at bounding box center [360, 292] width 71 height 17
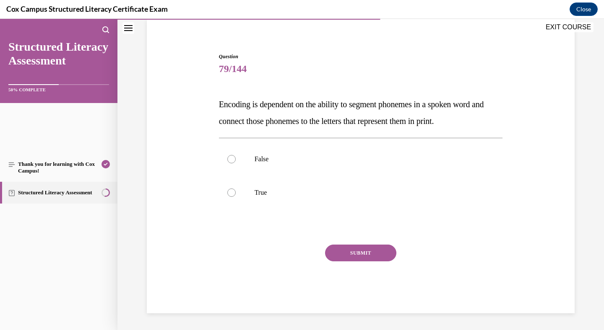
scroll to position [97, 0]
click at [236, 197] on div at bounding box center [231, 193] width 8 height 8
click at [236, 197] on input "True" at bounding box center [231, 193] width 8 height 8
radio input "true"
click at [375, 262] on button "SUBMIT" at bounding box center [360, 253] width 71 height 17
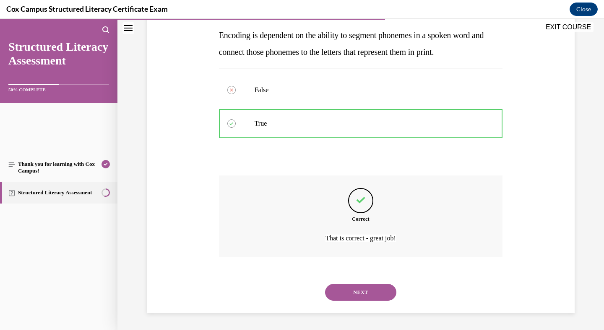
scroll to position [264, 0]
click at [353, 284] on button "NEXT" at bounding box center [360, 292] width 71 height 17
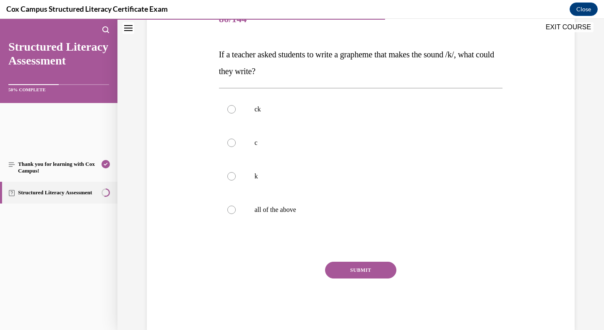
scroll to position [112, 0]
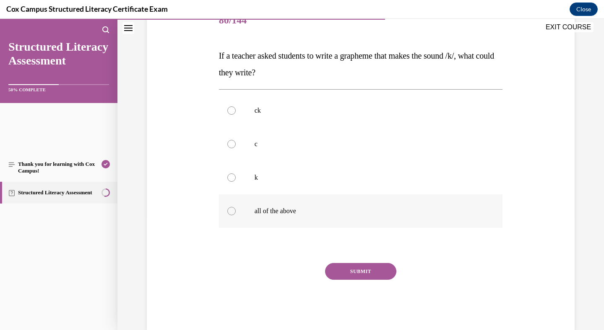
click at [236, 215] on div at bounding box center [231, 211] width 8 height 8
click at [236, 215] on input "all of the above" at bounding box center [231, 211] width 8 height 8
radio input "true"
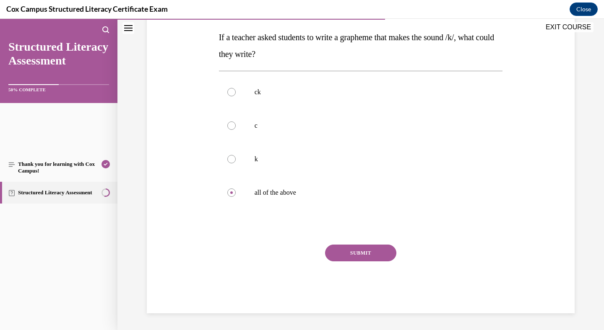
click at [358, 254] on button "SUBMIT" at bounding box center [360, 253] width 71 height 17
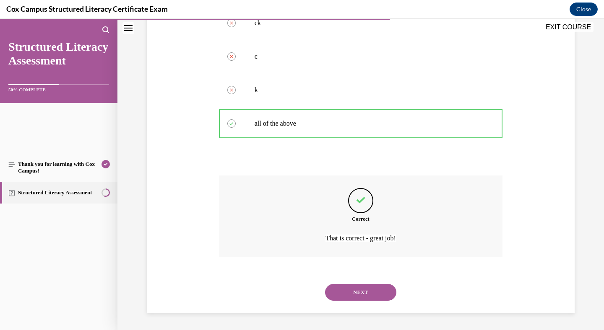
scroll to position [327, 0]
click at [358, 289] on button "NEXT" at bounding box center [360, 292] width 71 height 17
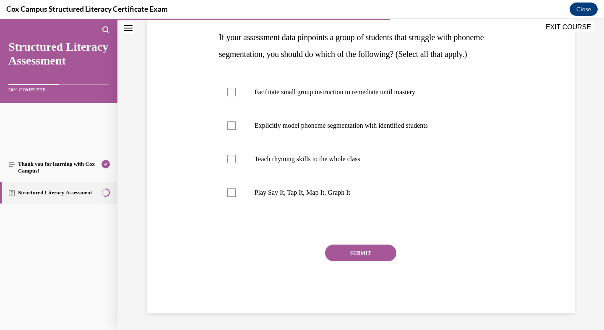
scroll to position [188, 0]
click at [236, 197] on div at bounding box center [231, 193] width 8 height 8
click at [236, 197] on input "Play Say It, Tap It, Map It, Graph It" at bounding box center [231, 193] width 8 height 8
checkbox input "true"
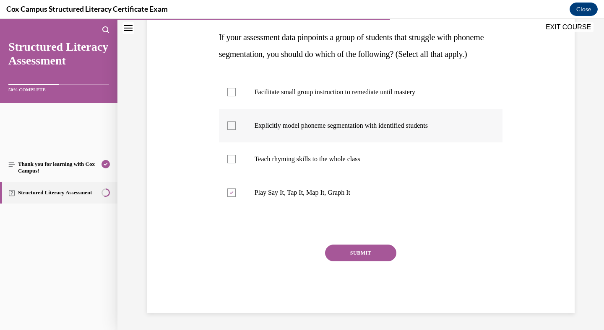
click at [236, 130] on div at bounding box center [231, 126] width 8 height 8
click at [236, 130] on input "Explicitly model phoneme segmentation with identified students" at bounding box center [231, 126] width 8 height 8
checkbox input "true"
click at [236, 88] on div at bounding box center [231, 92] width 8 height 8
click at [236, 88] on input "Facilitate small group instruction to remediate until mastery" at bounding box center [231, 92] width 8 height 8
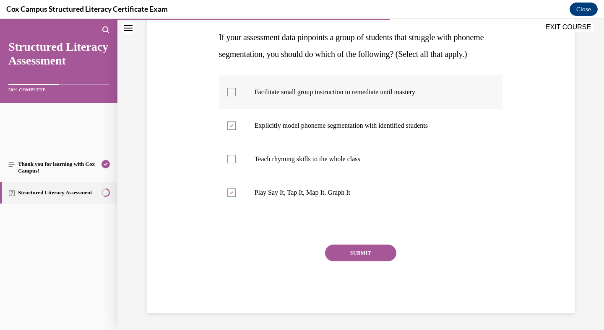
checkbox input "true"
click at [348, 262] on button "SUBMIT" at bounding box center [360, 253] width 71 height 17
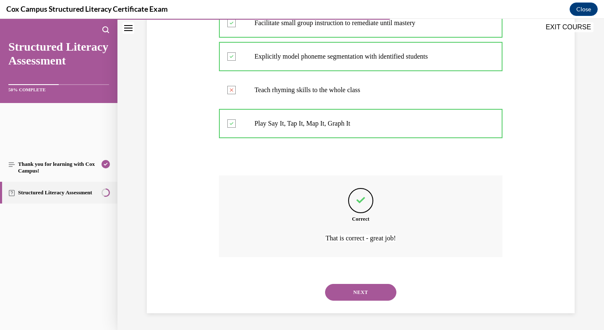
scroll to position [369, 0]
click at [369, 285] on button "NEXT" at bounding box center [360, 292] width 71 height 17
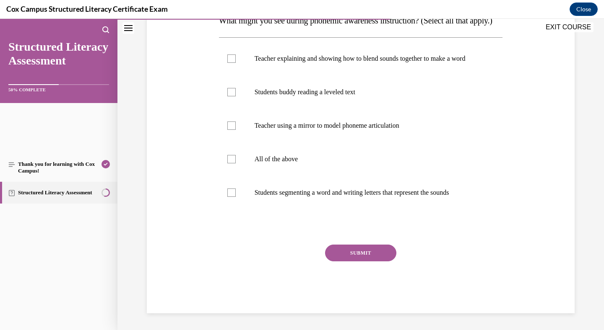
scroll to position [152, 0]
click at [236, 63] on div at bounding box center [231, 58] width 8 height 8
click at [236, 63] on input "Teacher explaining and showing how to blend sounds together to make a word" at bounding box center [231, 58] width 8 height 8
checkbox input "true"
click at [236, 130] on div at bounding box center [231, 126] width 8 height 8
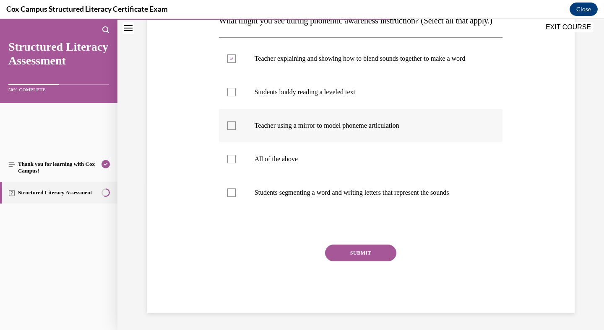
click at [236, 130] on input "Teacher using a mirror to model phoneme articulation" at bounding box center [231, 126] width 8 height 8
checkbox input "true"
click at [236, 197] on div at bounding box center [231, 193] width 8 height 8
click at [236, 197] on input "Students segmenting a word and writing letters that represent the sounds" at bounding box center [231, 193] width 8 height 8
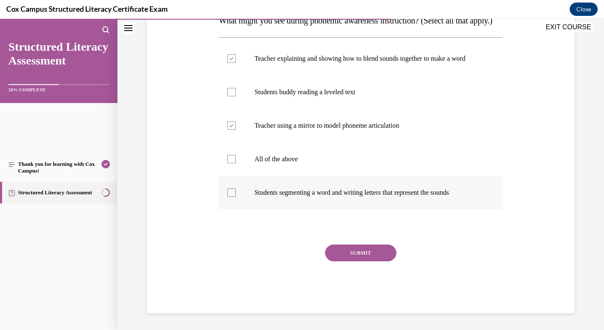
checkbox input "true"
click at [345, 262] on button "SUBMIT" at bounding box center [360, 253] width 71 height 17
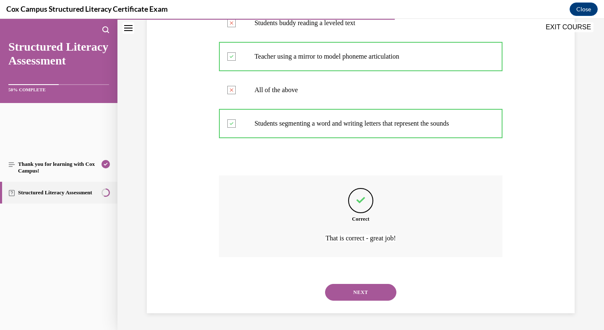
scroll to position [401, 0]
click at [358, 284] on button "NEXT" at bounding box center [360, 292] width 71 height 17
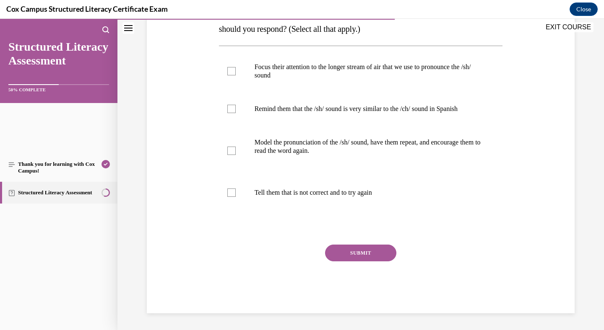
scroll to position [195, 0]
click at [236, 75] on div at bounding box center [231, 71] width 8 height 8
click at [236, 75] on input "Focus their attention to the longer stream of air that we use to pronounce the …" at bounding box center [231, 71] width 8 height 8
checkbox input "true"
click at [236, 113] on div at bounding box center [231, 109] width 8 height 8
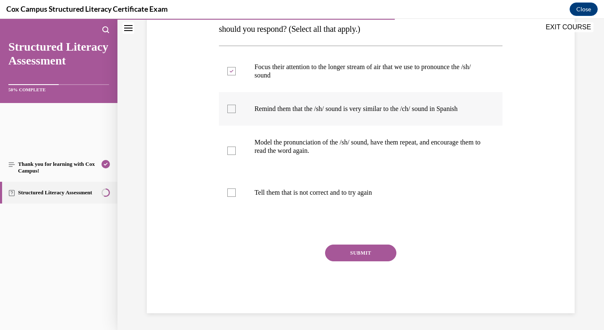
click at [236, 113] on input "Remind them that the /sh/ sound is very similar to the /ch/ sound in Spanish" at bounding box center [231, 109] width 8 height 8
checkbox input "true"
click at [236, 155] on div at bounding box center [231, 151] width 8 height 8
click at [236, 155] on input "Model the pronunciation of the /sh/ sound, have them repeat, and encourage them…" at bounding box center [231, 151] width 8 height 8
checkbox input "true"
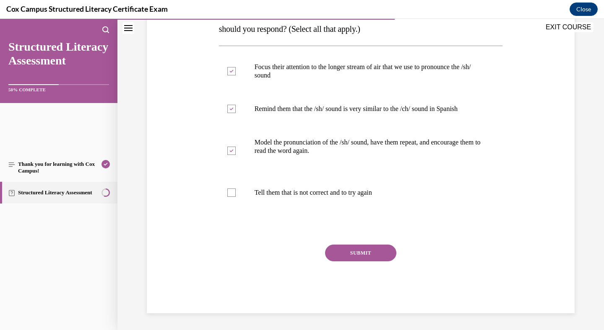
click at [356, 250] on button "SUBMIT" at bounding box center [360, 253] width 71 height 17
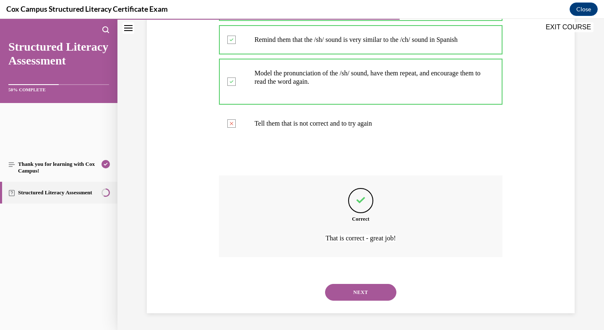
scroll to position [401, 0]
click at [360, 284] on button "NEXT" at bounding box center [360, 292] width 71 height 17
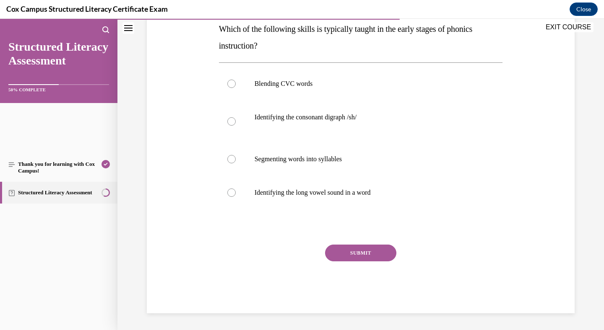
scroll to position [192, 0]
click at [236, 80] on div at bounding box center [231, 84] width 8 height 8
click at [236, 80] on input "Blending CVC words" at bounding box center [231, 84] width 8 height 8
radio input "true"
click at [359, 262] on button "SUBMIT" at bounding box center [360, 253] width 71 height 17
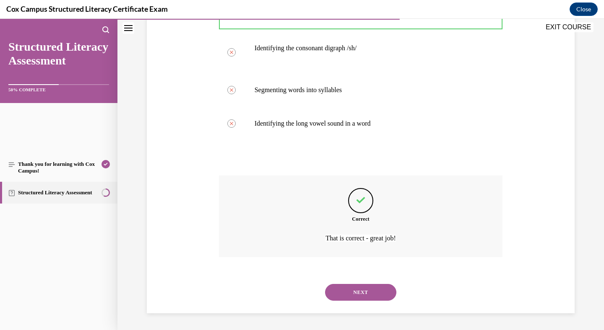
scroll to position [338, 0]
click at [370, 284] on button "NEXT" at bounding box center [360, 292] width 71 height 17
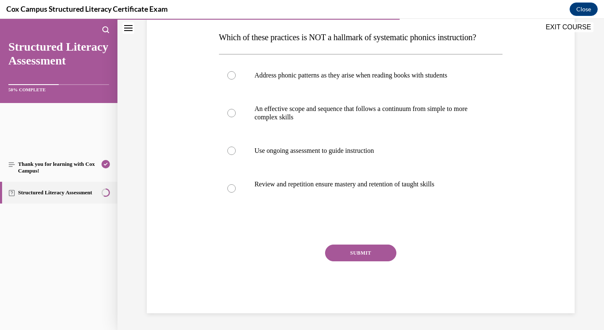
scroll to position [153, 0]
click at [236, 80] on div at bounding box center [231, 75] width 8 height 8
click at [236, 80] on input "Address phonic patterns as they arise when reading books with students" at bounding box center [231, 75] width 8 height 8
radio input "true"
click at [360, 246] on button "SUBMIT" at bounding box center [360, 253] width 71 height 17
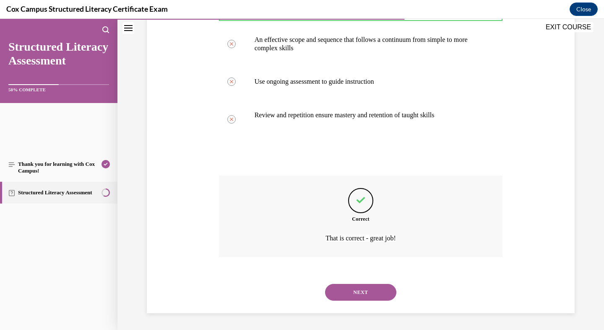
scroll to position [369, 0]
click at [368, 284] on button "NEXT" at bounding box center [360, 292] width 71 height 17
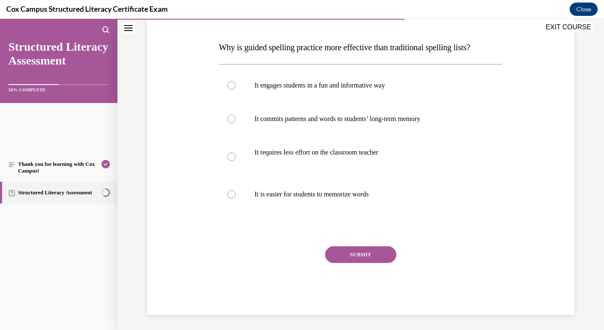
scroll to position [127, 0]
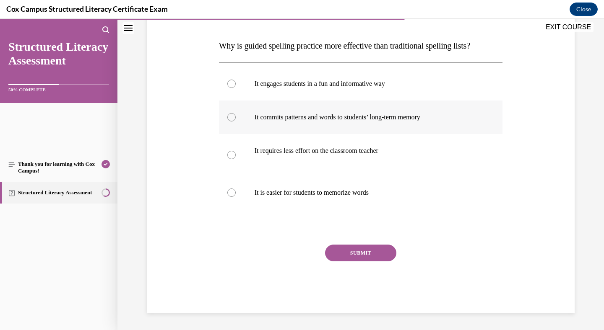
click at [236, 122] on div at bounding box center [231, 117] width 8 height 8
click at [236, 122] on input "It commits patterns and words to students’ long-term memory" at bounding box center [231, 117] width 8 height 8
radio input "true"
click at [341, 262] on button "SUBMIT" at bounding box center [360, 253] width 71 height 17
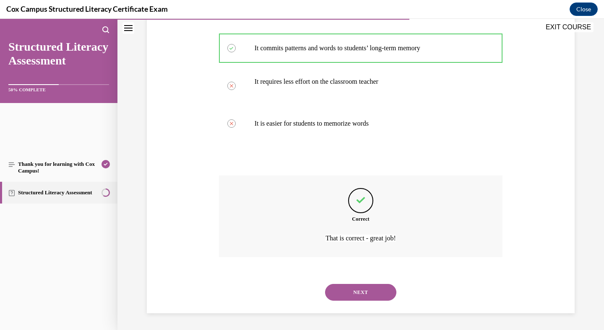
scroll to position [348, 0]
click at [362, 284] on button "NEXT" at bounding box center [360, 292] width 71 height 17
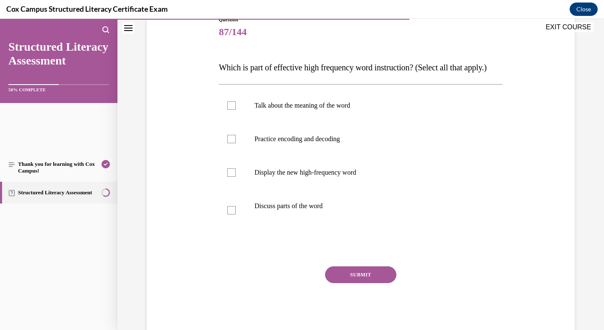
scroll to position [101, 0]
click at [236, 109] on div at bounding box center [231, 105] width 8 height 8
click at [236, 109] on input "Talk about the meaning of the word" at bounding box center [231, 105] width 8 height 8
checkbox input "true"
click at [236, 143] on div at bounding box center [231, 139] width 8 height 8
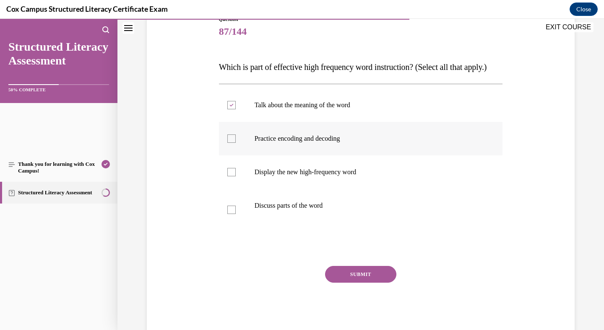
click at [236, 143] on input "Practice encoding and decoding" at bounding box center [231, 139] width 8 height 8
checkbox input "true"
click at [236, 176] on div at bounding box center [231, 172] width 8 height 8
click at [236, 176] on input "Display the new high-frequency word" at bounding box center [231, 172] width 8 height 8
checkbox input "true"
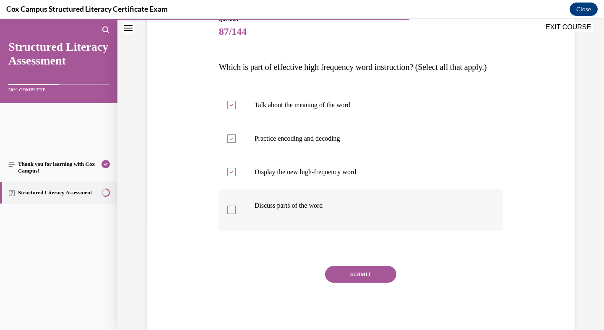
click at [236, 214] on div at bounding box center [231, 210] width 8 height 8
click at [236, 214] on input "Discuss parts of the word" at bounding box center [231, 210] width 8 height 8
checkbox input "true"
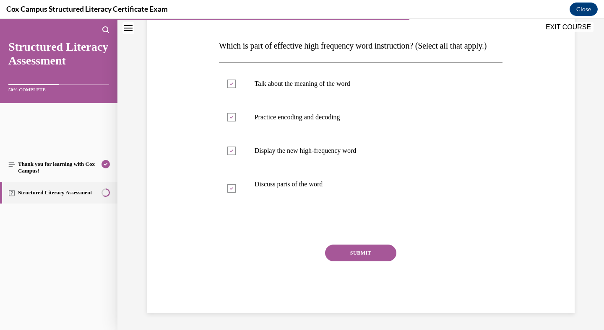
scroll to position [168, 0]
click at [343, 262] on button "SUBMIT" at bounding box center [360, 253] width 71 height 17
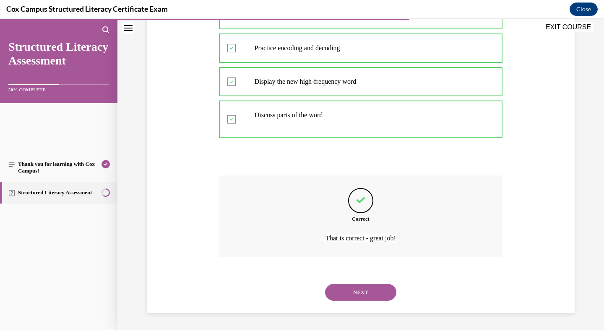
scroll to position [338, 0]
click at [355, 285] on button "NEXT" at bounding box center [360, 292] width 71 height 17
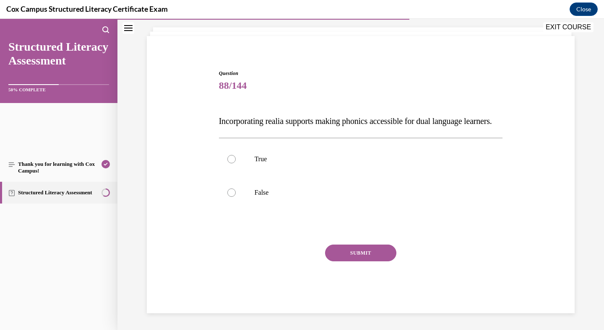
scroll to position [103, 0]
click at [236, 163] on div at bounding box center [231, 159] width 8 height 8
click at [236, 163] on input "True" at bounding box center [231, 159] width 8 height 8
radio input "true"
click at [360, 262] on button "SUBMIT" at bounding box center [360, 253] width 71 height 17
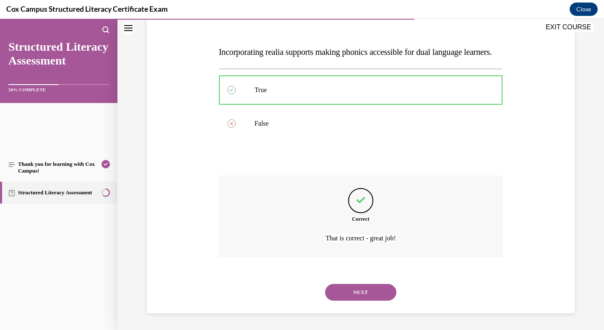
scroll to position [244, 0]
click at [371, 284] on button "NEXT" at bounding box center [360, 292] width 71 height 17
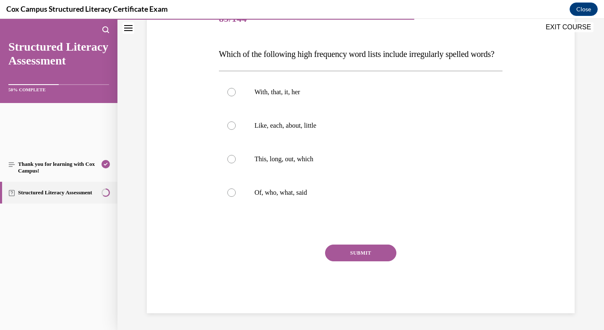
scroll to position [138, 0]
click at [236, 197] on div at bounding box center [231, 193] width 8 height 8
click at [236, 197] on input "Of, who, what, said" at bounding box center [231, 193] width 8 height 8
radio input "true"
click at [377, 262] on button "SUBMIT" at bounding box center [360, 253] width 71 height 17
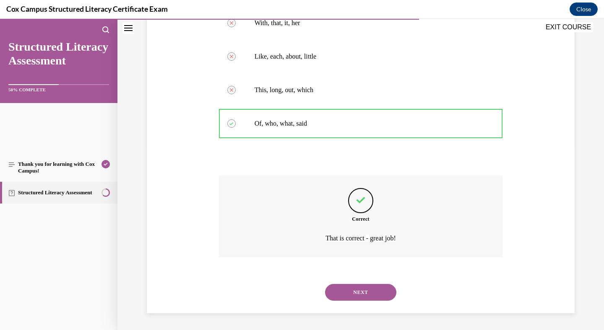
scroll to position [327, 0]
click at [377, 284] on button "NEXT" at bounding box center [360, 292] width 71 height 17
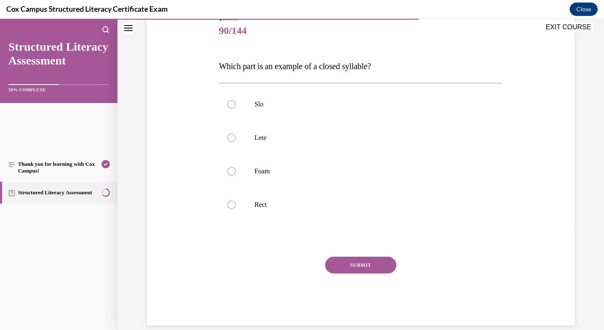
scroll to position [104, 0]
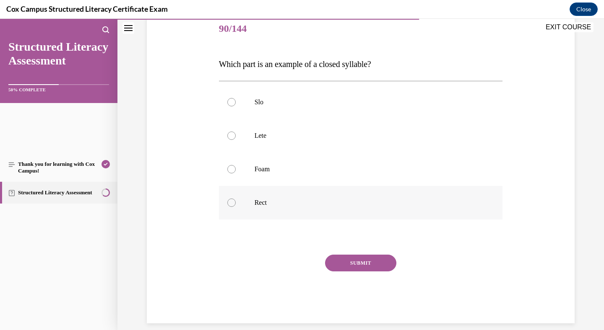
click at [236, 207] on div at bounding box center [231, 203] width 8 height 8
click at [236, 207] on input "Rect" at bounding box center [231, 203] width 8 height 8
radio input "true"
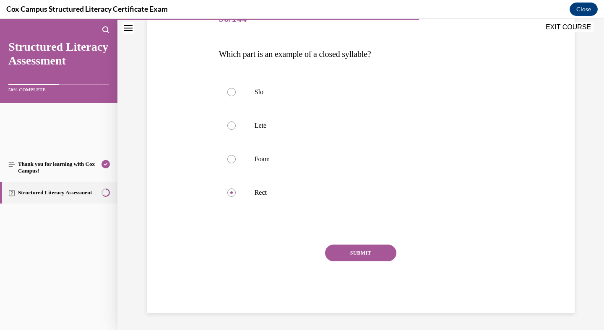
scroll to position [199, 0]
click at [373, 259] on button "SUBMIT" at bounding box center [360, 253] width 71 height 17
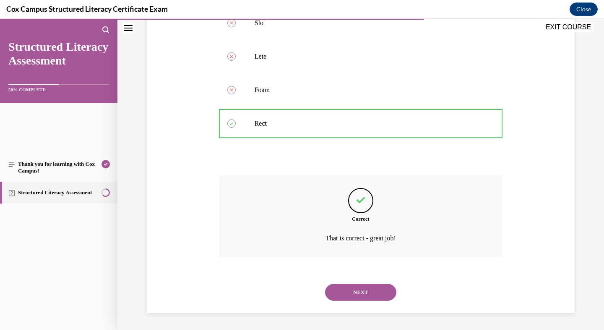
scroll to position [306, 0]
click at [370, 285] on button "NEXT" at bounding box center [360, 292] width 71 height 17
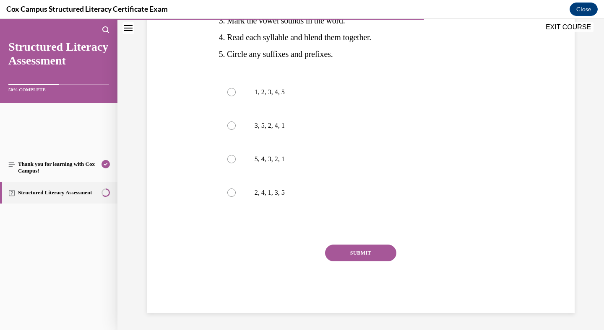
scroll to position [276, 0]
click at [236, 130] on div at bounding box center [231, 126] width 8 height 8
click at [236, 130] on input "3, 5, 2, 4, 1" at bounding box center [231, 126] width 8 height 8
radio input "true"
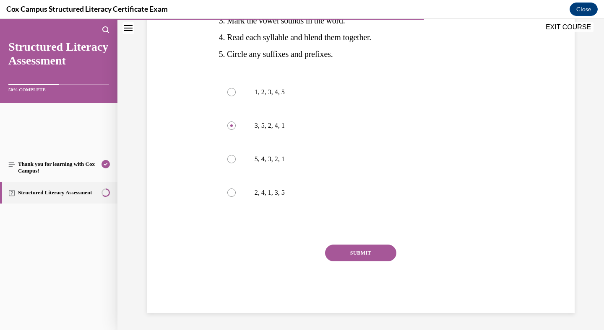
click at [363, 245] on button "SUBMIT" at bounding box center [360, 253] width 71 height 17
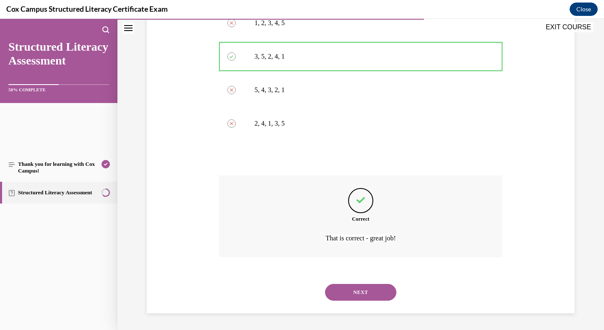
scroll to position [471, 0]
click at [345, 286] on button "NEXT" at bounding box center [360, 292] width 71 height 17
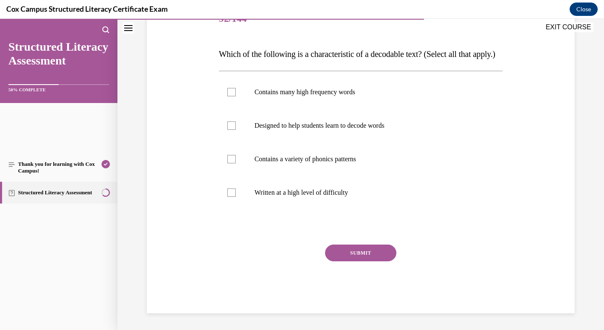
scroll to position [135, 0]
click at [236, 130] on div at bounding box center [231, 126] width 8 height 8
click at [236, 130] on input "Designed to help students learn to decode words" at bounding box center [231, 126] width 8 height 8
checkbox input "true"
click at [236, 96] on div at bounding box center [231, 92] width 8 height 8
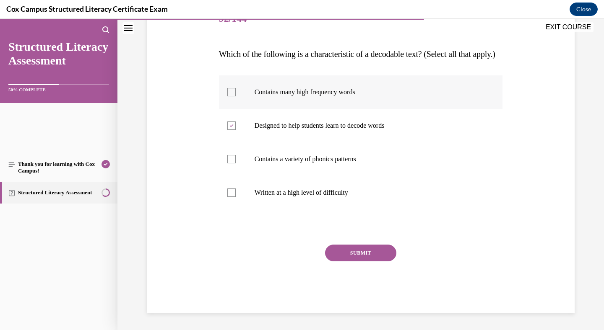
click at [236, 96] on input "Contains many high frequency words" at bounding box center [231, 92] width 8 height 8
checkbox input "true"
click at [236, 163] on div at bounding box center [231, 159] width 8 height 8
click at [236, 163] on input "Contains a variety of phonics patterns" at bounding box center [231, 159] width 8 height 8
checkbox input "true"
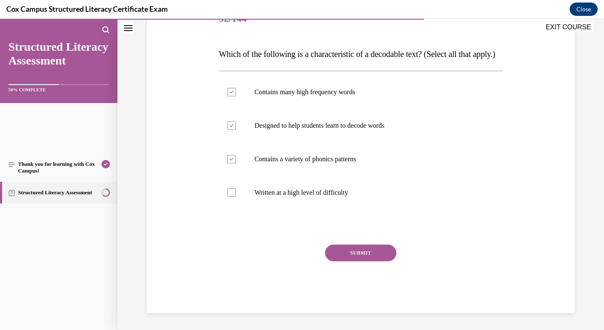
scroll to position [221, 0]
click at [367, 257] on button "SUBMIT" at bounding box center [360, 253] width 71 height 17
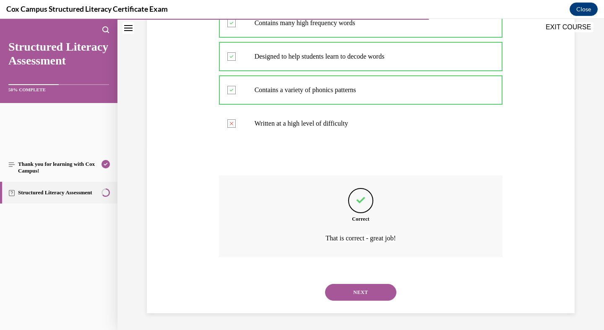
scroll to position [327, 0]
click at [362, 284] on button "NEXT" at bounding box center [360, 292] width 71 height 17
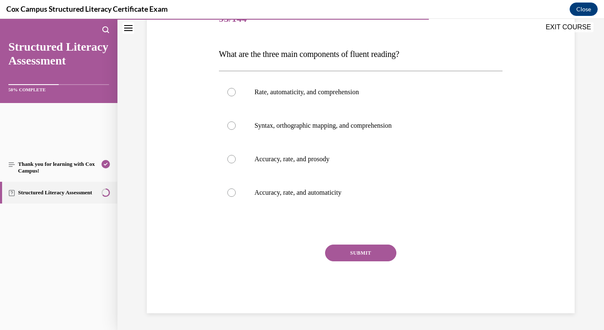
scroll to position [156, 0]
click at [236, 163] on div at bounding box center [231, 159] width 8 height 8
click at [236, 163] on input "Accuracy, rate, and prosody" at bounding box center [231, 159] width 8 height 8
radio input "true"
click at [360, 262] on button "SUBMIT" at bounding box center [360, 253] width 71 height 17
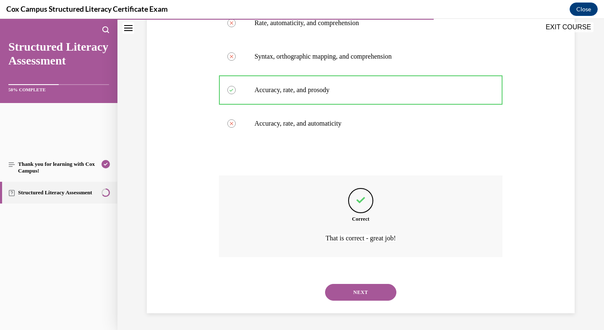
scroll to position [317, 0]
click at [371, 288] on button "NEXT" at bounding box center [360, 292] width 71 height 17
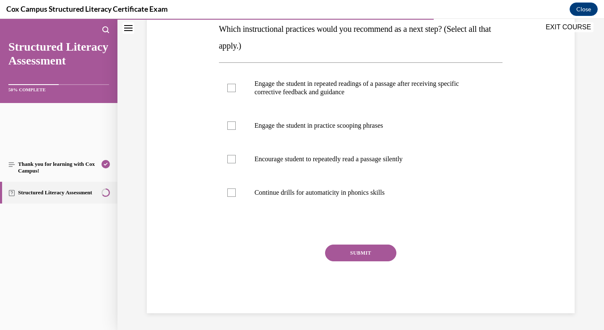
scroll to position [215, 0]
click at [236, 92] on div at bounding box center [231, 88] width 8 height 8
click at [236, 92] on input "Engage the student in repeated readings of a passage after receiving specific c…" at bounding box center [231, 88] width 8 height 8
checkbox input "true"
click at [236, 130] on div at bounding box center [231, 126] width 8 height 8
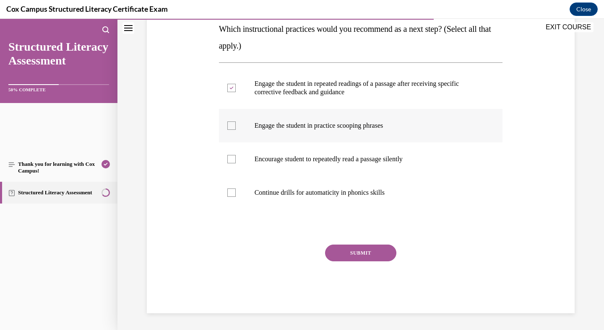
click at [236, 130] on input "Engage the student in practice scooping phrases" at bounding box center [231, 126] width 8 height 8
checkbox input "true"
click at [371, 262] on button "SUBMIT" at bounding box center [360, 253] width 71 height 17
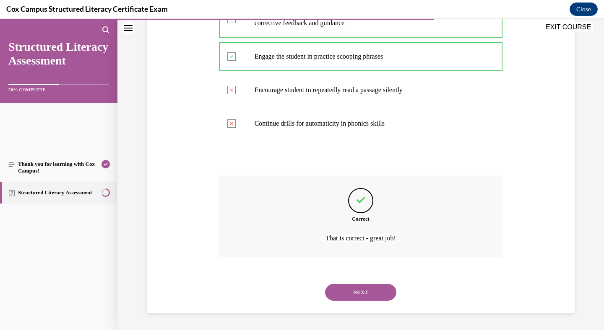
scroll to position [403, 0]
click at [342, 301] on button "NEXT" at bounding box center [360, 292] width 71 height 17
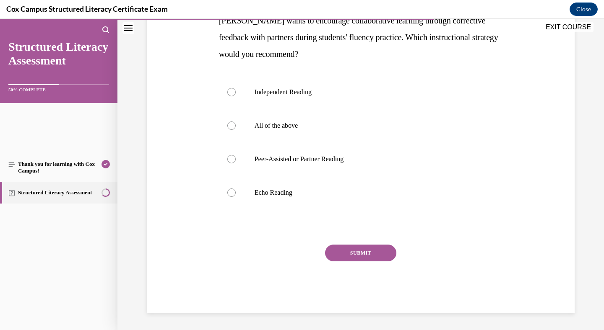
scroll to position [195, 0]
click at [236, 163] on div at bounding box center [231, 159] width 8 height 8
click at [236, 163] on input "Peer-Assisted or Partner Reading" at bounding box center [231, 159] width 8 height 8
radio input "true"
click at [358, 262] on button "SUBMIT" at bounding box center [360, 253] width 71 height 17
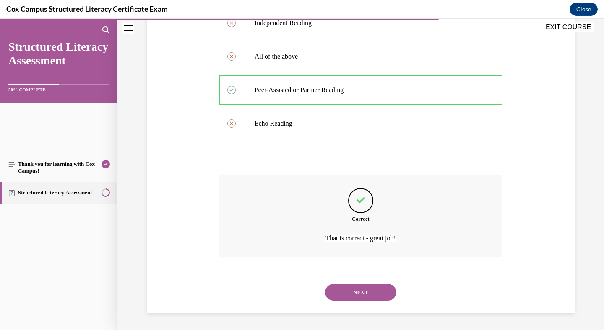
scroll to position [369, 0]
click at [372, 284] on button "NEXT" at bounding box center [360, 292] width 71 height 17
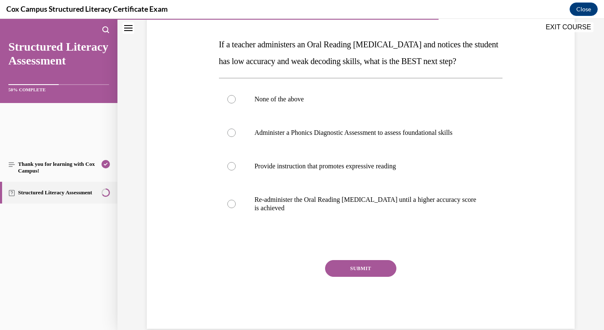
scroll to position [125, 0]
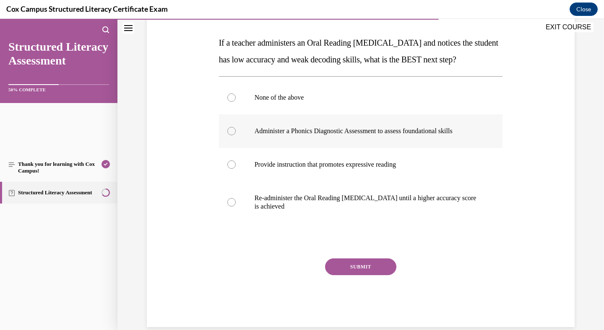
click at [236, 135] on div at bounding box center [231, 131] width 8 height 8
click at [236, 135] on input "Administer a Phonics Diagnostic Assessment to assess foundational skills" at bounding box center [231, 131] width 8 height 8
radio input "true"
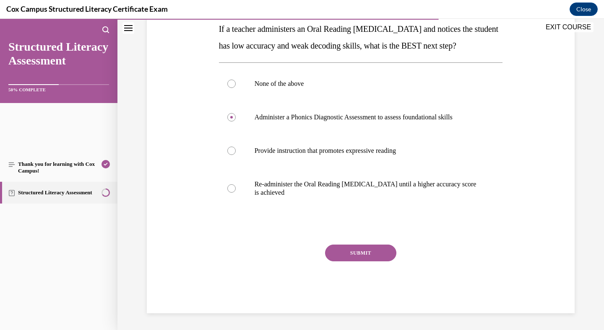
scroll to position [261, 0]
click at [355, 262] on button "SUBMIT" at bounding box center [360, 253] width 71 height 17
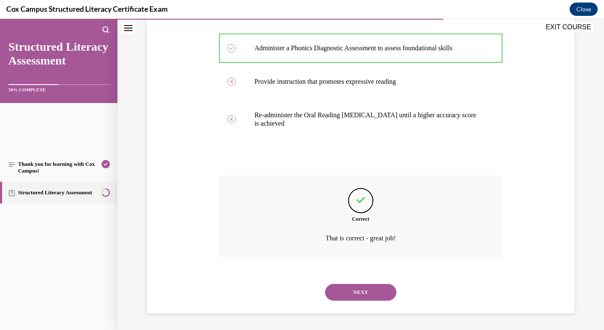
scroll to position [380, 0]
click at [355, 284] on button "NEXT" at bounding box center [360, 292] width 71 height 17
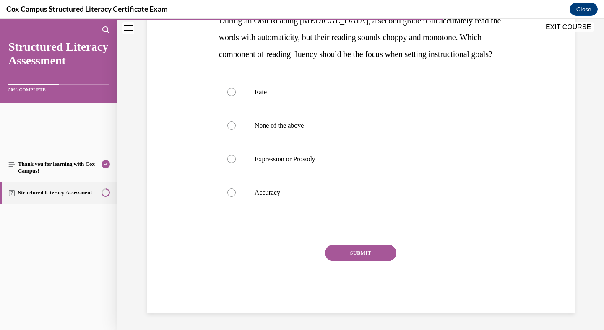
scroll to position [212, 0]
click at [236, 163] on div at bounding box center [231, 159] width 8 height 8
click at [236, 163] on input "Expression or Prosody" at bounding box center [231, 159] width 8 height 8
radio input "true"
click at [354, 262] on button "SUBMIT" at bounding box center [360, 253] width 71 height 17
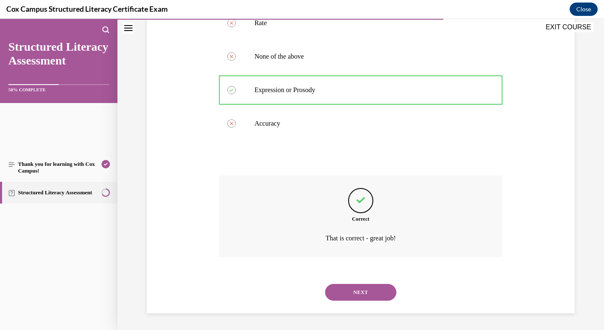
scroll to position [390, 0]
click at [381, 287] on button "NEXT" at bounding box center [360, 292] width 71 height 17
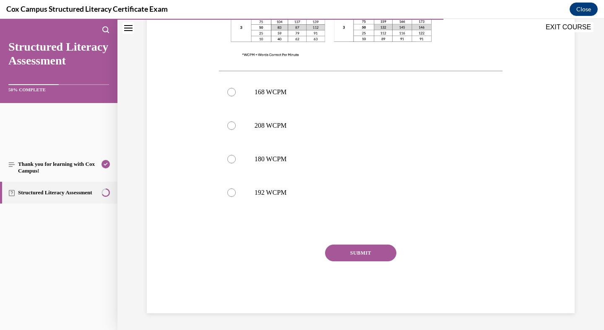
scroll to position [378, 0]
click at [236, 96] on div at bounding box center [231, 92] width 8 height 8
click at [236, 96] on input "168 WCPM" at bounding box center [231, 92] width 8 height 8
radio input "true"
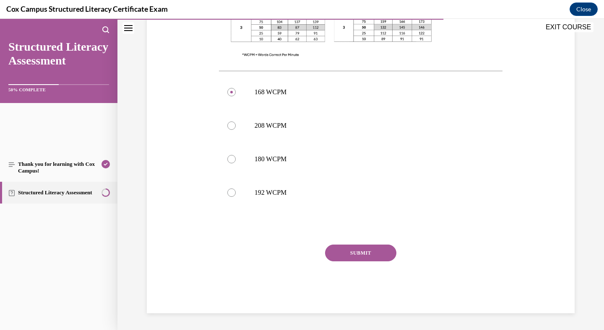
click at [340, 245] on button "SUBMIT" at bounding box center [360, 253] width 71 height 17
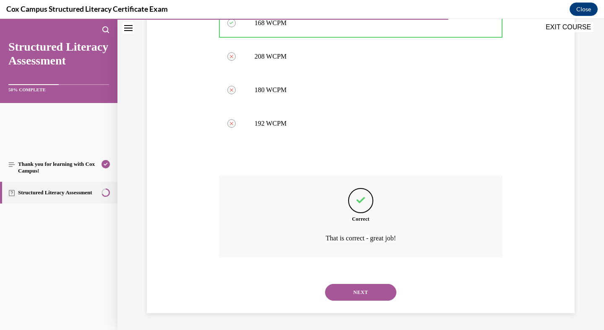
scroll to position [578, 0]
click at [344, 284] on button "NEXT" at bounding box center [360, 292] width 71 height 17
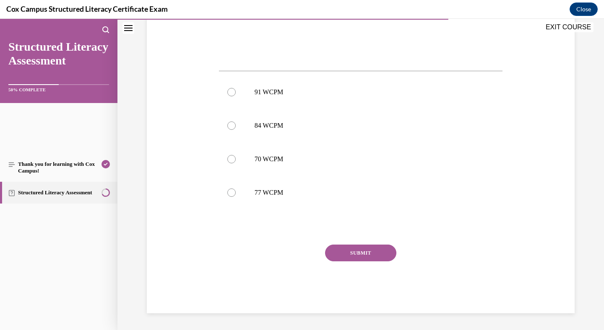
scroll to position [353, 0]
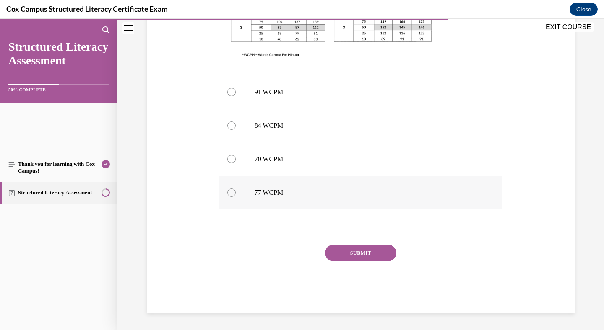
click at [236, 197] on div at bounding box center [231, 193] width 8 height 8
click at [236, 197] on input "77 WCPM" at bounding box center [231, 193] width 8 height 8
radio input "true"
click at [358, 262] on button "SUBMIT" at bounding box center [360, 253] width 71 height 17
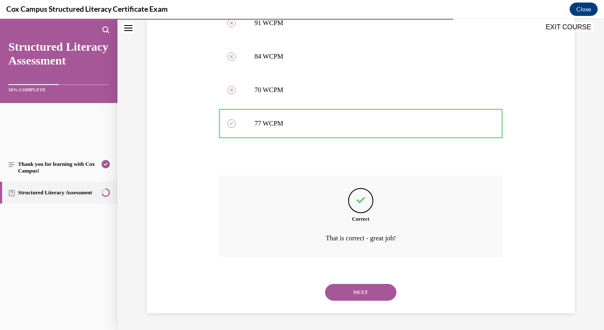
scroll to position [578, 0]
click at [359, 284] on button "NEXT" at bounding box center [360, 292] width 71 height 17
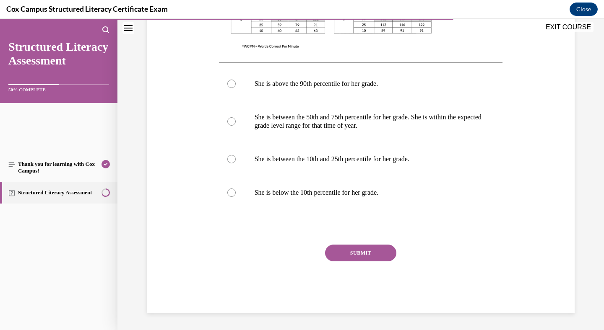
scroll to position [408, 0]
click at [236, 126] on div at bounding box center [231, 121] width 8 height 8
click at [236, 126] on input "She is between the 50th and 75th percentile for her grade. She is within the ex…" at bounding box center [231, 121] width 8 height 8
radio input "true"
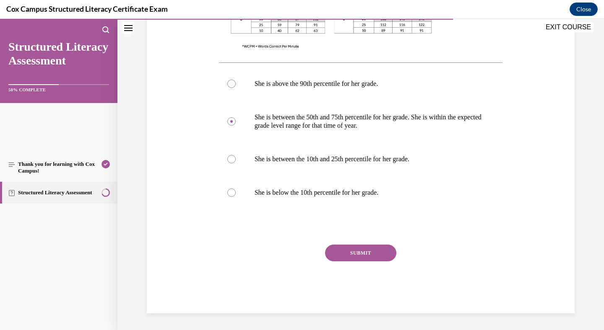
click at [338, 245] on button "SUBMIT" at bounding box center [360, 253] width 71 height 17
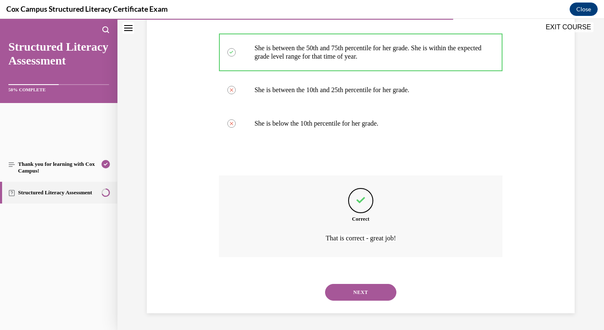
scroll to position [652, 0]
click at [360, 284] on button "NEXT" at bounding box center [360, 292] width 71 height 17
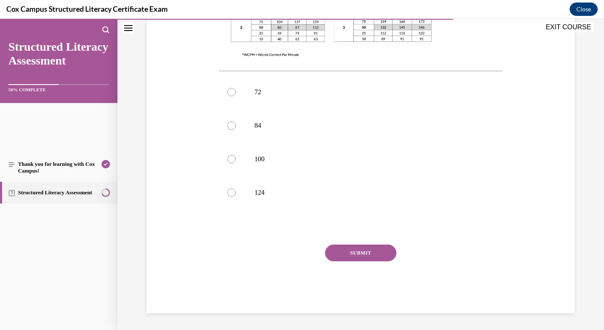
scroll to position [446, 0]
click at [265, 165] on label "100" at bounding box center [361, 160] width 284 height 34
click at [236, 163] on input "100" at bounding box center [231, 159] width 8 height 8
radio input "true"
click at [357, 262] on button "SUBMIT" at bounding box center [360, 253] width 71 height 17
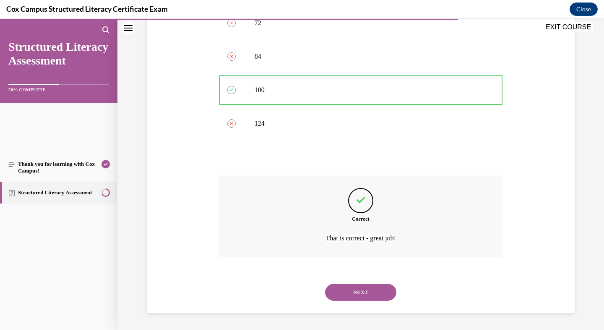
scroll to position [578, 0]
click at [357, 284] on button "NEXT" at bounding box center [360, 292] width 71 height 17
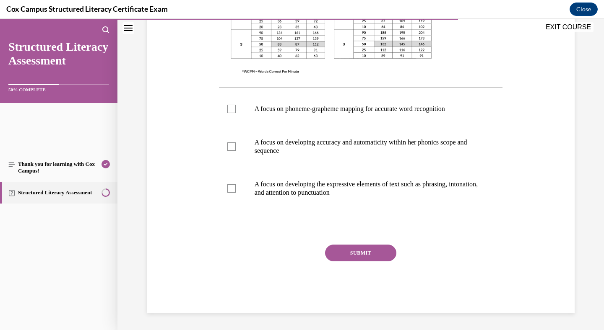
scroll to position [407, 0]
click at [236, 151] on div at bounding box center [231, 147] width 8 height 8
click at [236, 151] on input "A focus on developing accuracy and automaticity within her phonics scope and se…" at bounding box center [231, 147] width 8 height 8
checkbox input "true"
click at [236, 193] on div at bounding box center [231, 188] width 8 height 8
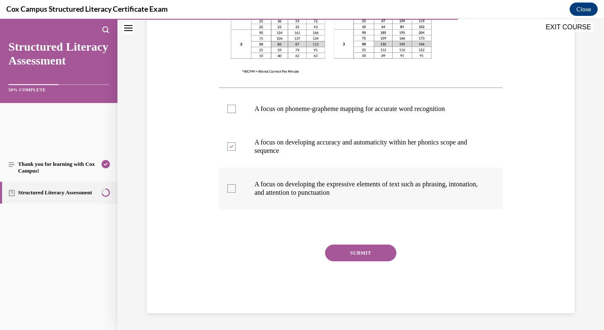
click at [236, 193] on input "A focus on developing the expressive elements of text such as phrasing, intonat…" at bounding box center [231, 188] width 8 height 8
checkbox input "true"
click at [371, 262] on button "SUBMIT" at bounding box center [360, 253] width 71 height 17
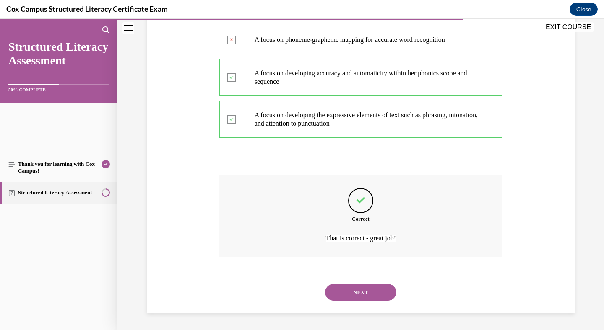
scroll to position [557, 0]
click at [370, 287] on button "NEXT" at bounding box center [360, 292] width 71 height 17
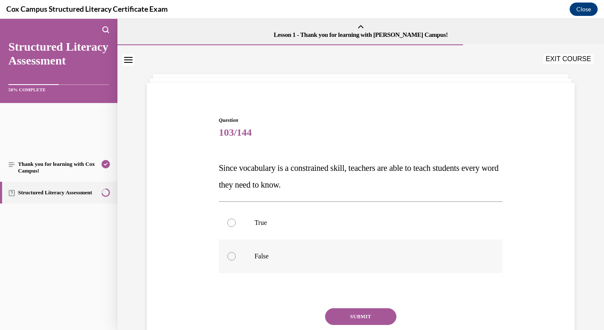
click at [236, 261] on div at bounding box center [231, 256] width 8 height 8
click at [236, 261] on input "False" at bounding box center [231, 256] width 8 height 8
radio input "true"
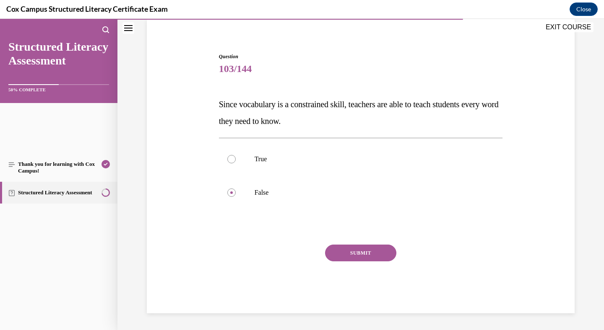
click at [351, 262] on button "SUBMIT" at bounding box center [360, 253] width 71 height 17
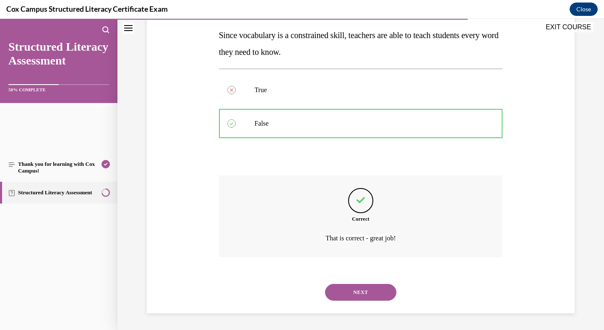
scroll to position [244, 0]
click at [357, 286] on button "NEXT" at bounding box center [360, 292] width 71 height 17
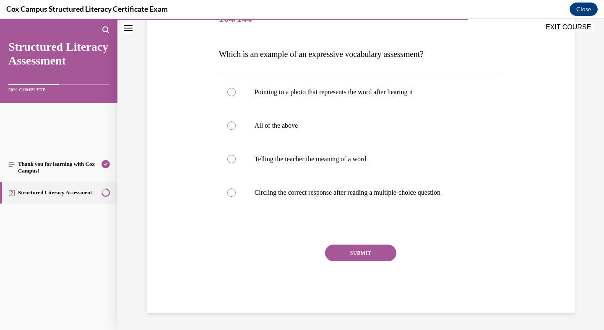
scroll to position [129, 0]
click at [236, 163] on div at bounding box center [231, 159] width 8 height 8
click at [236, 163] on input "Telling the teacher the meaning of a word" at bounding box center [231, 159] width 8 height 8
radio input "true"
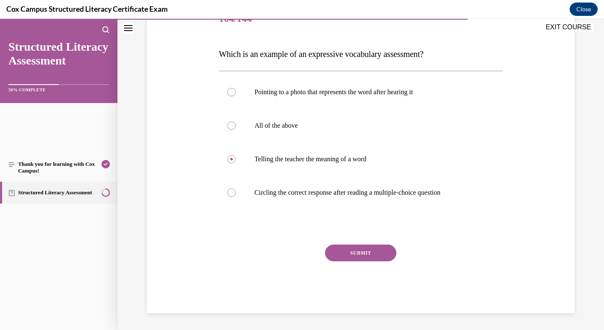
click at [375, 262] on button "SUBMIT" at bounding box center [360, 253] width 71 height 17
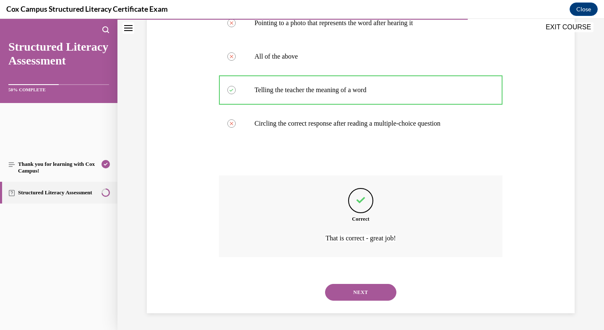
scroll to position [348, 0]
click at [371, 284] on button "NEXT" at bounding box center [360, 292] width 71 height 17
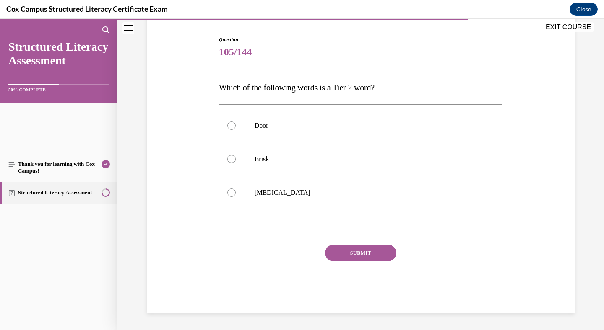
scroll to position [105, 0]
click at [236, 163] on div at bounding box center [231, 159] width 8 height 8
click at [236, 163] on input "Brisk" at bounding box center [231, 159] width 8 height 8
radio input "true"
click at [362, 262] on button "SUBMIT" at bounding box center [360, 253] width 71 height 17
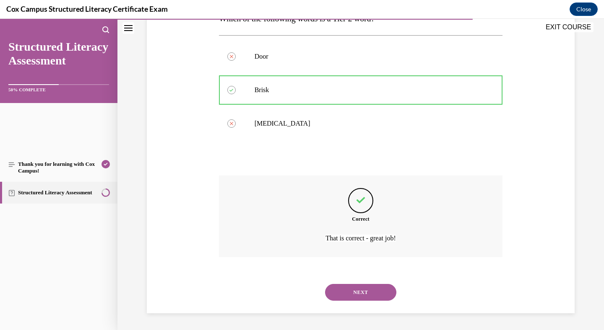
scroll to position [264, 0]
click at [373, 284] on button "NEXT" at bounding box center [360, 292] width 71 height 17
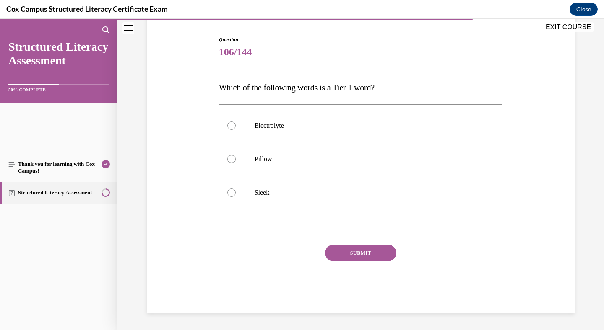
scroll to position [138, 0]
click at [236, 157] on div at bounding box center [231, 159] width 8 height 8
click at [236, 157] on input "Pillow" at bounding box center [231, 159] width 8 height 8
radio input "true"
click at [367, 262] on button "SUBMIT" at bounding box center [360, 253] width 71 height 17
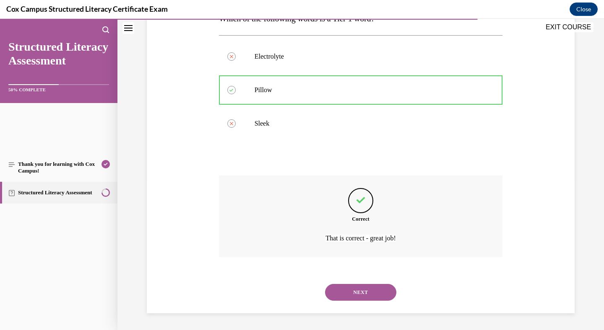
scroll to position [264, 0]
click at [369, 284] on button "NEXT" at bounding box center [360, 292] width 71 height 17
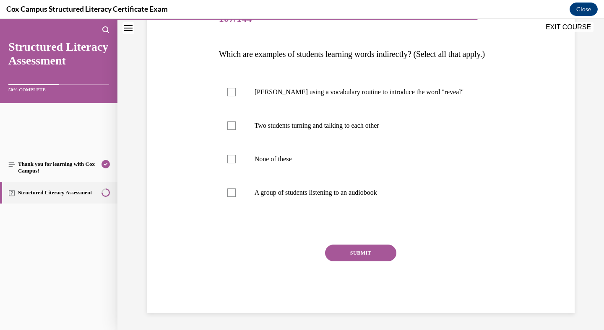
scroll to position [135, 0]
click at [236, 130] on div at bounding box center [231, 126] width 8 height 8
click at [236, 130] on input "Two students turning and talking to each other" at bounding box center [231, 126] width 8 height 8
checkbox input "true"
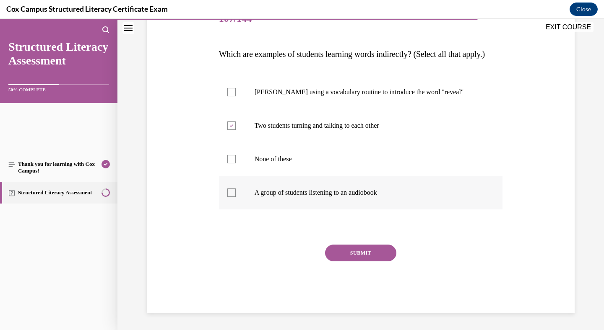
click at [236, 189] on div at bounding box center [231, 193] width 8 height 8
click at [236, 189] on input "A group of students listening to an audiobook" at bounding box center [231, 193] width 8 height 8
checkbox input "true"
click at [360, 245] on button "SUBMIT" at bounding box center [360, 253] width 71 height 17
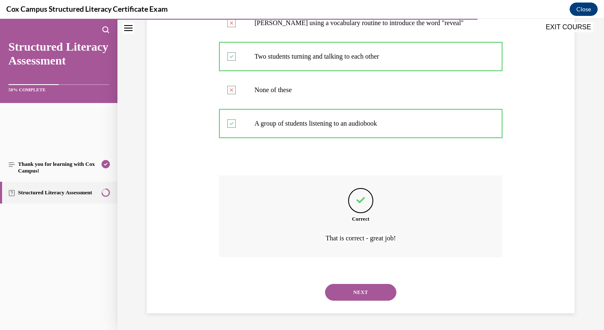
scroll to position [338, 0]
click at [376, 289] on button "NEXT" at bounding box center [360, 292] width 71 height 17
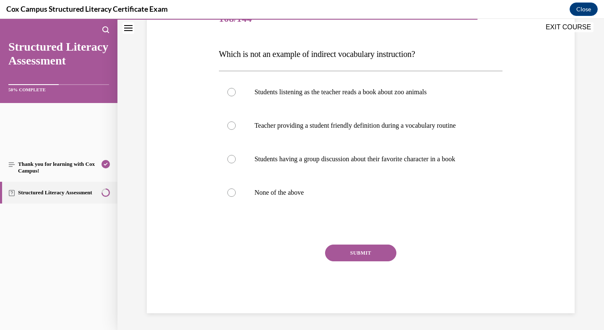
scroll to position [223, 0]
click at [236, 122] on div at bounding box center [231, 126] width 8 height 8
click at [236, 122] on input "Teacher providing a student friendly definition during a vocabulary routine" at bounding box center [231, 126] width 8 height 8
radio input "true"
click at [368, 262] on button "SUBMIT" at bounding box center [360, 253] width 71 height 17
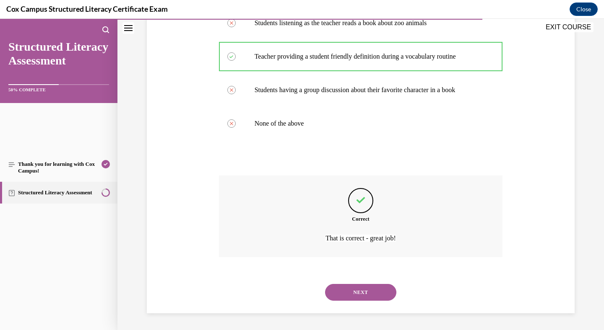
scroll to position [359, 0]
click at [382, 284] on button "NEXT" at bounding box center [360, 292] width 71 height 17
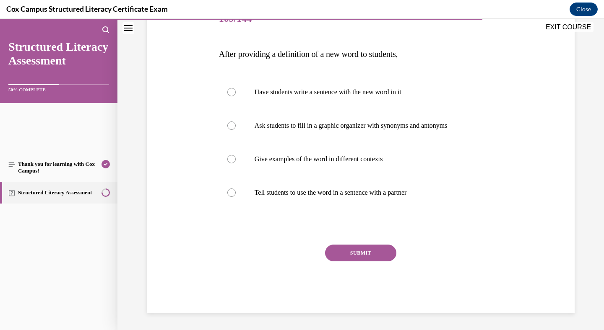
scroll to position [154, 0]
click at [236, 163] on div at bounding box center [231, 159] width 8 height 8
click at [236, 163] on input "Give examples of the word in different contexts" at bounding box center [231, 159] width 8 height 8
radio input "true"
click at [344, 262] on button "SUBMIT" at bounding box center [360, 253] width 71 height 17
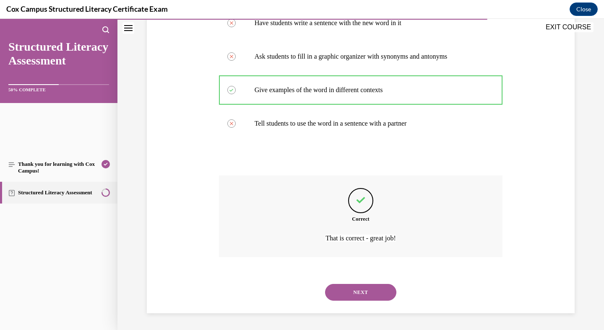
scroll to position [338, 0]
click at [369, 284] on button "NEXT" at bounding box center [360, 292] width 71 height 17
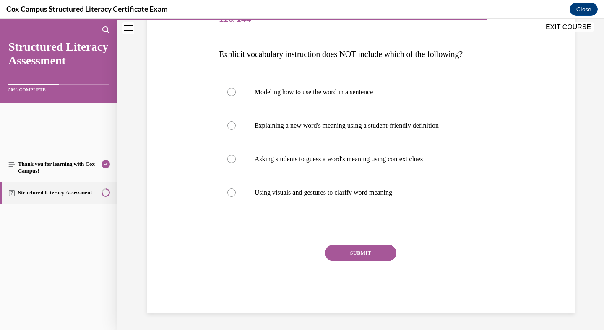
scroll to position [125, 0]
click at [236, 163] on div at bounding box center [231, 159] width 8 height 8
click at [236, 163] on input "Asking students to guess a word's meaning using context clues" at bounding box center [231, 159] width 8 height 8
radio input "true"
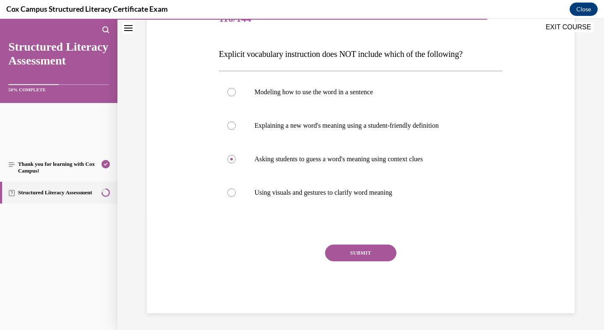
click at [349, 245] on button "SUBMIT" at bounding box center [360, 253] width 71 height 17
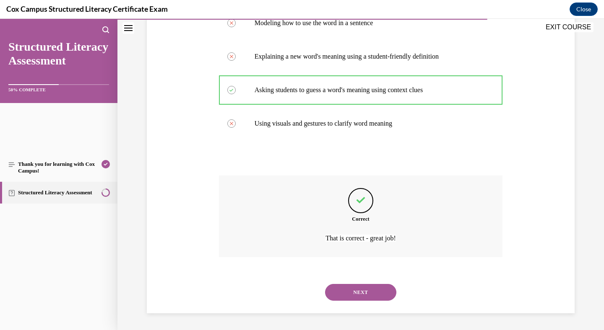
scroll to position [348, 0]
click at [354, 284] on button "NEXT" at bounding box center [360, 292] width 71 height 17
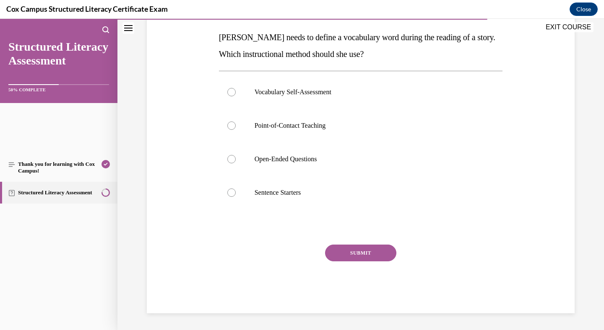
scroll to position [135, 0]
click at [236, 130] on div at bounding box center [231, 126] width 8 height 8
click at [236, 130] on input "Point-of-Contact Teaching" at bounding box center [231, 126] width 8 height 8
radio input "true"
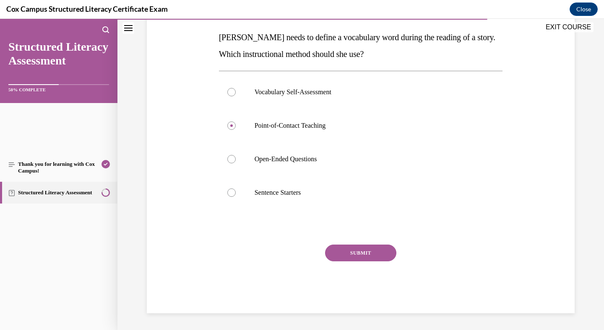
click at [362, 245] on button "SUBMIT" at bounding box center [360, 253] width 71 height 17
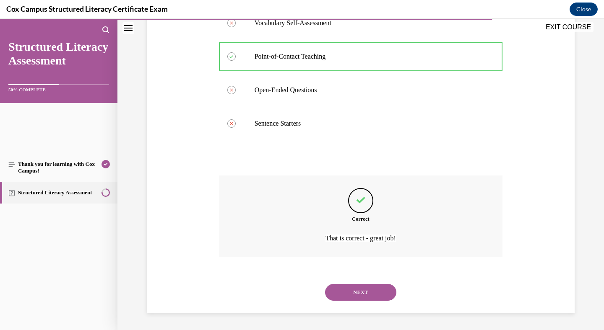
scroll to position [348, 0]
click at [381, 286] on button "NEXT" at bounding box center [360, 292] width 71 height 17
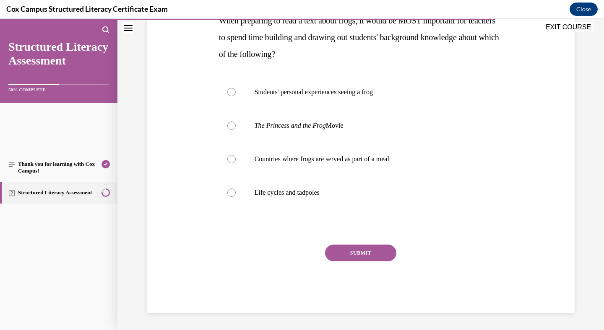
scroll to position [191, 0]
click at [236, 197] on div at bounding box center [231, 193] width 8 height 8
click at [236, 197] on input "Life cycles and tadpoles" at bounding box center [231, 193] width 8 height 8
radio input "true"
click at [351, 262] on button "SUBMIT" at bounding box center [360, 253] width 71 height 17
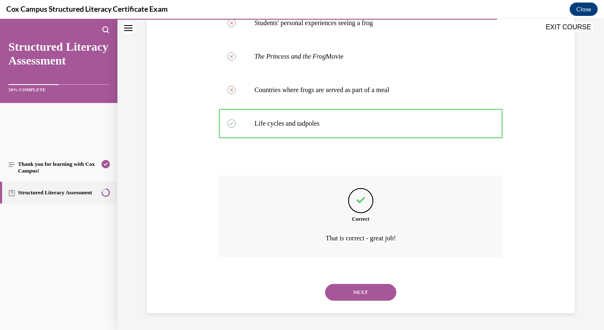
scroll to position [369, 0]
click at [368, 284] on button "NEXT" at bounding box center [360, 292] width 71 height 17
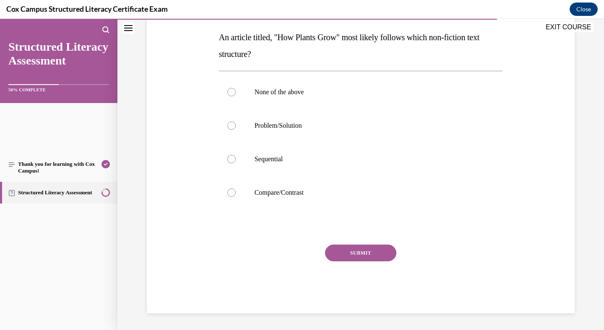
scroll to position [158, 0]
click at [236, 163] on div at bounding box center [231, 159] width 8 height 8
click at [236, 163] on input "Sequential" at bounding box center [231, 159] width 8 height 8
radio input "true"
click at [367, 262] on button "SUBMIT" at bounding box center [360, 253] width 71 height 17
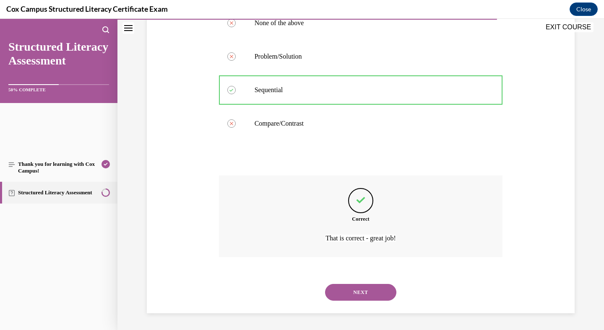
scroll to position [327, 0]
click at [377, 284] on button "NEXT" at bounding box center [360, 292] width 71 height 17
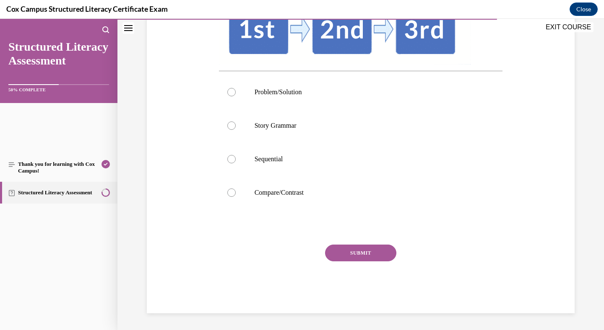
scroll to position [208, 0]
click at [236, 96] on div at bounding box center [231, 92] width 8 height 8
click at [236, 96] on input "Problem/Solution" at bounding box center [231, 92] width 8 height 8
radio input "true"
click at [371, 245] on button "SUBMIT" at bounding box center [360, 253] width 71 height 17
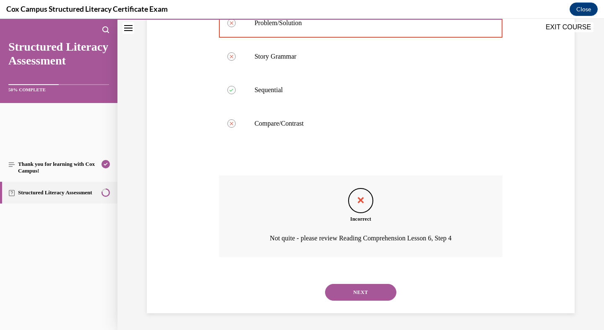
scroll to position [421, 0]
click at [371, 284] on button "NEXT" at bounding box center [360, 292] width 71 height 17
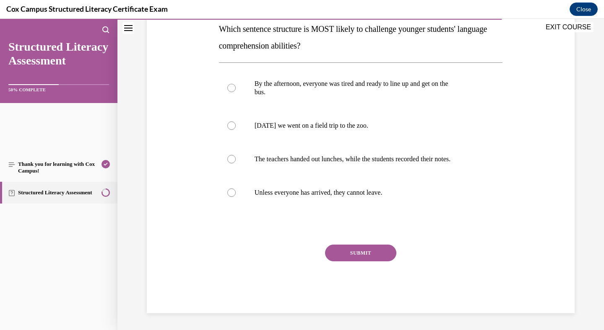
scroll to position [184, 0]
click at [236, 197] on div at bounding box center [231, 193] width 8 height 8
click at [236, 197] on input "Unless everyone has arrived, they cannot leave." at bounding box center [231, 193] width 8 height 8
radio input "true"
click at [366, 262] on button "SUBMIT" at bounding box center [360, 253] width 71 height 17
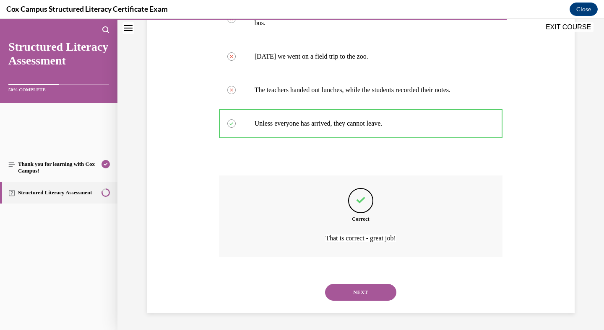
scroll to position [359, 0]
click at [373, 284] on button "NEXT" at bounding box center [360, 292] width 71 height 17
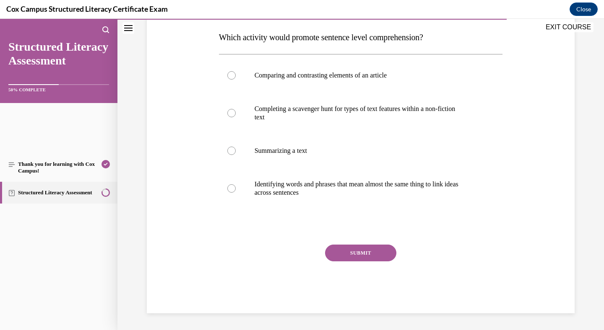
scroll to position [158, 0]
click at [236, 193] on div at bounding box center [231, 188] width 8 height 8
click at [236, 193] on input "Identifying words and phrases that mean almost the same thing to link ideas acr…" at bounding box center [231, 188] width 8 height 8
radio input "true"
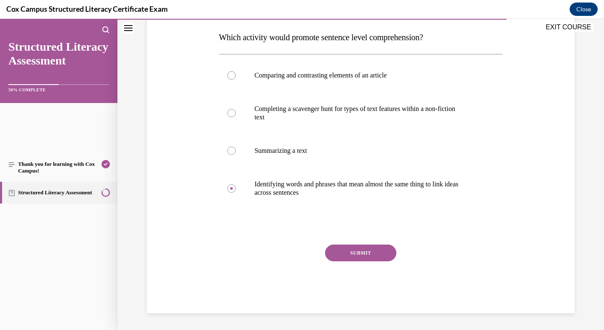
click at [366, 262] on button "SUBMIT" at bounding box center [360, 253] width 71 height 17
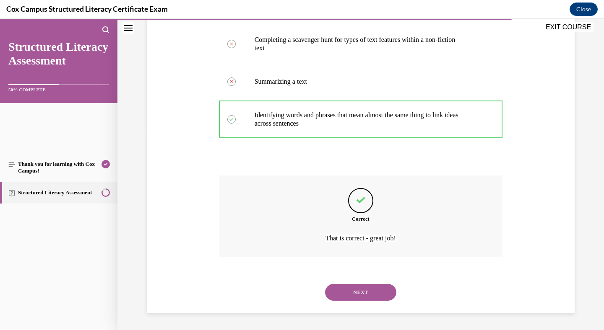
scroll to position [369, 0]
click at [373, 284] on button "NEXT" at bounding box center [360, 292] width 71 height 17
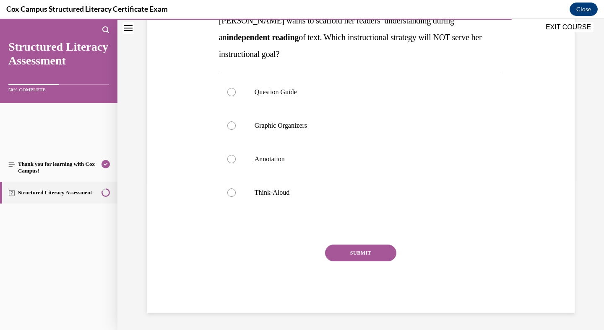
scroll to position [177, 0]
click at [236, 197] on div at bounding box center [231, 193] width 8 height 8
click at [236, 197] on input "Think-Aloud" at bounding box center [231, 193] width 8 height 8
radio input "true"
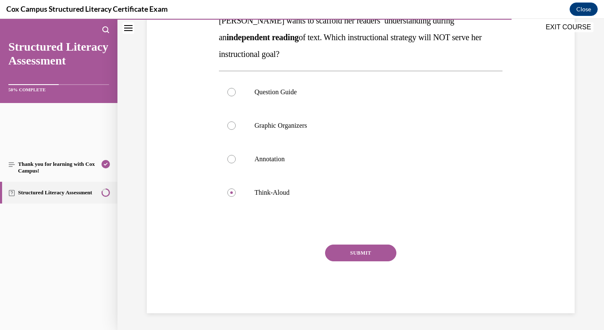
click at [377, 262] on button "SUBMIT" at bounding box center [360, 253] width 71 height 17
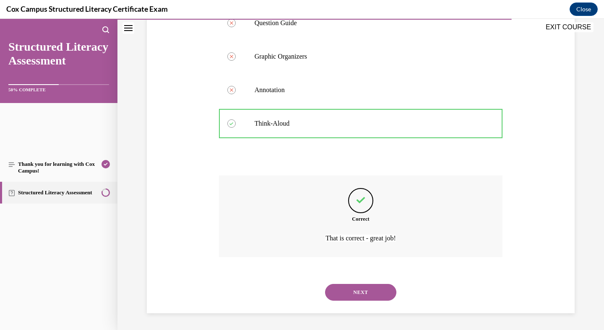
scroll to position [369, 0]
click at [373, 285] on button "NEXT" at bounding box center [360, 292] width 71 height 17
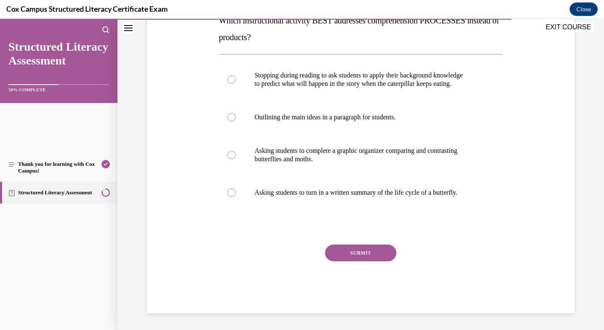
scroll to position [204, 0]
click at [236, 84] on div at bounding box center [231, 79] width 8 height 8
click at [236, 84] on input "Stopping during reading to ask students to apply their background knowledge to …" at bounding box center [231, 79] width 8 height 8
radio input "true"
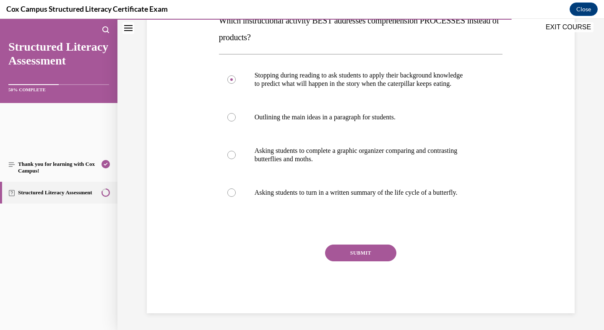
click at [350, 245] on button "SUBMIT" at bounding box center [360, 253] width 71 height 17
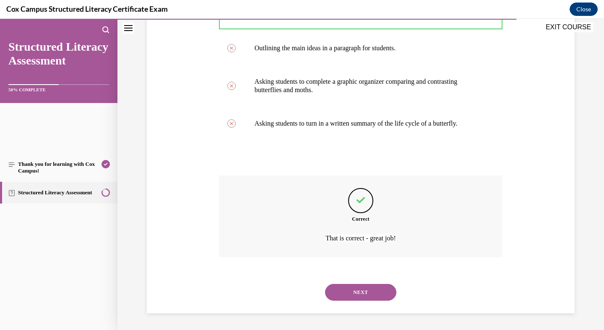
scroll to position [401, 0]
click at [353, 284] on button "NEXT" at bounding box center [360, 292] width 71 height 17
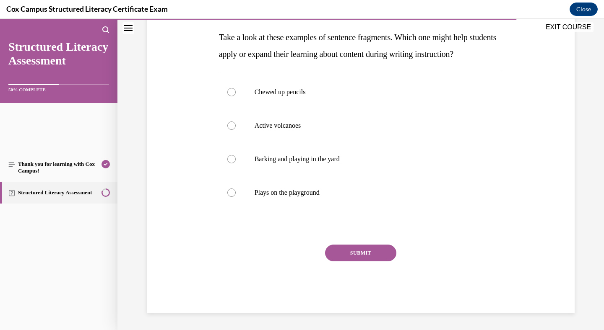
scroll to position [134, 0]
click at [236, 130] on div at bounding box center [231, 126] width 8 height 8
click at [236, 130] on input "Active volcanoes" at bounding box center [231, 126] width 8 height 8
radio input "true"
click at [360, 248] on button "SUBMIT" at bounding box center [360, 253] width 71 height 17
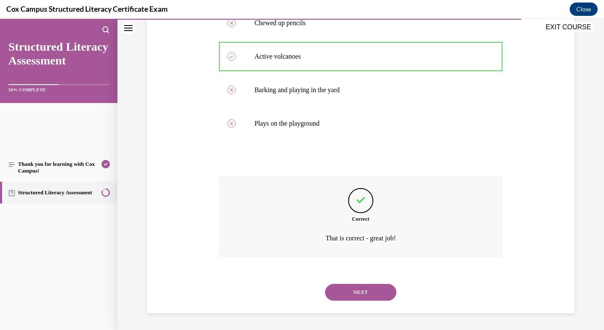
scroll to position [348, 0]
click at [368, 284] on button "NEXT" at bounding box center [360, 292] width 71 height 17
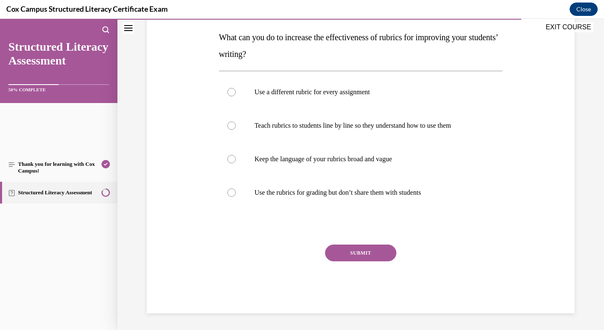
scroll to position [145, 0]
click at [236, 96] on div at bounding box center [231, 92] width 8 height 8
click at [236, 96] on input "Use a different rubric for every assignment" at bounding box center [231, 92] width 8 height 8
radio input "true"
click at [367, 245] on button "SUBMIT" at bounding box center [360, 253] width 71 height 17
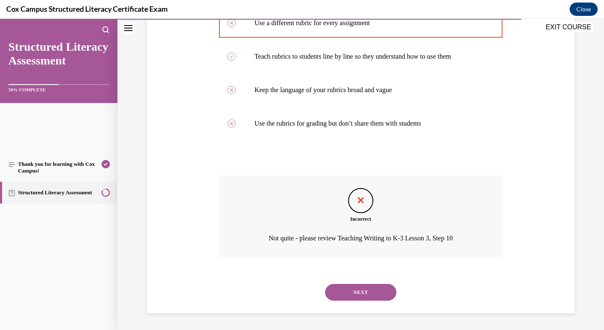
scroll to position [363, 0]
click at [371, 284] on button "NEXT" at bounding box center [360, 292] width 71 height 17
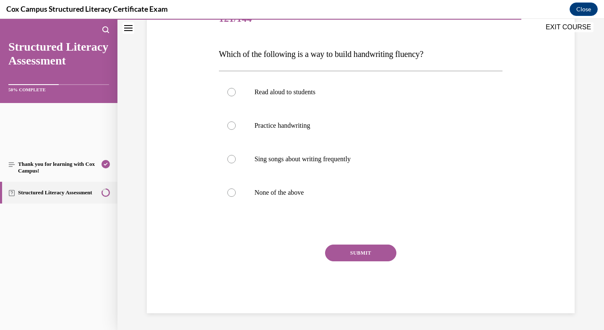
scroll to position [172, 0]
click at [236, 197] on div at bounding box center [231, 193] width 8 height 8
click at [236, 197] on input "None of the above" at bounding box center [231, 193] width 8 height 8
radio input "true"
click at [370, 262] on button "SUBMIT" at bounding box center [360, 253] width 71 height 17
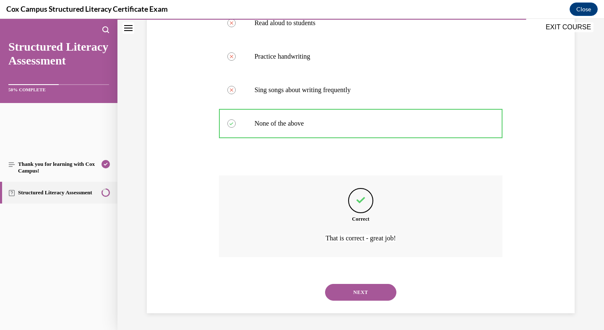
scroll to position [327, 0]
click at [373, 287] on button "NEXT" at bounding box center [360, 292] width 71 height 17
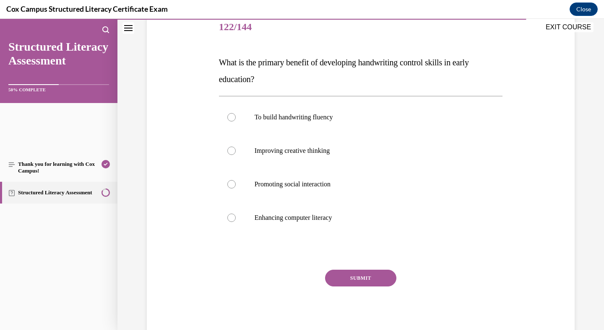
scroll to position [106, 0]
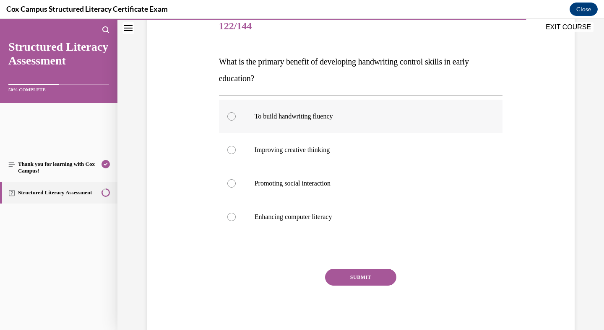
click at [236, 121] on div at bounding box center [231, 116] width 8 height 8
click at [236, 121] on input "To build handwriting fluency" at bounding box center [231, 116] width 8 height 8
radio input "true"
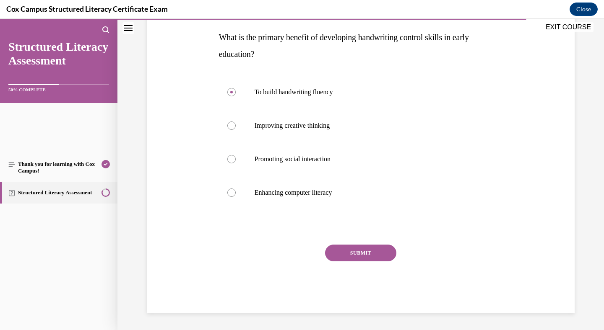
scroll to position [232, 0]
click at [365, 245] on button "SUBMIT" at bounding box center [360, 253] width 71 height 17
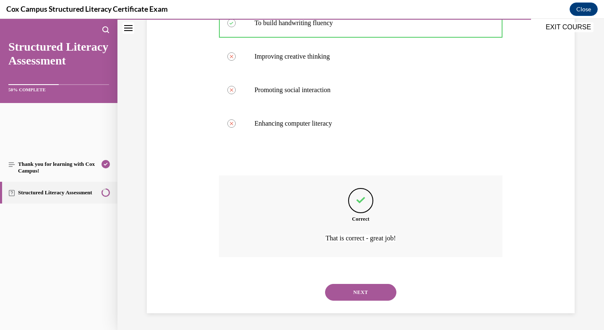
scroll to position [327, 0]
click at [358, 285] on button "NEXT" at bounding box center [360, 292] width 71 height 17
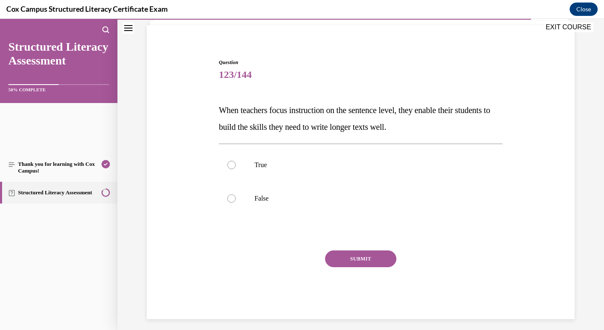
scroll to position [59, 0]
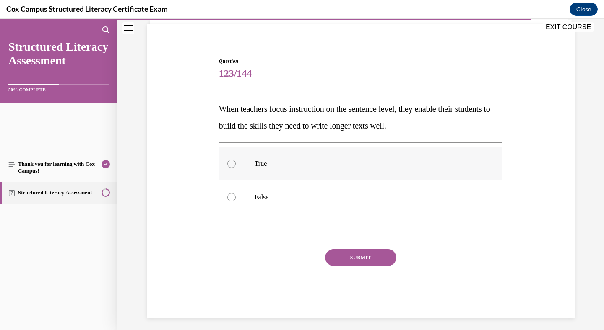
click at [236, 168] on div at bounding box center [231, 164] width 8 height 8
click at [236, 168] on input "True" at bounding box center [231, 164] width 8 height 8
radio input "true"
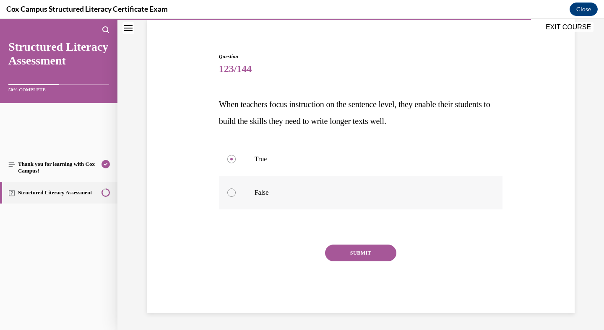
scroll to position [178, 0]
click at [364, 245] on button "SUBMIT" at bounding box center [360, 253] width 71 height 17
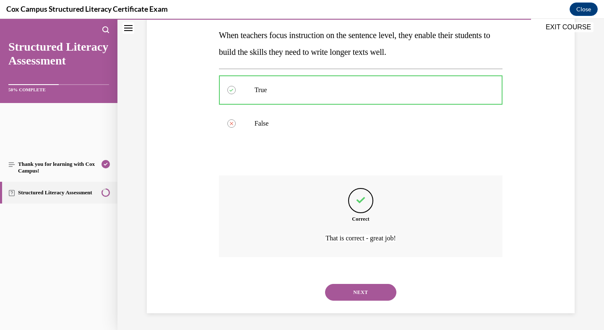
scroll to position [264, 0]
click at [366, 284] on button "NEXT" at bounding box center [360, 292] width 71 height 17
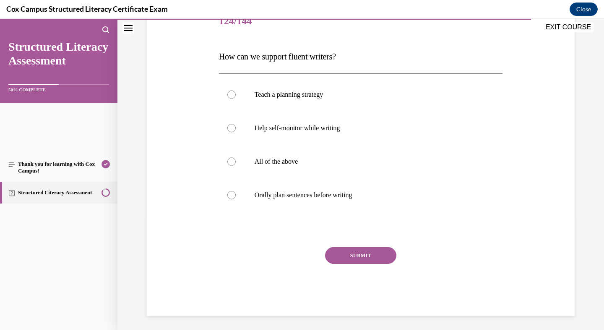
scroll to position [113, 0]
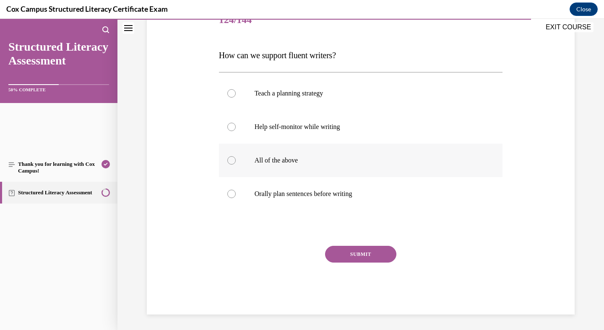
click at [236, 165] on div at bounding box center [231, 160] width 8 height 8
click at [236, 165] on input "All of the above" at bounding box center [231, 160] width 8 height 8
radio input "true"
click at [352, 245] on button "SUBMIT" at bounding box center [360, 253] width 71 height 17
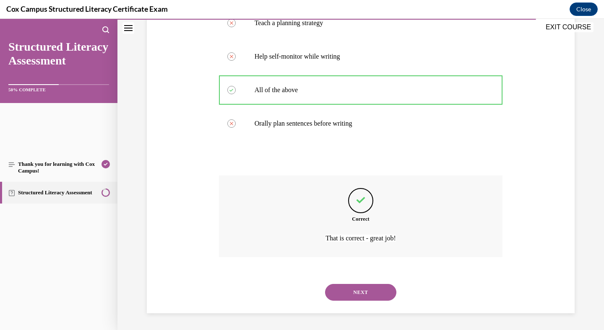
scroll to position [306, 0]
click at [366, 284] on button "NEXT" at bounding box center [360, 292] width 71 height 17
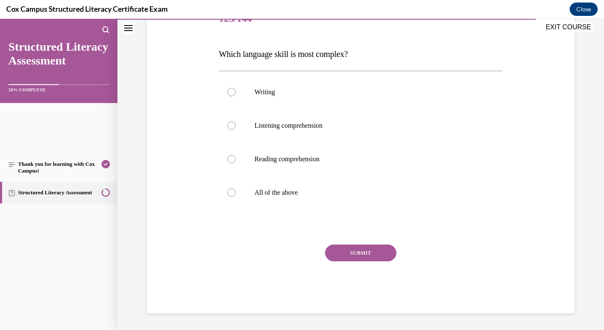
scroll to position [116, 0]
click at [236, 96] on div at bounding box center [231, 92] width 8 height 8
click at [236, 96] on input "Writing" at bounding box center [231, 92] width 8 height 8
radio input "true"
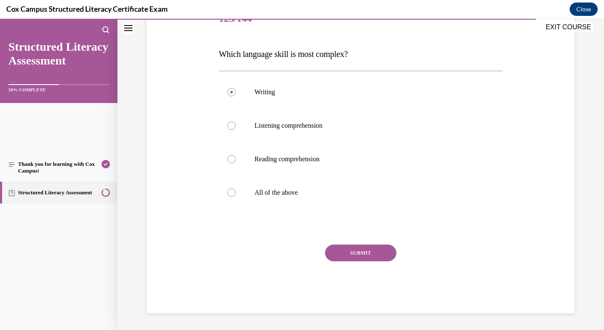
click at [357, 245] on button "SUBMIT" at bounding box center [360, 253] width 71 height 17
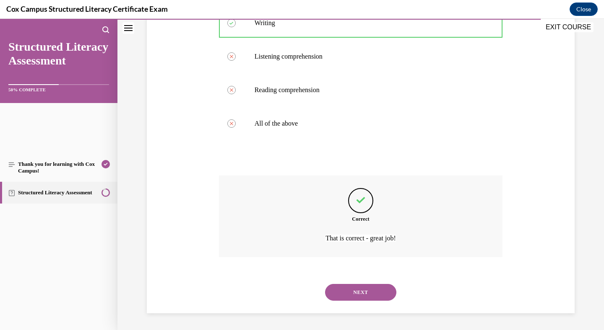
scroll to position [306, 0]
click at [370, 284] on button "NEXT" at bounding box center [360, 292] width 71 height 17
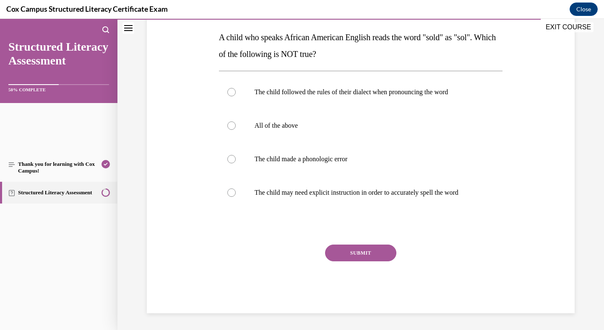
scroll to position [151, 0]
click at [236, 163] on div at bounding box center [231, 159] width 8 height 8
click at [236, 163] on input "The child made a phonologic error" at bounding box center [231, 159] width 8 height 8
radio input "true"
click at [373, 245] on button "SUBMIT" at bounding box center [360, 253] width 71 height 17
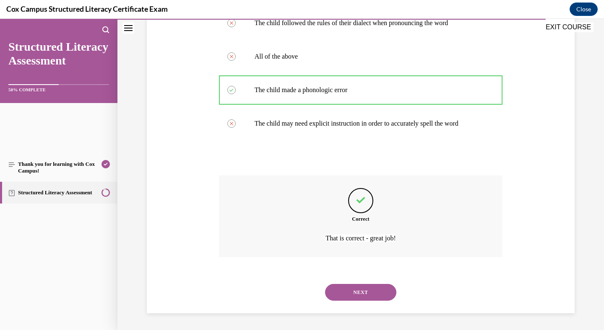
scroll to position [348, 0]
click at [367, 284] on button "NEXT" at bounding box center [360, 292] width 71 height 17
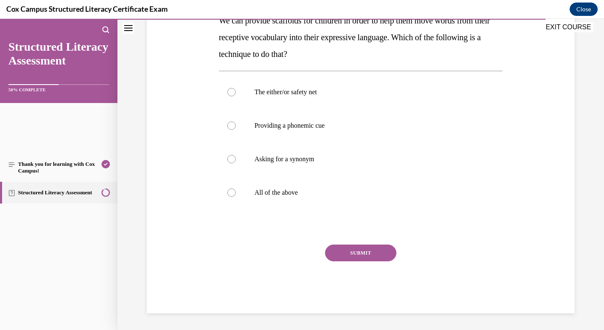
scroll to position [196, 0]
click at [236, 197] on div at bounding box center [231, 193] width 8 height 8
click at [236, 197] on input "All of the above" at bounding box center [231, 193] width 8 height 8
radio input "true"
click at [361, 262] on button "SUBMIT" at bounding box center [360, 253] width 71 height 17
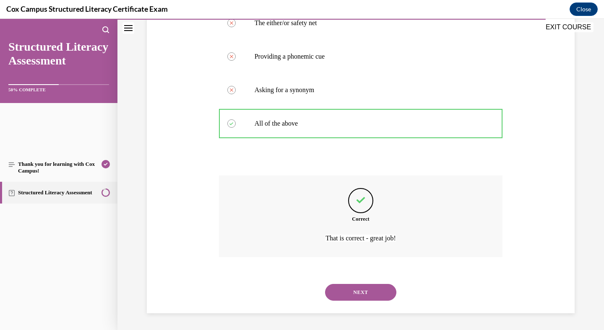
scroll to position [369, 0]
click at [357, 285] on button "NEXT" at bounding box center [360, 292] width 71 height 17
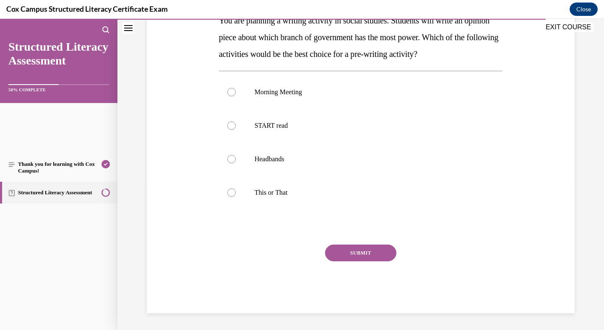
scroll to position [189, 0]
click at [236, 197] on div at bounding box center [231, 193] width 8 height 8
click at [236, 197] on input "This or That" at bounding box center [231, 193] width 8 height 8
radio input "true"
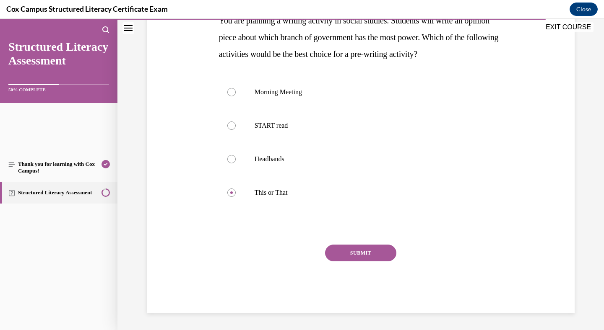
click at [380, 255] on button "SUBMIT" at bounding box center [360, 253] width 71 height 17
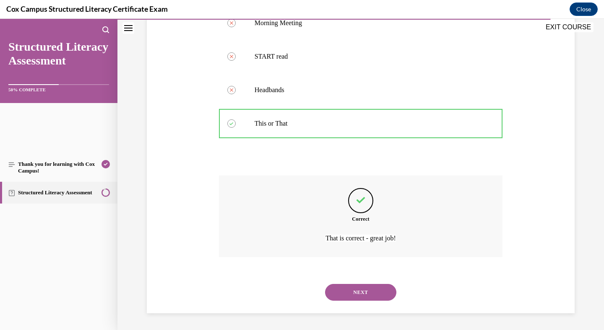
scroll to position [390, 0]
click at [372, 284] on button "NEXT" at bounding box center [360, 292] width 71 height 17
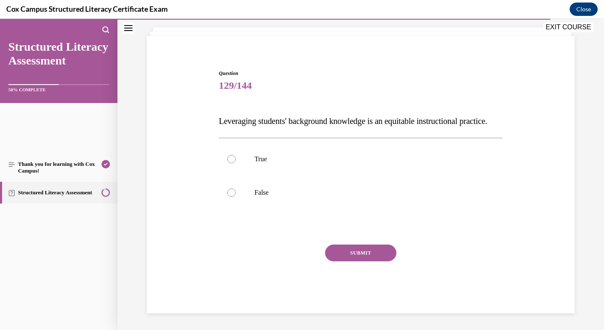
scroll to position [83, 0]
click at [236, 163] on div at bounding box center [231, 159] width 8 height 8
click at [236, 163] on input "True" at bounding box center [231, 159] width 8 height 8
radio input "true"
click at [366, 262] on button "SUBMIT" at bounding box center [360, 253] width 71 height 17
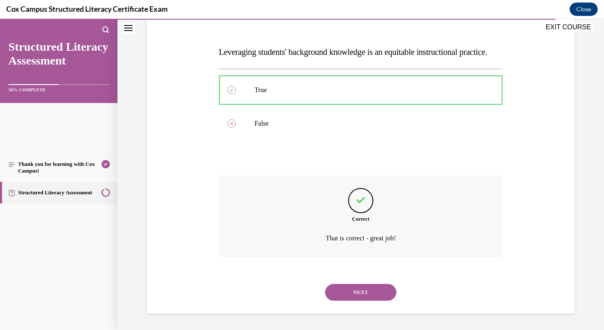
scroll to position [244, 0]
click at [366, 286] on button "NEXT" at bounding box center [360, 292] width 71 height 17
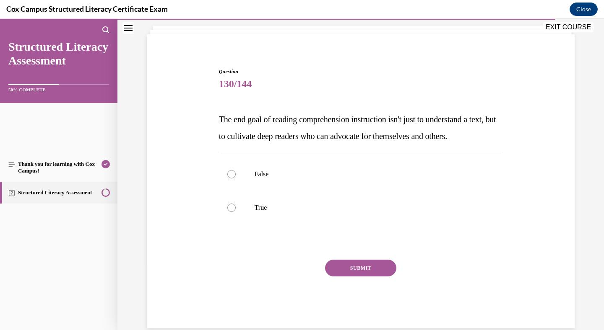
scroll to position [86, 0]
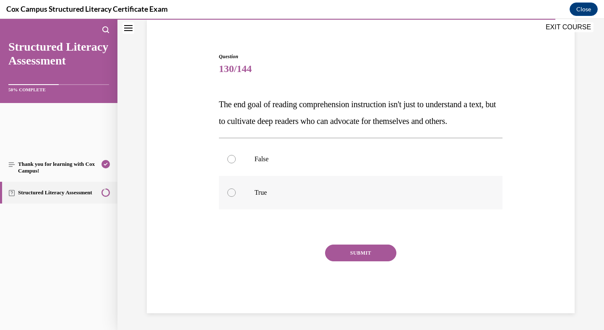
click at [236, 197] on div at bounding box center [231, 193] width 8 height 8
click at [236, 197] on input "True" at bounding box center [231, 193] width 8 height 8
radio input "true"
click at [358, 262] on button "SUBMIT" at bounding box center [360, 253] width 71 height 17
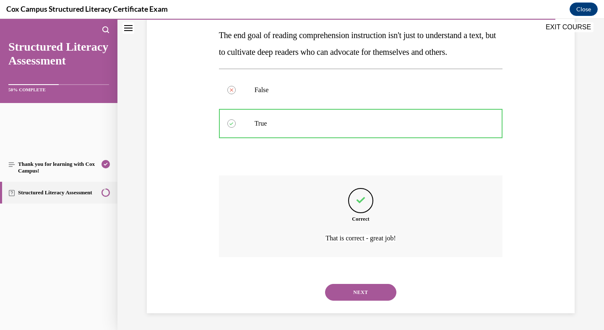
scroll to position [264, 0]
click at [372, 285] on button "NEXT" at bounding box center [360, 292] width 71 height 17
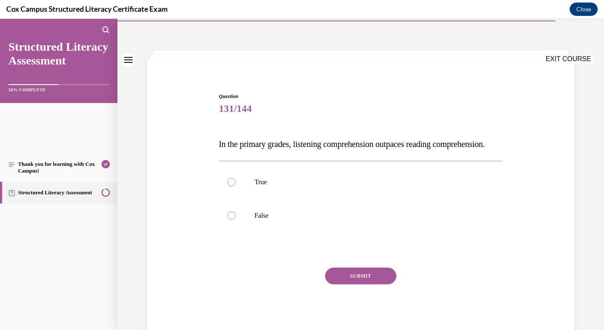
scroll to position [44, 0]
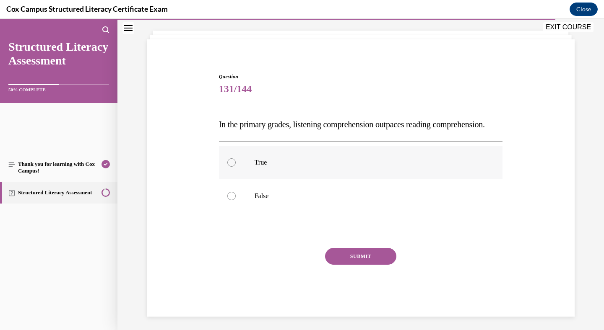
click at [236, 167] on div at bounding box center [231, 162] width 8 height 8
click at [236, 167] on input "True" at bounding box center [231, 162] width 8 height 8
radio input "true"
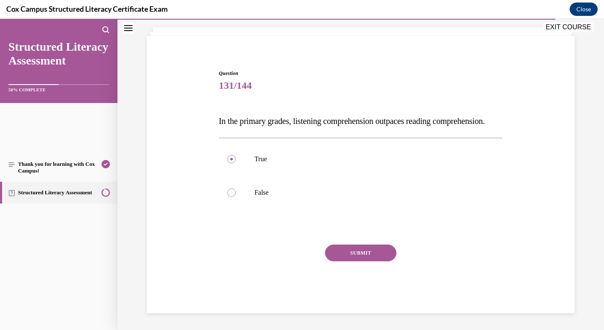
click at [345, 262] on button "SUBMIT" at bounding box center [360, 253] width 71 height 17
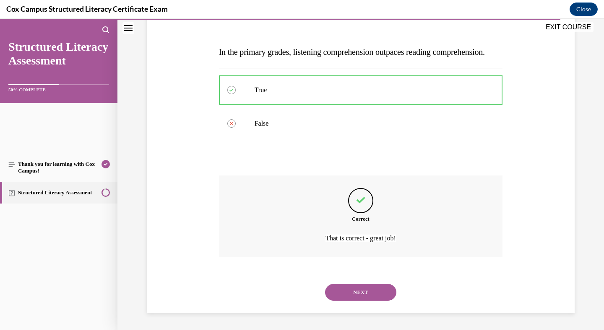
scroll to position [244, 0]
click at [354, 284] on button "NEXT" at bounding box center [360, 292] width 71 height 17
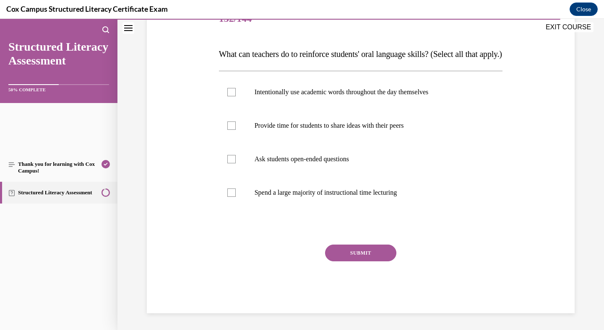
scroll to position [151, 0]
click at [236, 96] on div at bounding box center [231, 92] width 8 height 8
click at [236, 96] on input "Intentionally use academic words throughout the day themselves" at bounding box center [231, 92] width 8 height 8
checkbox input "true"
click at [236, 130] on div at bounding box center [231, 126] width 8 height 8
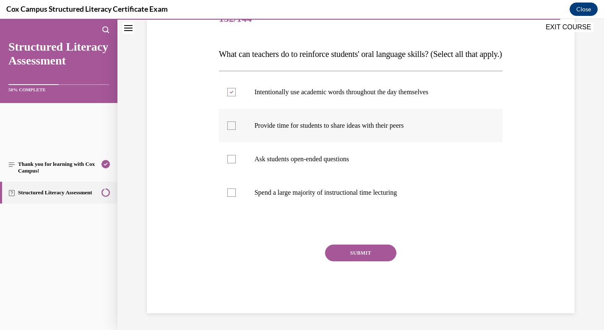
click at [236, 130] on input "Provide time for students to share ideas with their peers" at bounding box center [231, 126] width 8 height 8
checkbox input "true"
click at [236, 163] on div at bounding box center [231, 159] width 8 height 8
click at [236, 163] on input "Ask students open-ended questions" at bounding box center [231, 159] width 8 height 8
checkbox input "true"
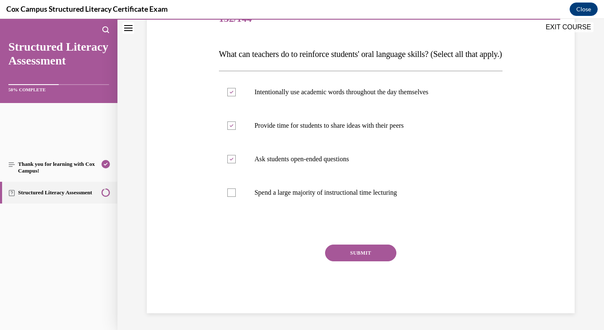
scroll to position [229, 0]
click at [346, 262] on button "SUBMIT" at bounding box center [360, 253] width 71 height 17
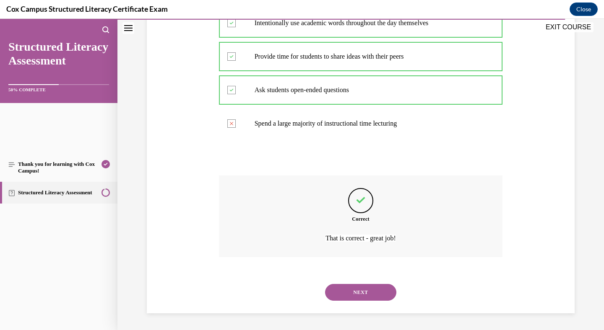
scroll to position [359, 0]
click at [391, 284] on button "NEXT" at bounding box center [360, 292] width 71 height 17
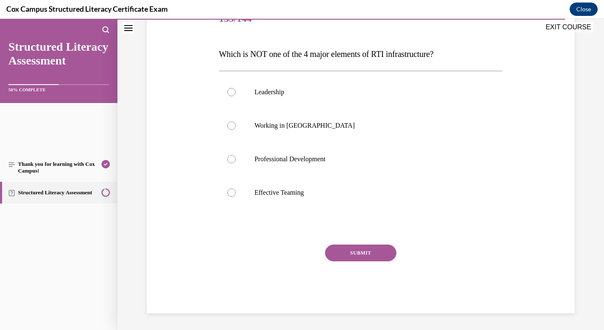
scroll to position [119, 0]
click at [236, 130] on div at bounding box center [231, 126] width 8 height 8
click at [236, 130] on input "Working in [GEOGRAPHIC_DATA]" at bounding box center [231, 126] width 8 height 8
radio input "true"
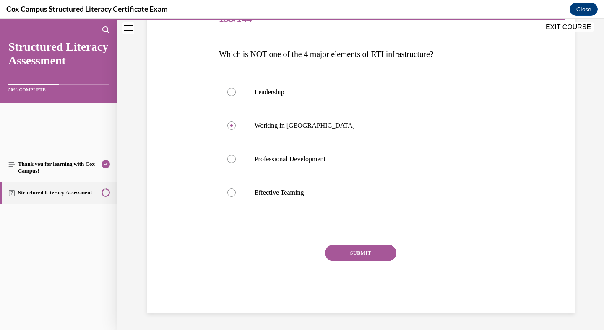
click at [343, 262] on button "SUBMIT" at bounding box center [360, 253] width 71 height 17
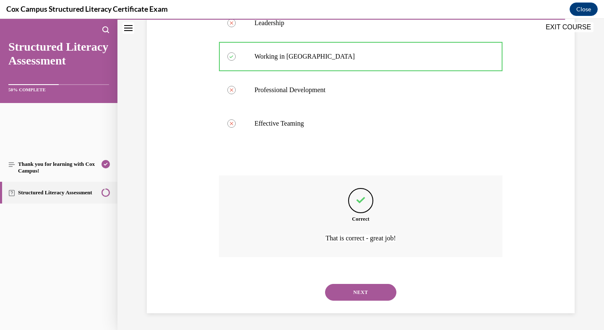
scroll to position [327, 0]
click at [363, 285] on button "NEXT" at bounding box center [360, 292] width 71 height 17
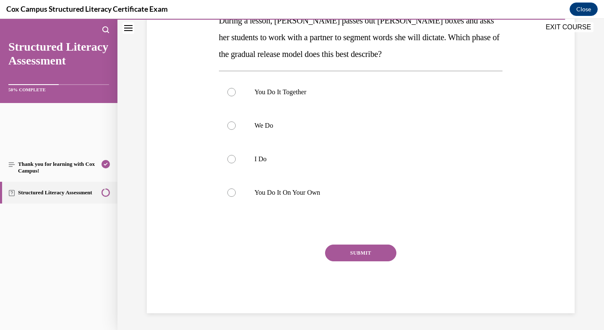
scroll to position [185, 0]
click at [236, 96] on div at bounding box center [231, 92] width 8 height 8
click at [236, 96] on input "You Do It Together" at bounding box center [231, 92] width 8 height 8
radio input "true"
click at [375, 262] on button "SUBMIT" at bounding box center [360, 253] width 71 height 17
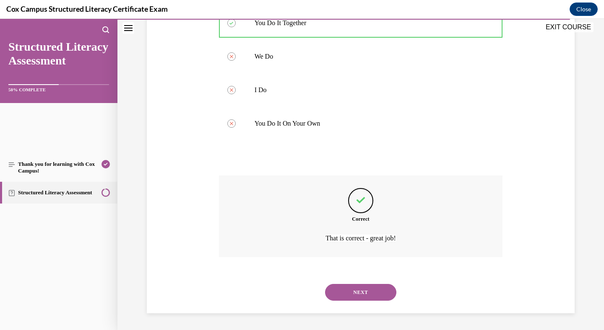
scroll to position [369, 0]
click at [361, 287] on button "NEXT" at bounding box center [360, 292] width 71 height 17
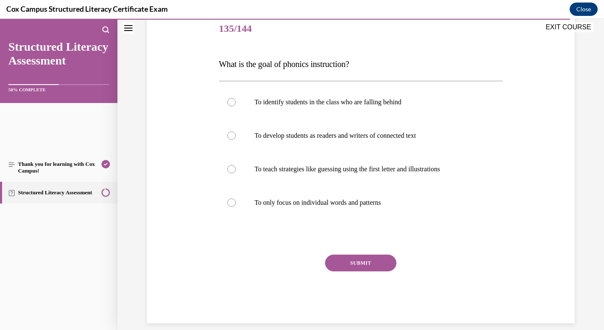
scroll to position [108, 0]
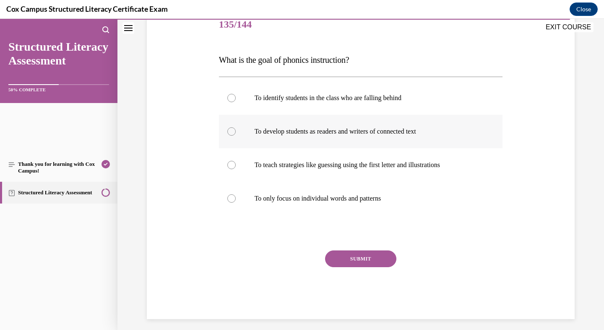
click at [236, 136] on div at bounding box center [231, 131] width 8 height 8
click at [236, 136] on input "To develop students as readers and writers of connected text" at bounding box center [231, 131] width 8 height 8
radio input "true"
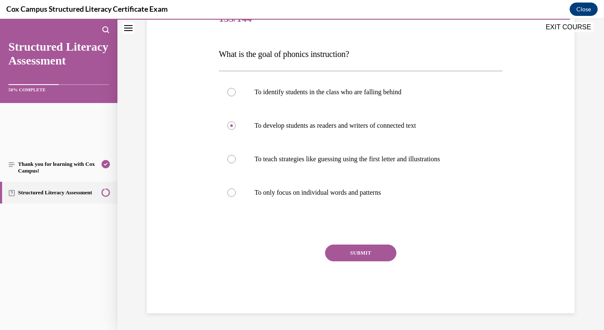
click at [347, 262] on button "SUBMIT" at bounding box center [360, 253] width 71 height 17
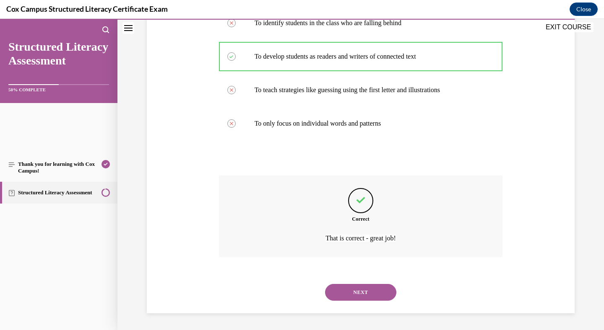
scroll to position [338, 0]
click at [355, 284] on button "NEXT" at bounding box center [360, 292] width 71 height 17
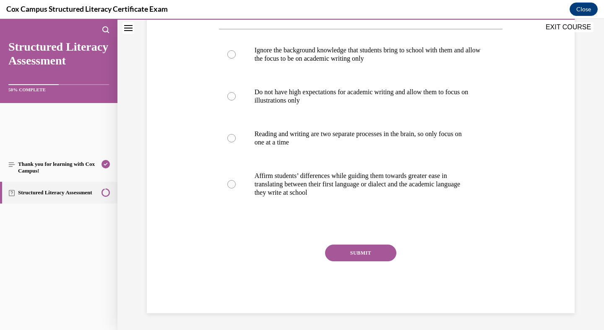
scroll to position [347, 0]
click at [236, 180] on div at bounding box center [231, 184] width 8 height 8
click at [236, 180] on input "Affirm students’ differences while guiding them towards greater ease in transla…" at bounding box center [231, 184] width 8 height 8
radio input "true"
click at [356, 245] on button "SUBMIT" at bounding box center [360, 253] width 71 height 17
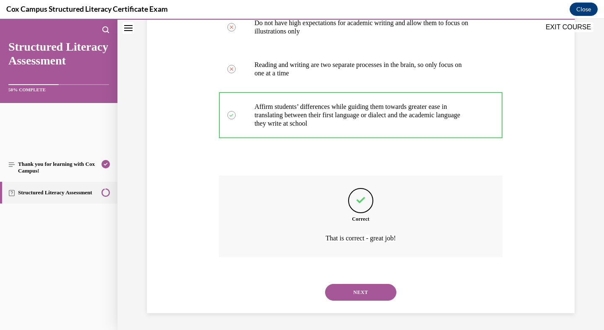
scroll to position [443, 0]
click at [359, 284] on button "NEXT" at bounding box center [360, 292] width 71 height 17
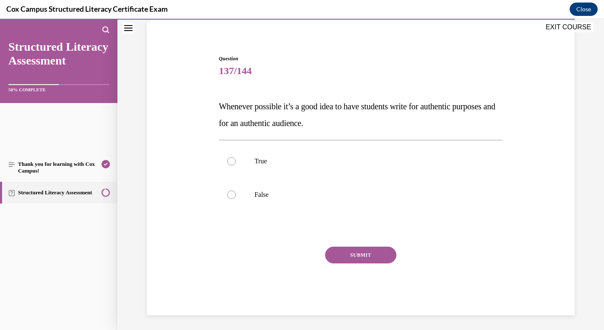
scroll to position [63, 0]
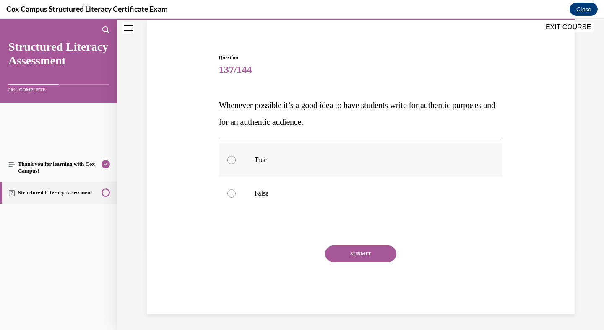
click at [236, 164] on div at bounding box center [231, 160] width 8 height 8
click at [236, 164] on input "True" at bounding box center [231, 160] width 8 height 8
radio input "true"
click at [365, 245] on button "SUBMIT" at bounding box center [360, 253] width 71 height 17
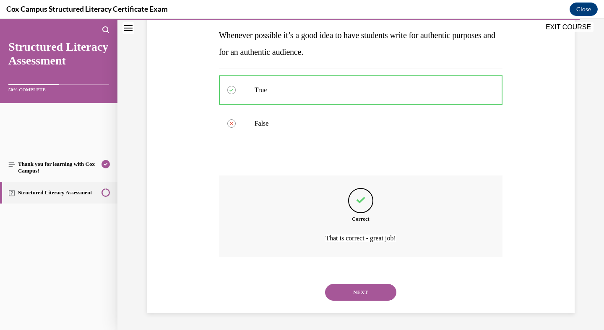
scroll to position [244, 0]
click at [364, 284] on button "NEXT" at bounding box center [360, 292] width 71 height 17
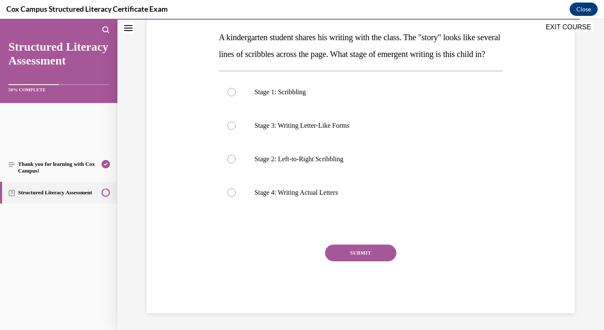
scroll to position [176, 0]
click at [236, 163] on div at bounding box center [231, 159] width 8 height 8
click at [236, 163] on input "Stage 2: Left-to-Right Scribbling" at bounding box center [231, 159] width 8 height 8
radio input "true"
click at [354, 262] on button "SUBMIT" at bounding box center [360, 253] width 71 height 17
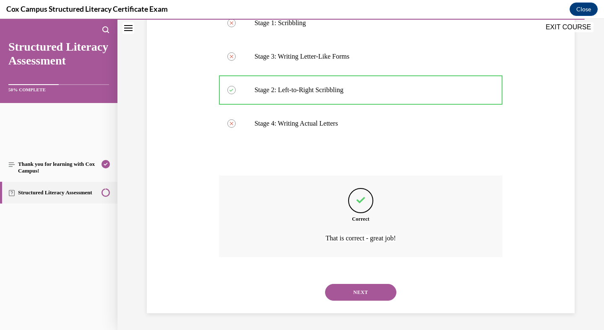
scroll to position [348, 0]
click at [368, 284] on button "NEXT" at bounding box center [360, 292] width 71 height 17
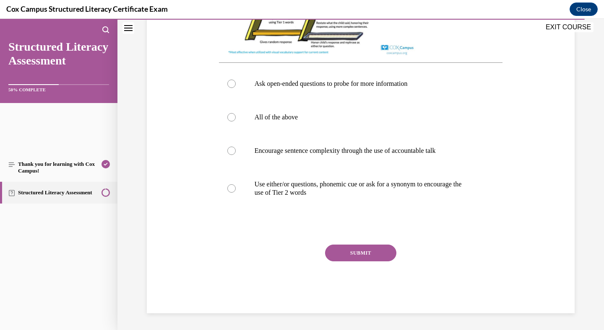
scroll to position [477, 0]
click at [236, 80] on div at bounding box center [231, 84] width 8 height 8
click at [236, 80] on input "Ask open-ended questions to probe for more information" at bounding box center [231, 84] width 8 height 8
radio input "true"
click at [371, 262] on button "SUBMIT" at bounding box center [360, 253] width 71 height 17
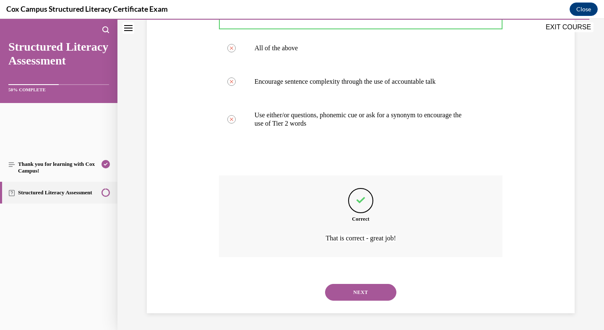
scroll to position [620, 0]
click at [365, 288] on button "NEXT" at bounding box center [360, 292] width 71 height 17
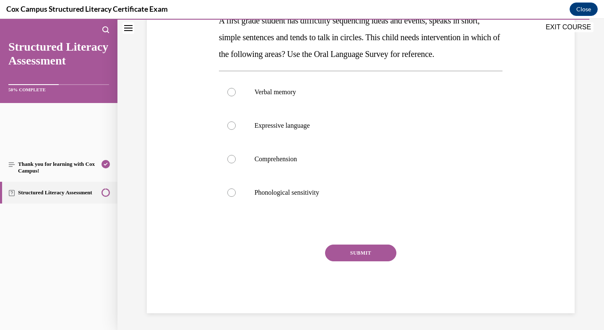
scroll to position [161, 0]
click at [236, 130] on div at bounding box center [231, 126] width 8 height 8
click at [236, 130] on input "Expressive language" at bounding box center [231, 126] width 8 height 8
radio input "true"
click at [341, 254] on button "SUBMIT" at bounding box center [360, 253] width 71 height 17
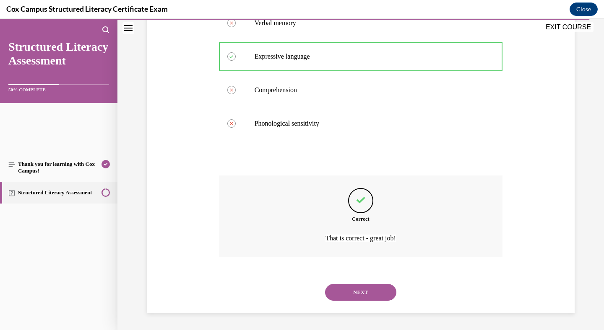
scroll to position [390, 0]
click at [359, 284] on button "NEXT" at bounding box center [360, 292] width 71 height 17
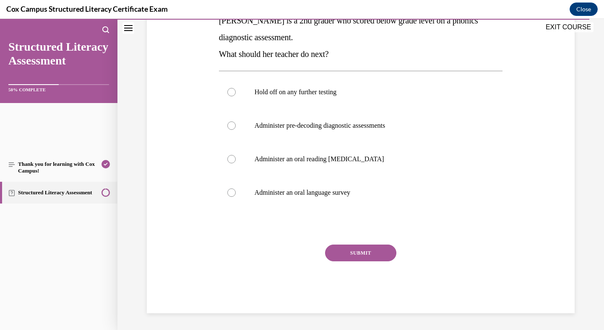
scroll to position [182, 0]
click at [236, 130] on div at bounding box center [231, 126] width 8 height 8
click at [236, 130] on input "Administer pre-decoding diagnostic assessments" at bounding box center [231, 126] width 8 height 8
radio input "true"
click at [354, 262] on button "SUBMIT" at bounding box center [360, 253] width 71 height 17
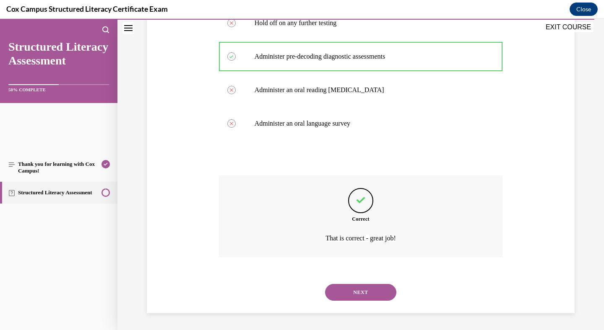
scroll to position [348, 0]
click at [371, 287] on button "NEXT" at bounding box center [360, 292] width 71 height 17
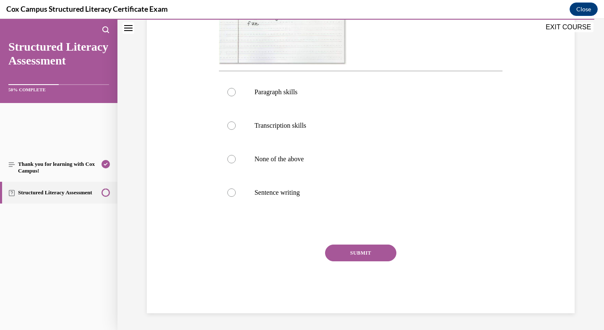
scroll to position [355, 0]
click at [236, 96] on div at bounding box center [231, 92] width 8 height 8
click at [236, 96] on input "Paragraph skills" at bounding box center [231, 92] width 8 height 8
radio input "true"
click at [359, 262] on button "SUBMIT" at bounding box center [360, 253] width 71 height 17
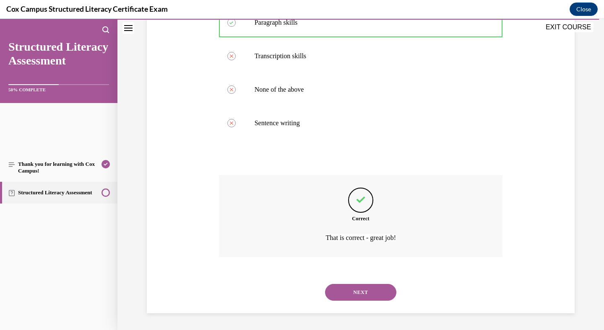
scroll to position [537, 0]
click at [360, 284] on button "NEXT" at bounding box center [360, 292] width 71 height 17
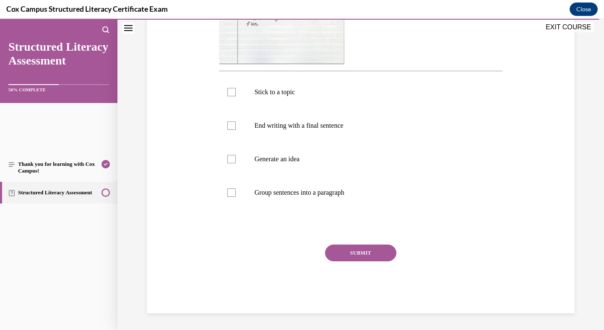
scroll to position [309, 0]
click at [236, 96] on div at bounding box center [231, 92] width 8 height 8
click at [236, 96] on input "Stick to a topic" at bounding box center [231, 92] width 8 height 8
checkbox input "true"
click at [236, 130] on div at bounding box center [231, 126] width 8 height 8
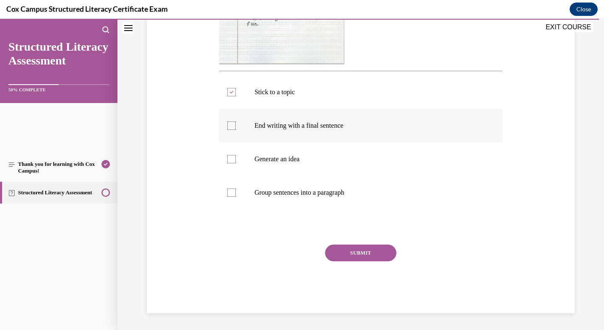
click at [236, 130] on input "End writing with a final sentence" at bounding box center [231, 126] width 8 height 8
checkbox input "true"
click at [236, 163] on div at bounding box center [231, 159] width 8 height 8
click at [236, 163] on input "Generate an idea" at bounding box center [231, 159] width 8 height 8
checkbox input "true"
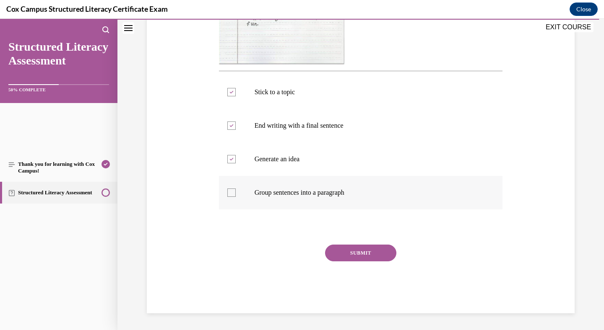
click at [236, 197] on div at bounding box center [231, 193] width 8 height 8
click at [236, 197] on input "Group sentences into a paragraph" at bounding box center [231, 193] width 8 height 8
checkbox input "true"
click at [373, 258] on button "SUBMIT" at bounding box center [360, 253] width 71 height 17
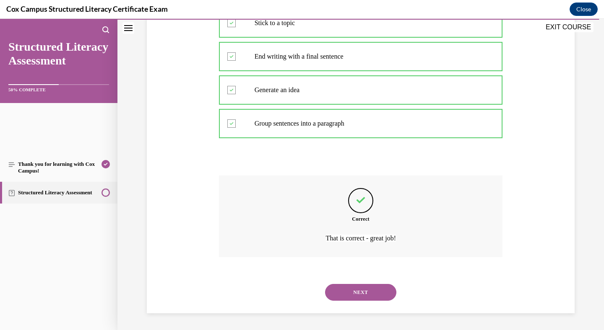
scroll to position [516, 0]
click at [375, 284] on button "NEXT" at bounding box center [360, 292] width 71 height 17
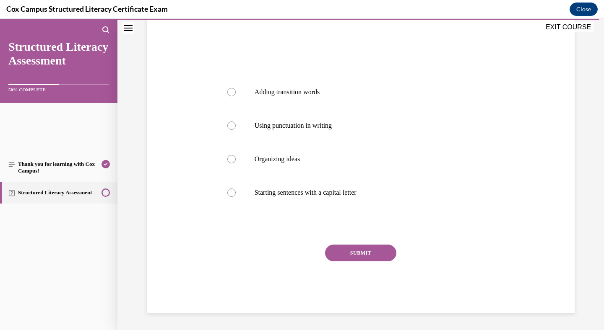
scroll to position [328, 0]
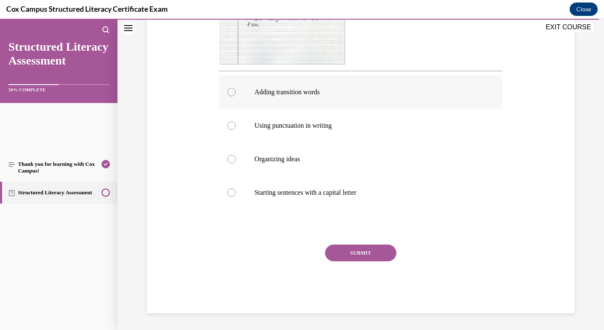
click at [236, 96] on div at bounding box center [231, 92] width 8 height 8
click at [236, 96] on input "Adding transition words" at bounding box center [231, 92] width 8 height 8
radio input "true"
click at [350, 262] on button "SUBMIT" at bounding box center [360, 253] width 71 height 17
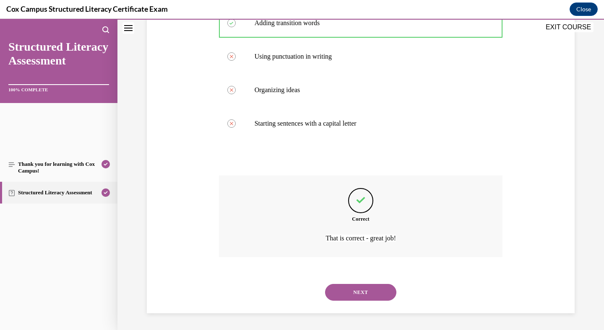
scroll to position [516, 0]
click at [363, 284] on button "NEXT" at bounding box center [360, 292] width 71 height 17
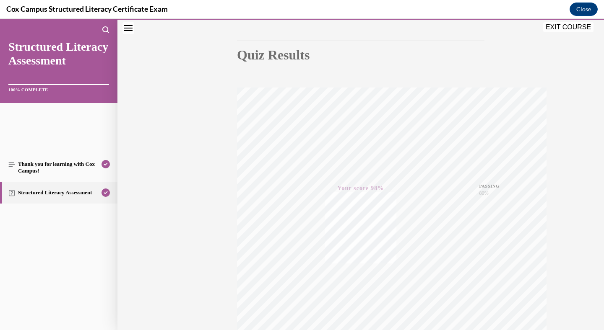
scroll to position [60, 0]
click at [570, 29] on button "EXIT COURSE" at bounding box center [568, 27] width 50 height 10
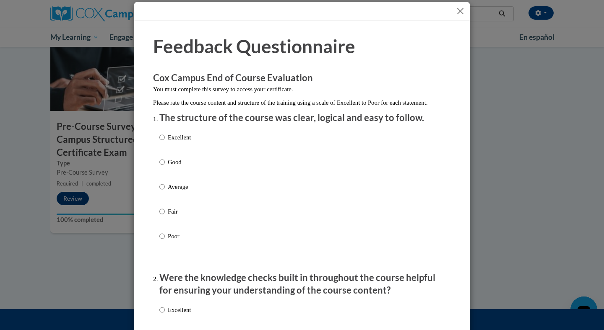
scroll to position [5, 0]
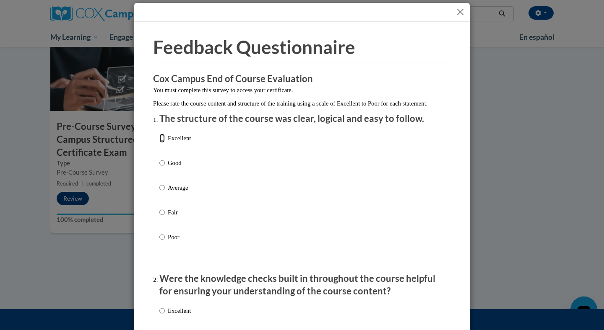
click at [163, 143] on input "Excellent" at bounding box center [161, 138] width 5 height 9
radio input "true"
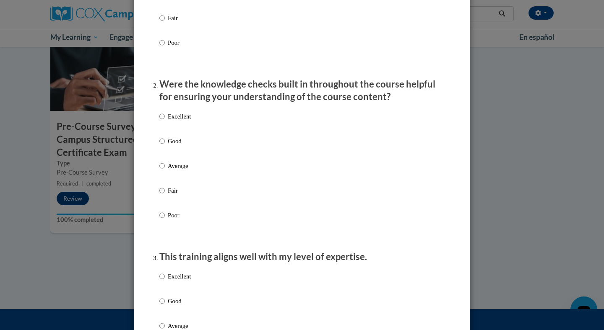
scroll to position [201, 0]
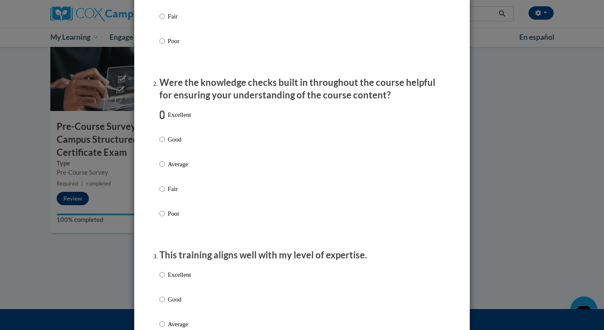
click at [162, 119] on input "Excellent" at bounding box center [161, 114] width 5 height 9
radio input "true"
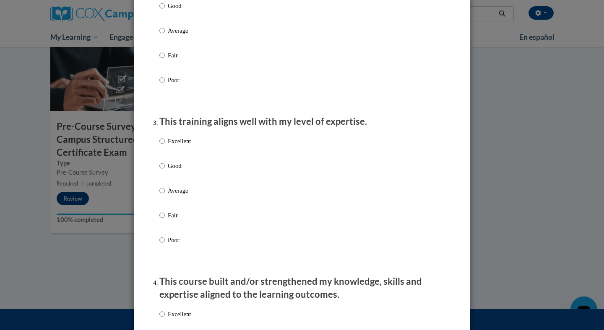
scroll to position [338, 0]
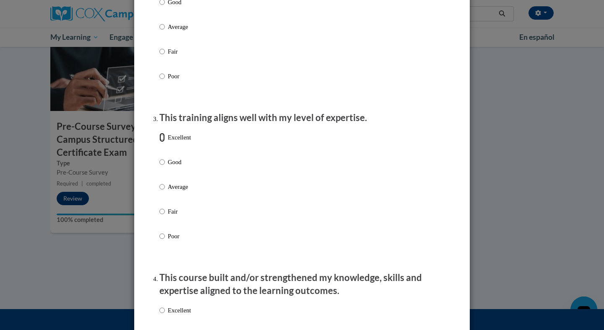
click at [163, 142] on input "Excellent" at bounding box center [161, 137] width 5 height 9
radio input "true"
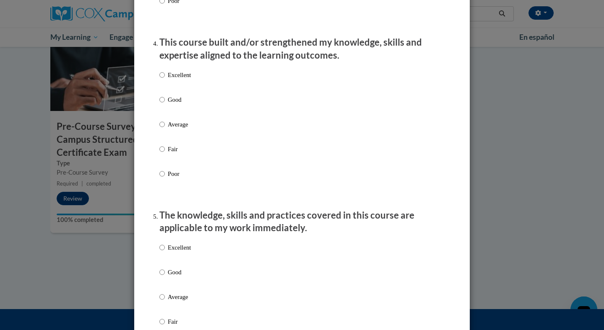
scroll to position [582, 0]
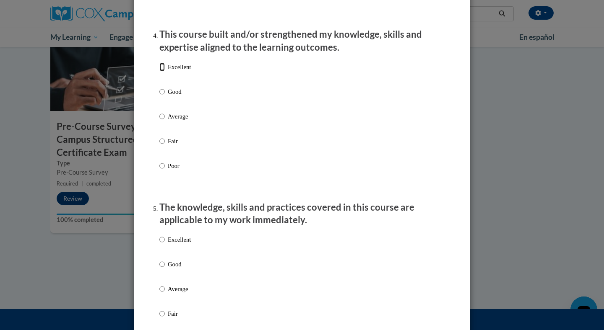
click at [162, 72] on input "Excellent" at bounding box center [161, 66] width 5 height 9
radio input "true"
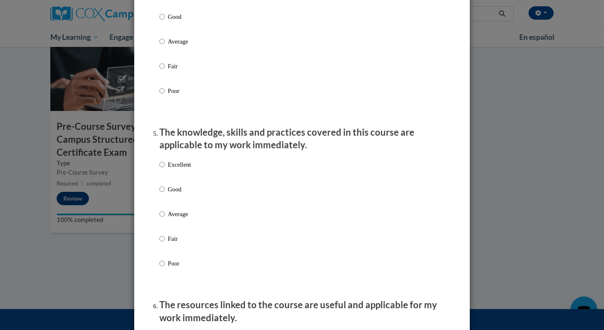
scroll to position [689, 0]
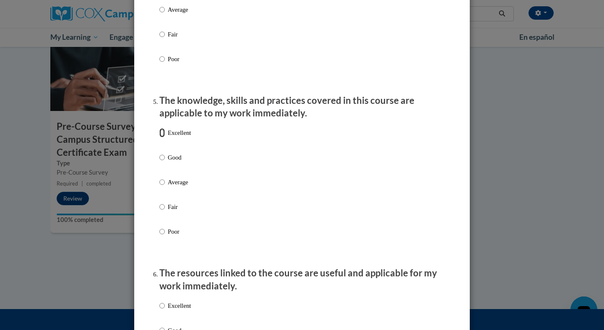
click at [163, 137] on input "Excellent" at bounding box center [161, 132] width 5 height 9
radio input "true"
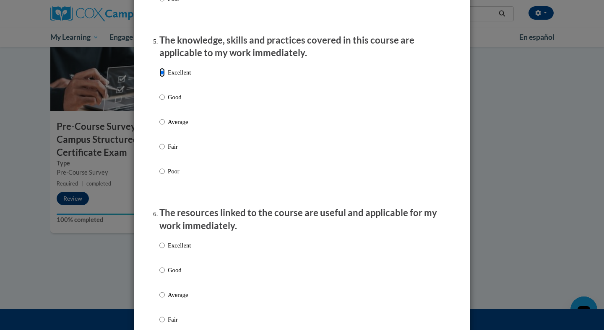
scroll to position [816, 0]
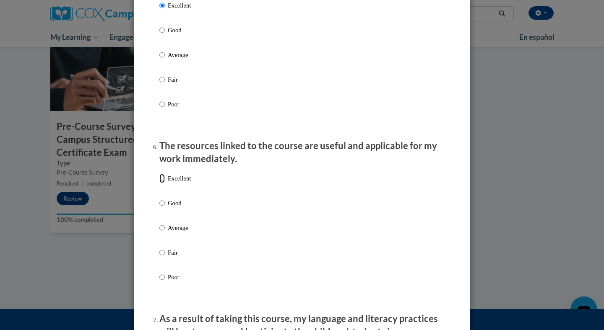
click at [163, 183] on input "Excellent" at bounding box center [161, 178] width 5 height 9
radio input "true"
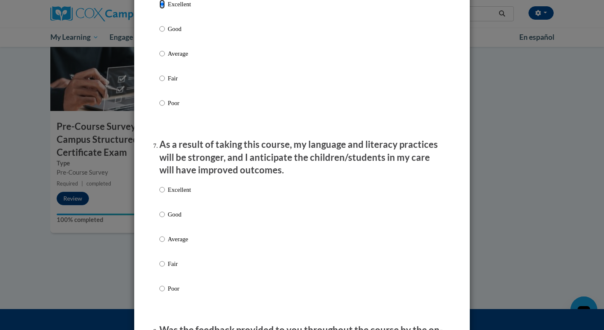
scroll to position [1009, 0]
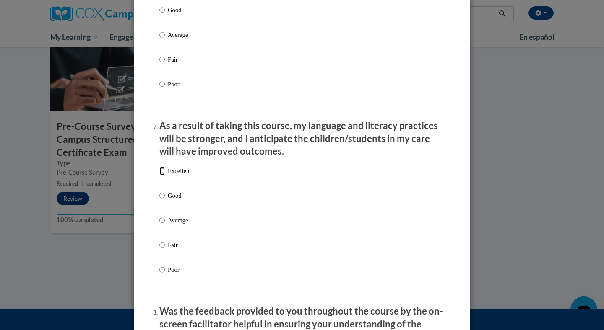
click at [163, 176] on input "Excellent" at bounding box center [161, 170] width 5 height 9
radio input "true"
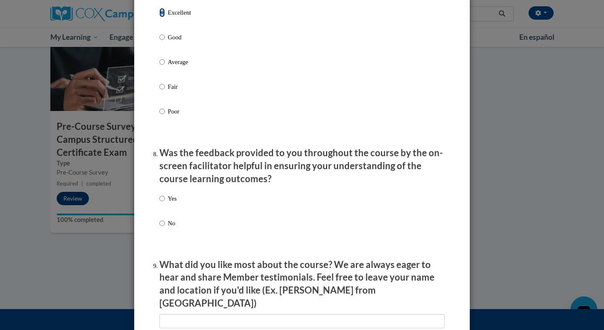
scroll to position [1171, 0]
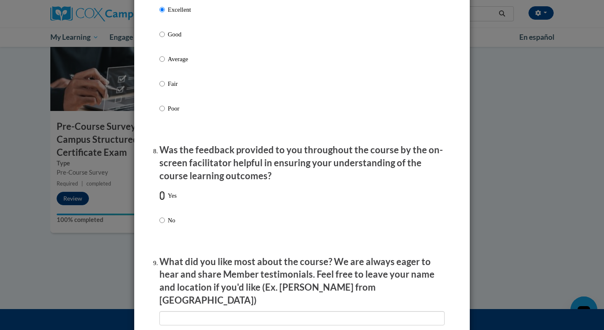
click at [161, 200] on input "Yes" at bounding box center [161, 195] width 5 height 9
radio input "true"
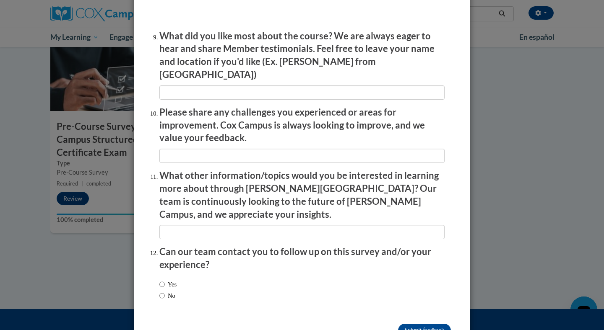
scroll to position [1413, 0]
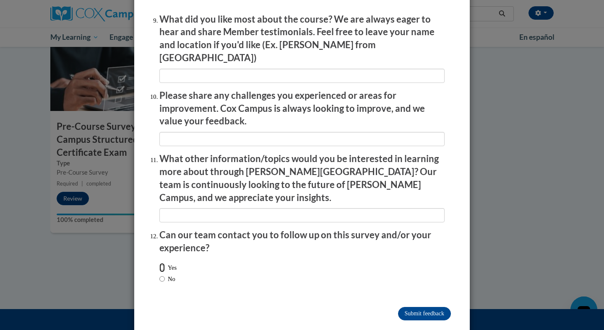
click at [163, 263] on input "Yes" at bounding box center [161, 267] width 5 height 9
radio input "true"
click at [412, 307] on input "Submit feedback" at bounding box center [424, 313] width 53 height 13
